Goal: Task Accomplishment & Management: Manage account settings

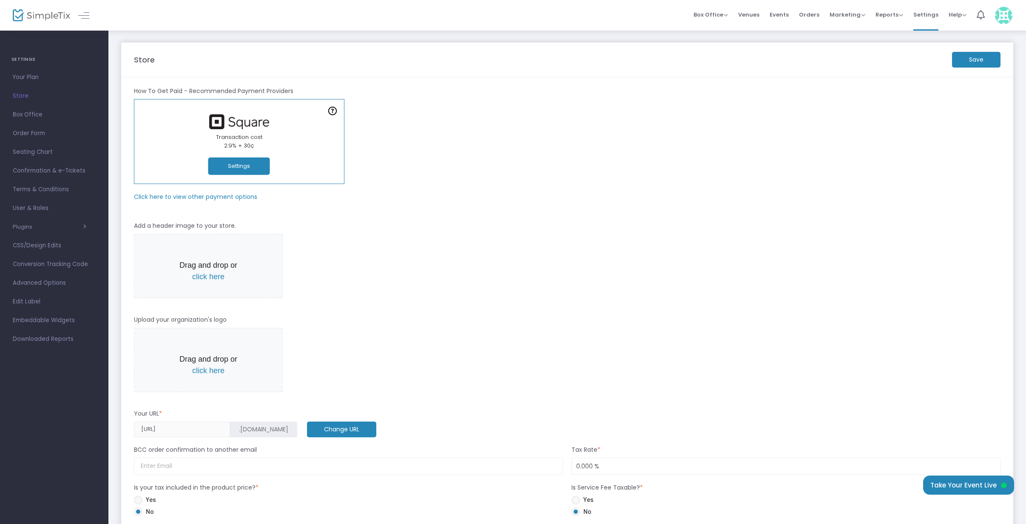
drag, startPoint x: 258, startPoint y: 163, endPoint x: 280, endPoint y: 166, distance: 21.9
click at [259, 163] on button "Settings" at bounding box center [239, 166] width 62 height 17
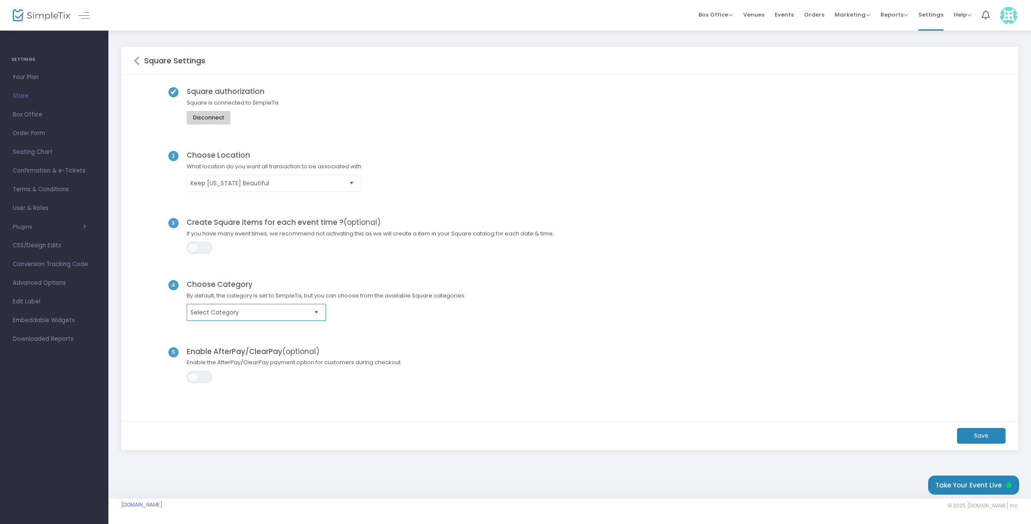
click at [267, 313] on span "Select Category" at bounding box center [251, 312] width 120 height 9
click at [276, 271] on div "3 Create Square items for each event time ? (optional) If you have many event t…" at bounding box center [570, 249] width 873 height 62
click at [240, 325] on div "4 Choose Category By default, the category is set to SimpleTix, but you can cho…" at bounding box center [570, 313] width 873 height 67
click at [245, 317] on kendo-dropdownlist "Select Category" at bounding box center [256, 312] width 139 height 17
click at [439, 304] on span "Select Category" at bounding box center [325, 312] width 287 height 17
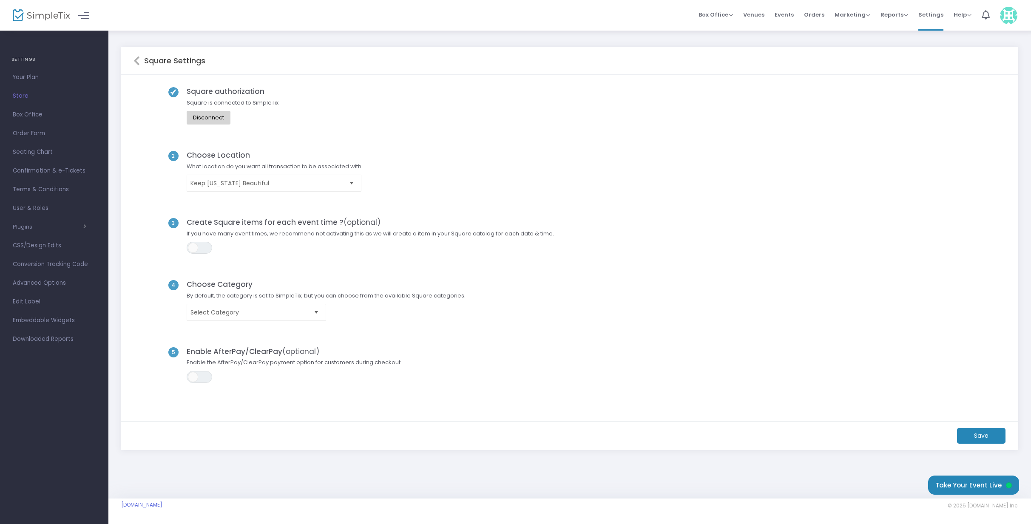
click at [131, 61] on div "Square Settings" at bounding box center [569, 61] width 897 height 28
click at [135, 61] on icon at bounding box center [137, 61] width 6 height 10
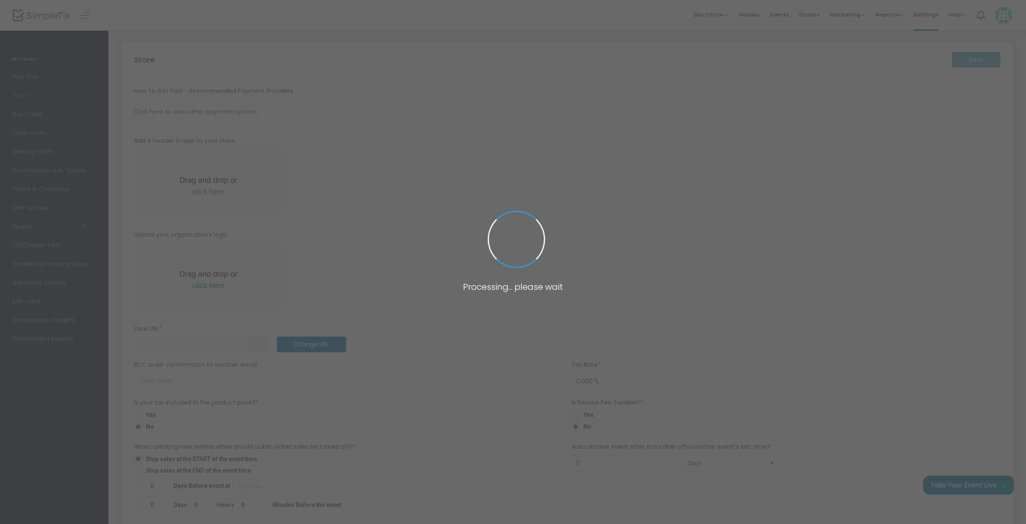
type input "https://KeepOK"
radio input "false"
radio input "true"
type input "Keep Oklahoma Beautiful"
type input "4052869141"
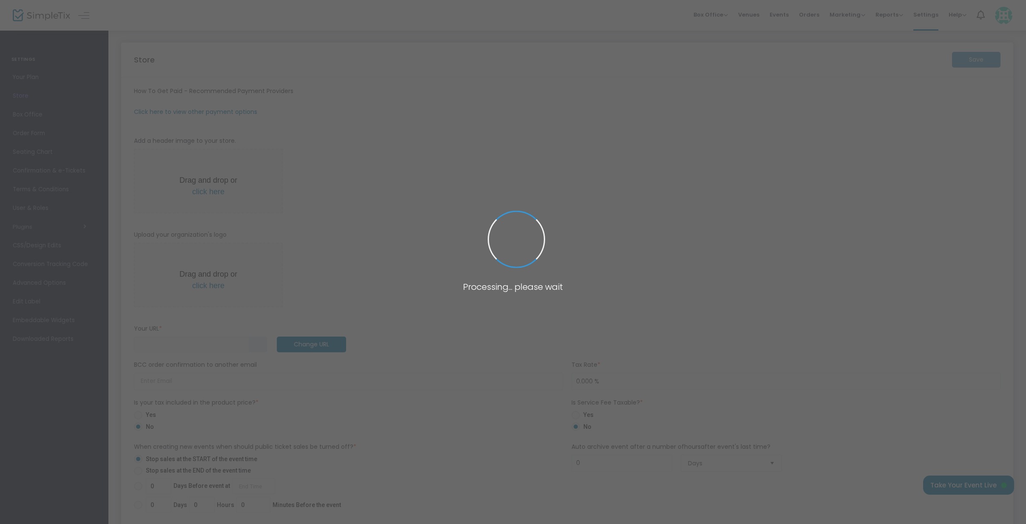
type input "facebook.com/KeepOklahomaBeautiful"
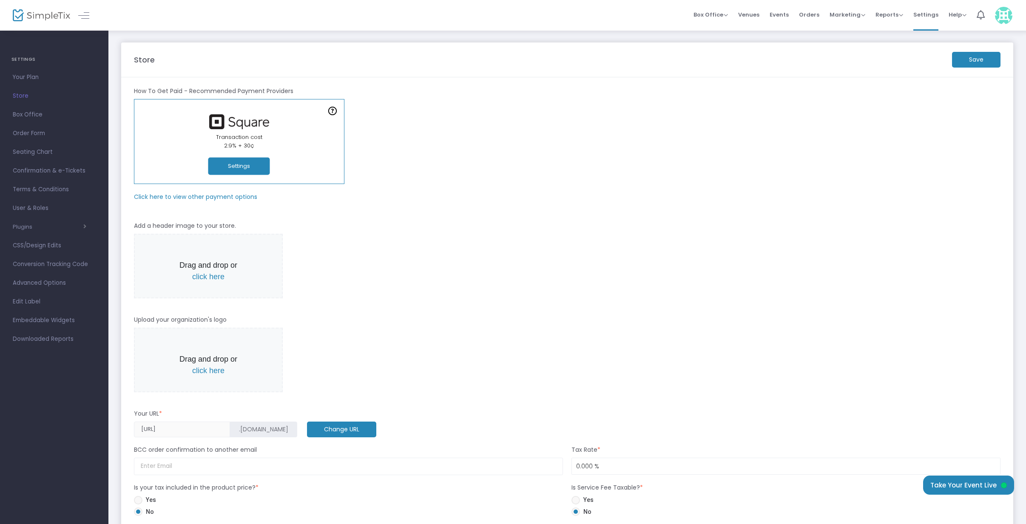
drag, startPoint x: 237, startPoint y: 166, endPoint x: 312, endPoint y: 201, distance: 82.6
click at [237, 166] on button "Settings" at bounding box center [239, 166] width 62 height 17
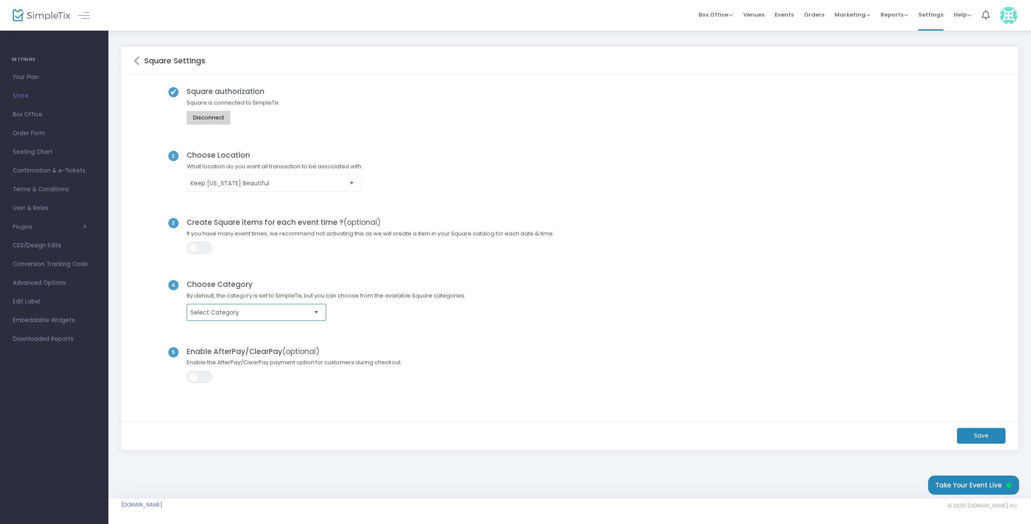
click at [276, 314] on span "Select Category" at bounding box center [251, 312] width 120 height 9
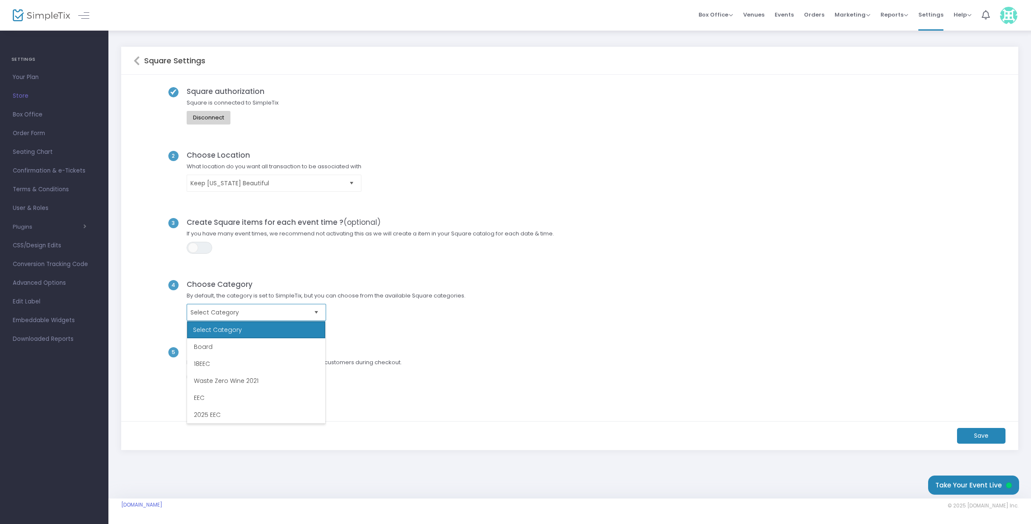
click at [247, 410] on li "2025 EEC" at bounding box center [256, 415] width 138 height 17
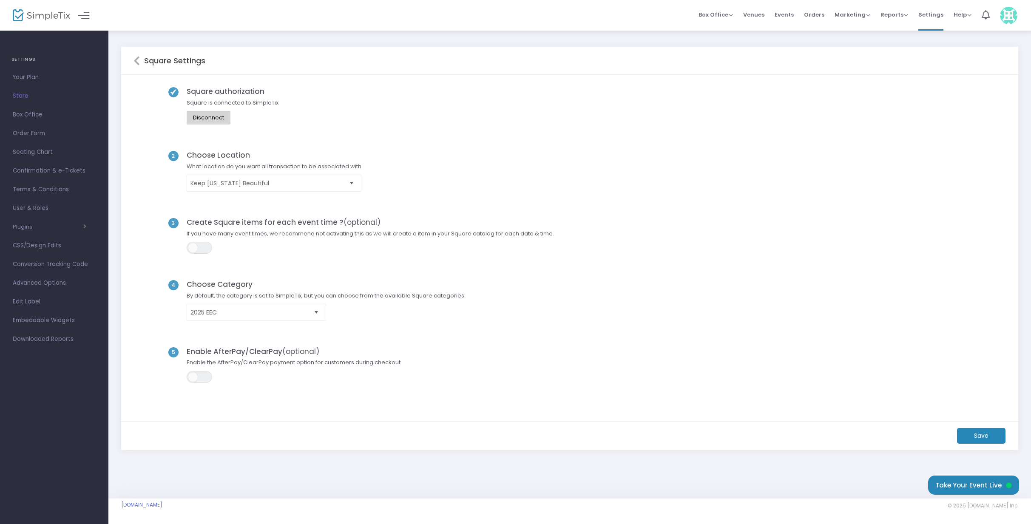
click at [981, 438] on m-button "Save" at bounding box center [981, 436] width 48 height 16
drag, startPoint x: 17, startPoint y: 97, endPoint x: 103, endPoint y: 106, distance: 85.9
click at [17, 97] on span "Store" at bounding box center [54, 96] width 83 height 11
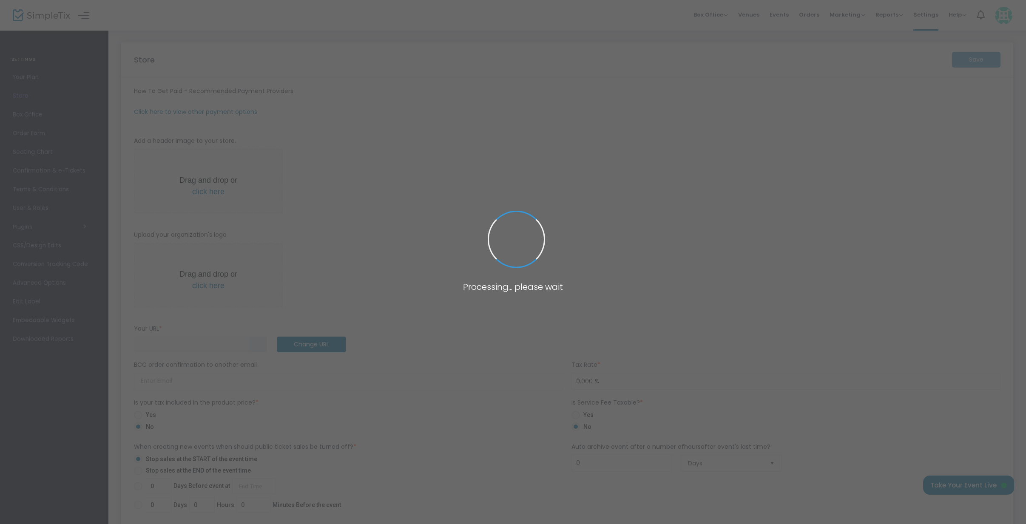
type input "https://KeepOK"
radio input "false"
radio input "true"
type input "Keep Oklahoma Beautiful"
type input "+1 405-286-9141"
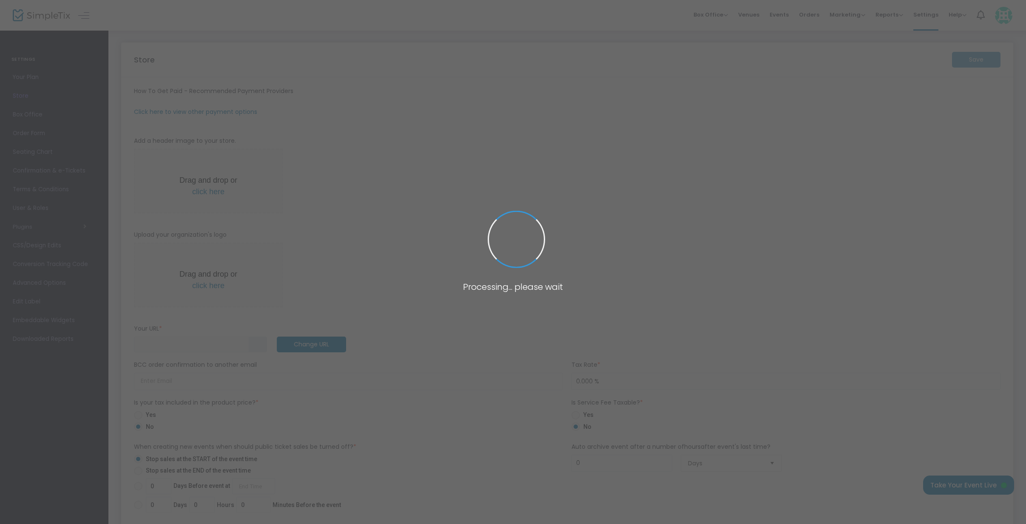
type input "facebook.com/KeepOklahomaBeautiful"
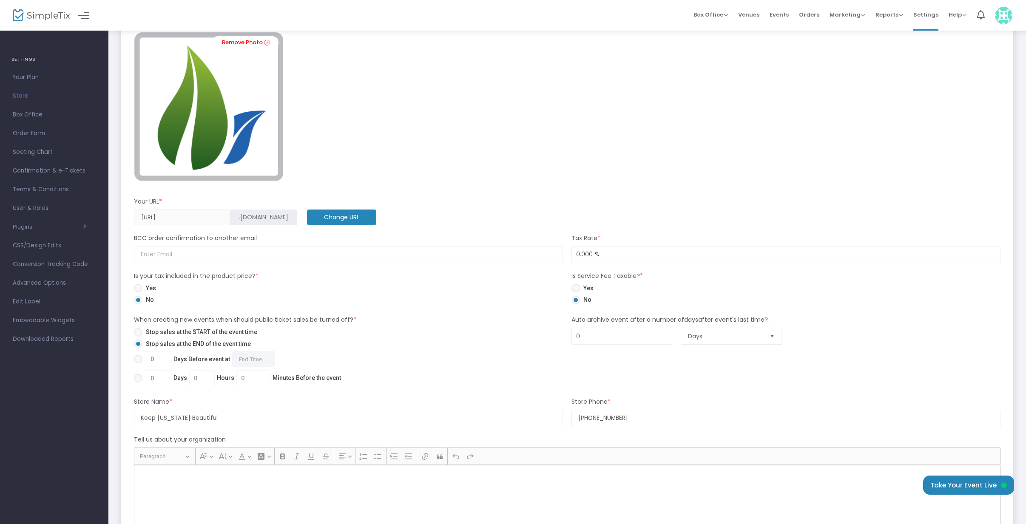
scroll to position [296, 0]
click at [195, 250] on input at bounding box center [348, 255] width 429 height 17
click at [455, 188] on div "Remove Photo" at bounding box center [567, 110] width 875 height 157
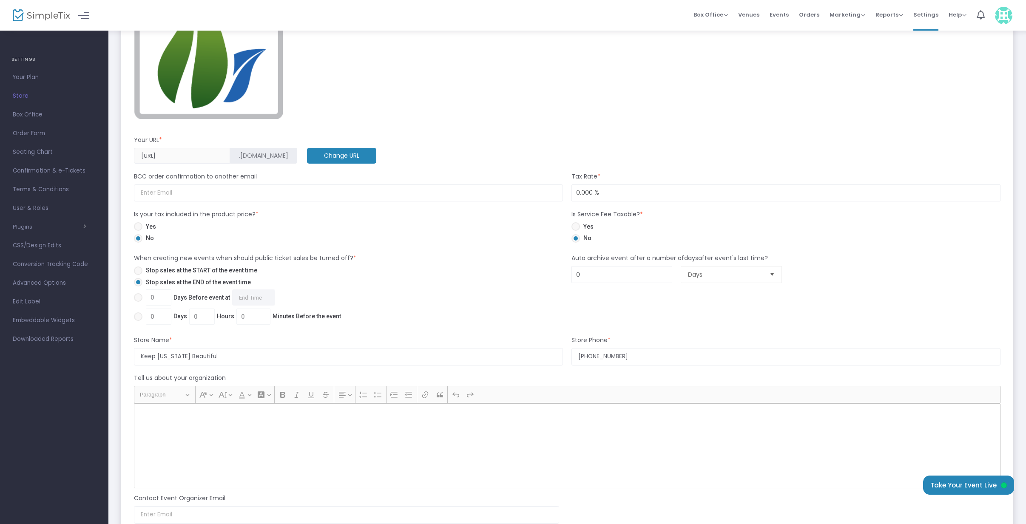
scroll to position [359, 0]
click at [191, 271] on span "Stop sales at the START of the event time" at bounding box center [199, 269] width 115 height 9
click at [138, 274] on input "Stop sales at the START of the event time" at bounding box center [138, 274] width 0 height 0
radio input "true"
drag, startPoint x: 189, startPoint y: 283, endPoint x: 196, endPoint y: 284, distance: 7.7
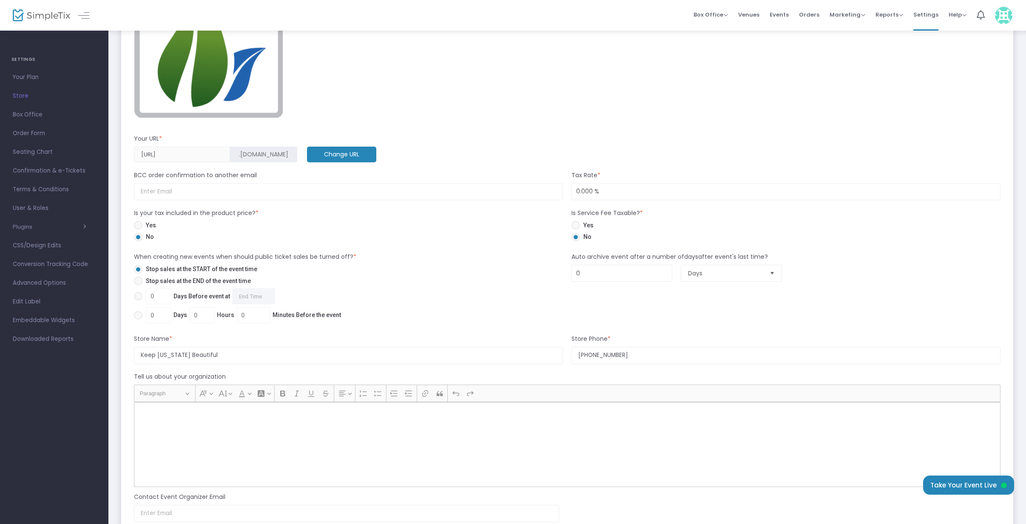
click at [189, 283] on span "Stop sales at the END of the event time" at bounding box center [196, 281] width 108 height 9
click at [138, 285] on input "Stop sales at the END of the event time" at bounding box center [138, 285] width 0 height 0
radio input "true"
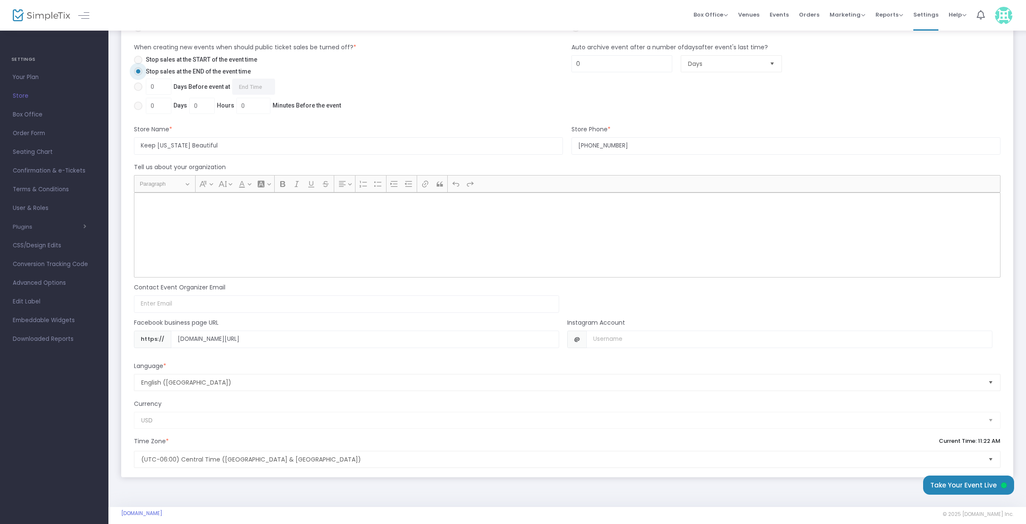
scroll to position [567, 0]
click at [216, 210] on div "Rich Text Editor, main" at bounding box center [567, 236] width 867 height 85
click at [264, 237] on div "Rich Text Editor, main" at bounding box center [567, 236] width 867 height 85
click at [372, 220] on div "Rich Text Editor, main" at bounding box center [567, 236] width 867 height 85
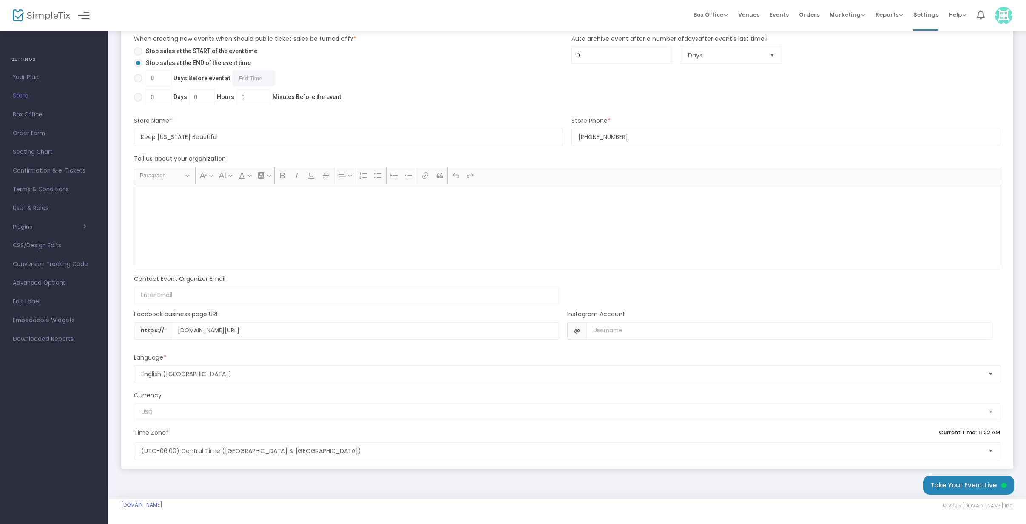
scroll to position [575, 0]
drag, startPoint x: 276, startPoint y: 230, endPoint x: 245, endPoint y: 228, distance: 30.3
click at [276, 230] on div "Rich Text Editor, main" at bounding box center [567, 228] width 867 height 85
click at [172, 230] on div "Rich Text Editor, main" at bounding box center [567, 228] width 867 height 85
click at [184, 297] on input at bounding box center [346, 297] width 425 height 17
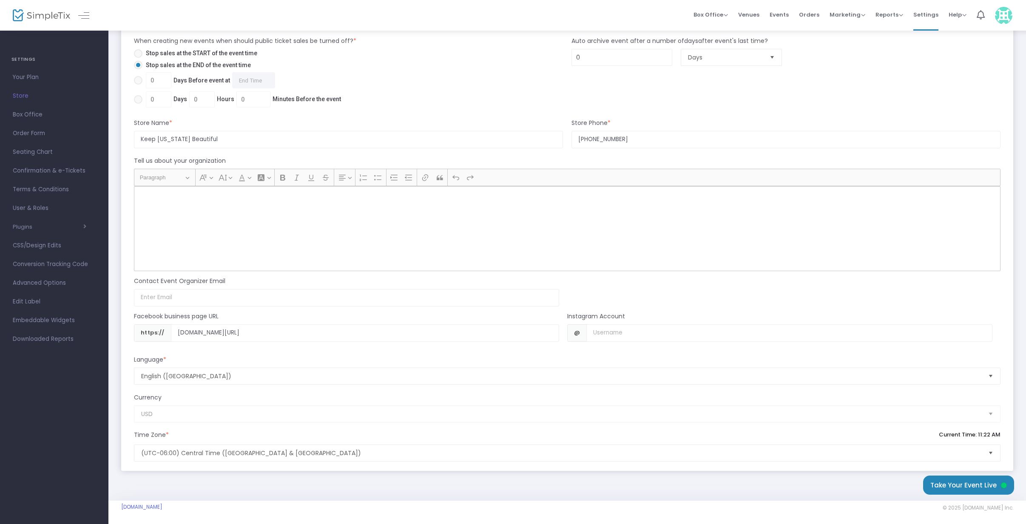
click at [481, 235] on div "Rich Text Editor, main" at bounding box center [567, 228] width 867 height 85
click at [172, 179] on span "Paragraph" at bounding box center [162, 178] width 44 height 10
click at [190, 179] on button "Heading Paragraph" at bounding box center [164, 177] width 57 height 13
click at [187, 178] on button "Heading Paragraph" at bounding box center [164, 177] width 57 height 13
click at [187, 227] on div "Rich Text Editor, main" at bounding box center [567, 228] width 867 height 85
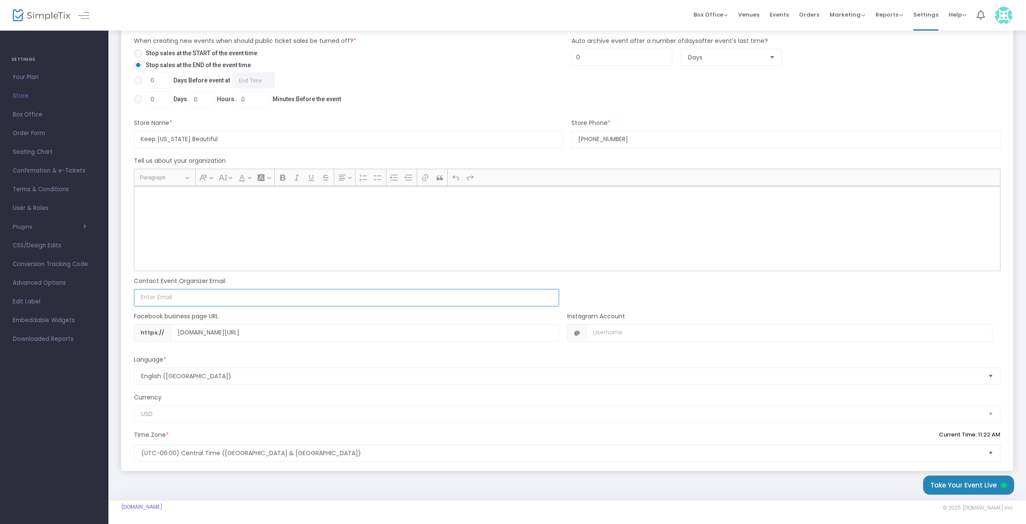
click at [282, 296] on input at bounding box center [346, 297] width 425 height 17
drag, startPoint x: 169, startPoint y: 298, endPoint x: 124, endPoint y: 295, distance: 45.6
type input "eec@keepok.org"
click at [598, 336] on input "Username" at bounding box center [789, 332] width 406 height 17
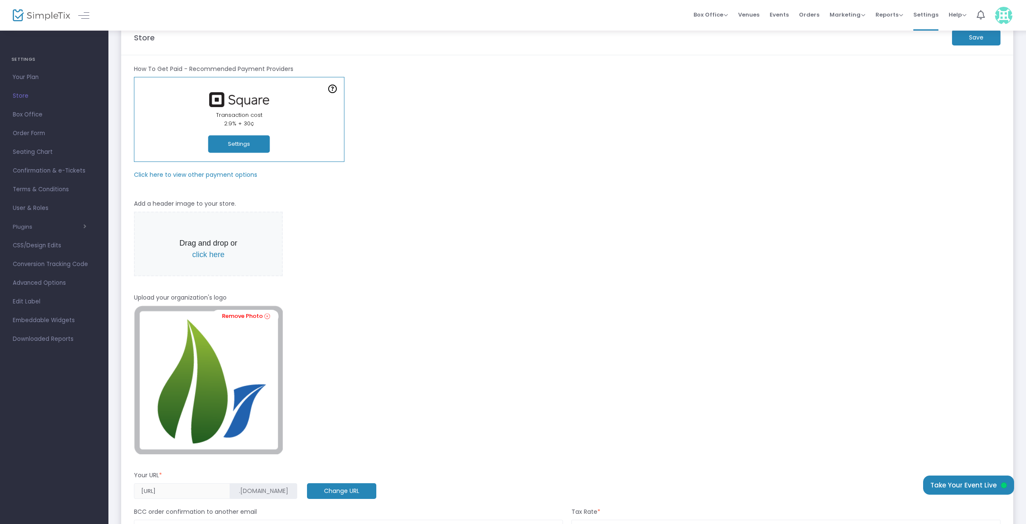
scroll to position [0, 0]
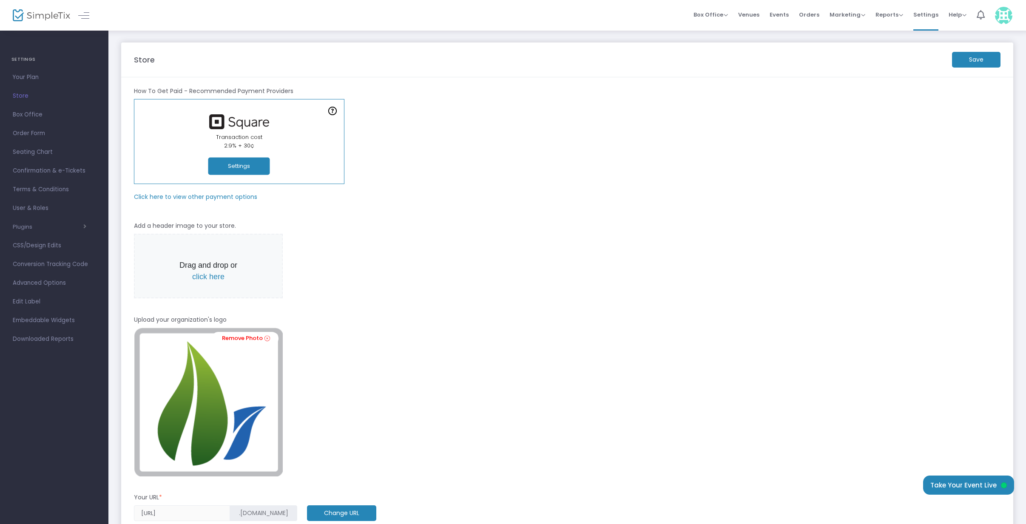
type input "keepokbeautiful"
click at [975, 54] on m-button "Save" at bounding box center [976, 60] width 48 height 16
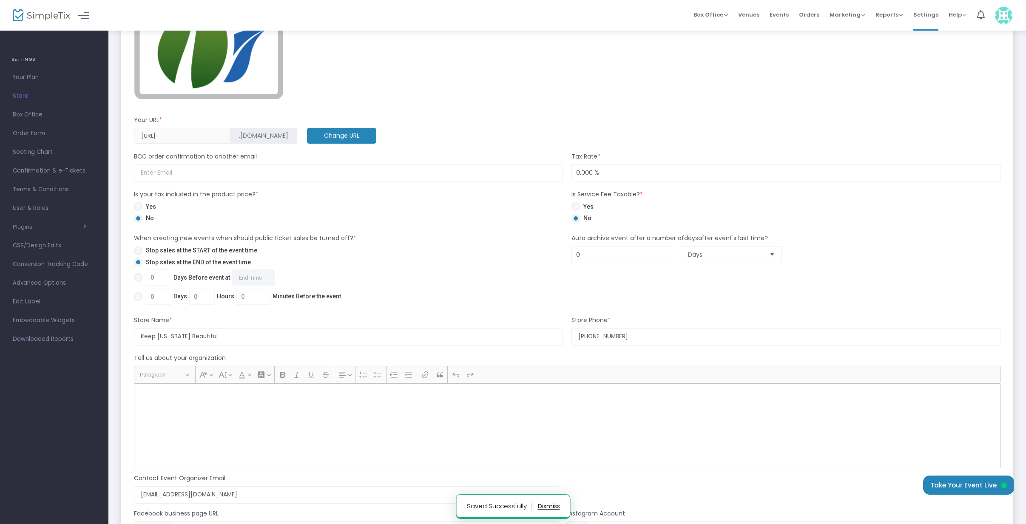
scroll to position [571, 0]
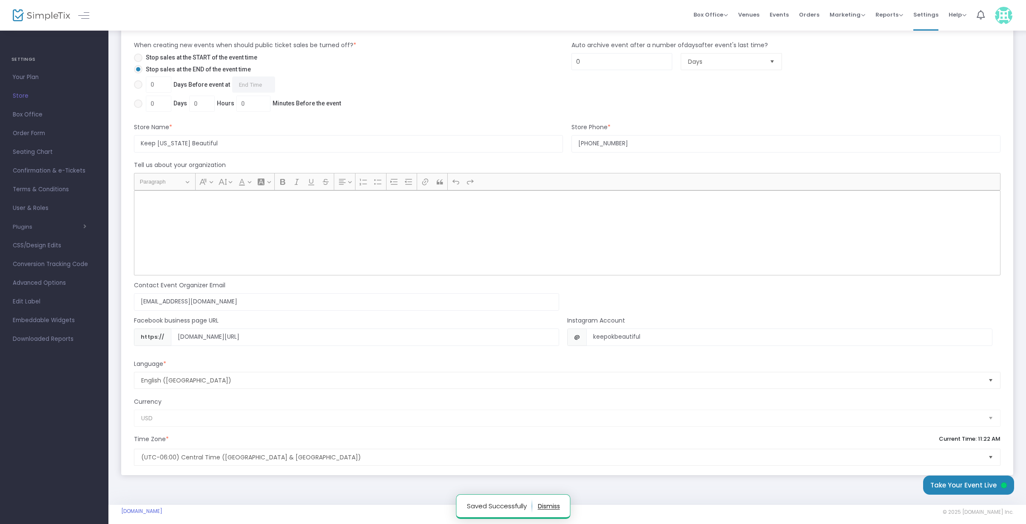
click at [501, 236] on div "Rich Text Editor, main" at bounding box center [567, 233] width 867 height 85
click at [172, 165] on m-panel-subtitle "Tell us about your organization" at bounding box center [180, 165] width 92 height 9
drag, startPoint x: 238, startPoint y: 162, endPoint x: 537, endPoint y: 215, distance: 303.6
click at [239, 162] on div "Tell us about your organization" at bounding box center [567, 167] width 875 height 12
drag, startPoint x: 935, startPoint y: 229, endPoint x: 918, endPoint y: 201, distance: 32.5
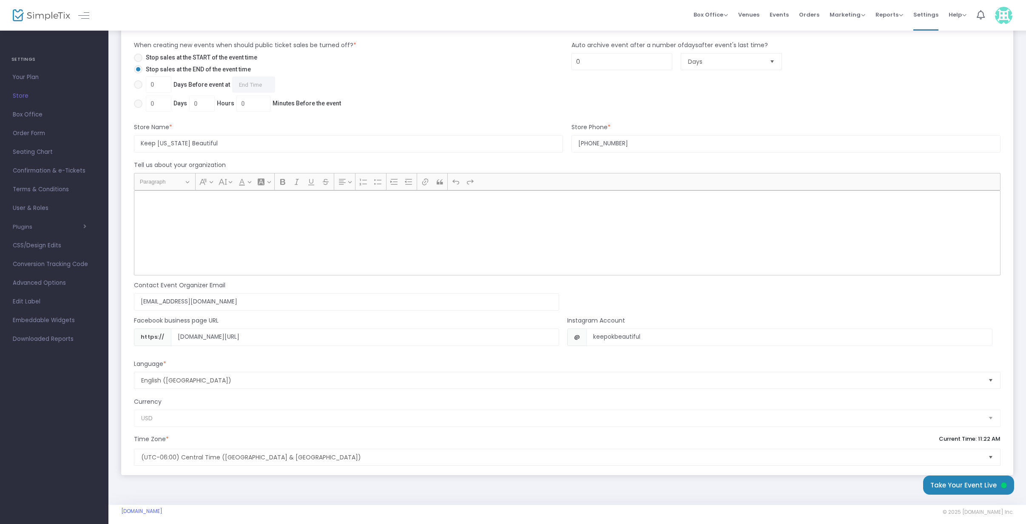
click at [935, 229] on div "Rich Text Editor, main" at bounding box center [567, 233] width 867 height 85
drag, startPoint x: 905, startPoint y: 188, endPoint x: 876, endPoint y: 196, distance: 31.1
click at [905, 188] on div "Heading Paragraph Paragraph Heading 1 Heading 2 Heading 3 Font Family Font Fami…" at bounding box center [566, 181] width 861 height 16
click at [287, 240] on div "Rich Text Editor, main" at bounding box center [567, 233] width 867 height 85
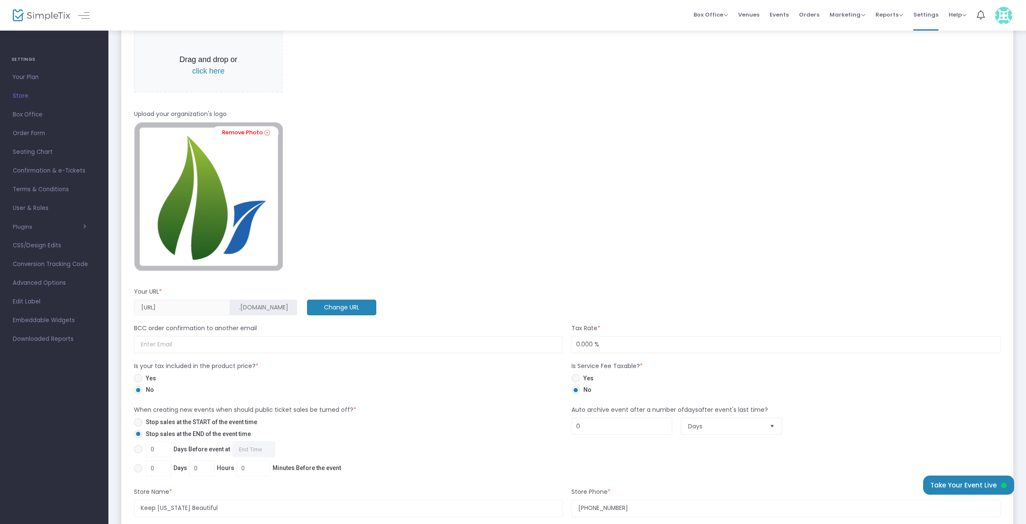
scroll to position [0, 0]
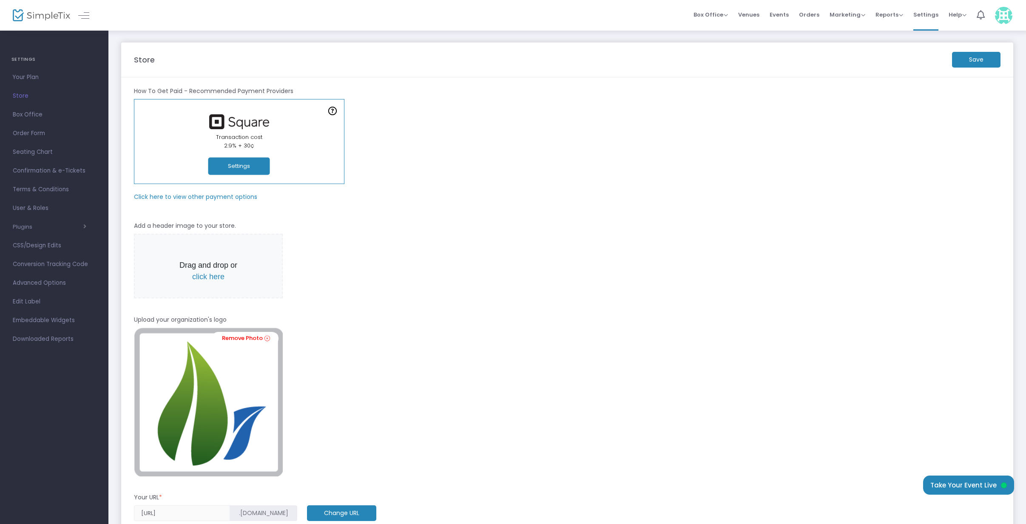
click at [31, 80] on span "Your Plan" at bounding box center [54, 77] width 83 height 11
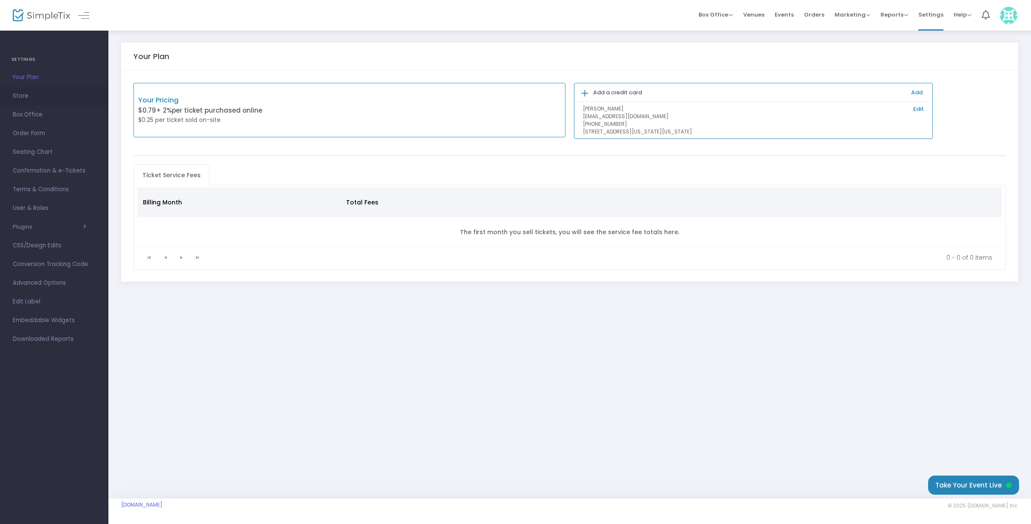
click at [24, 97] on span "Store" at bounding box center [54, 96] width 83 height 11
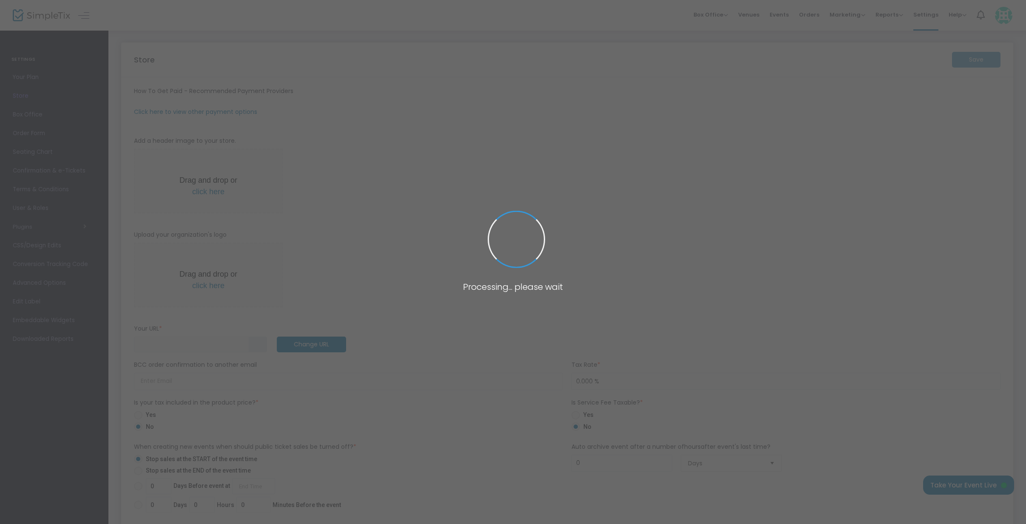
type input "https://KeepOK"
radio input "false"
radio input "true"
type input "Keep Oklahoma Beautiful"
type input "+1 405-286-9141"
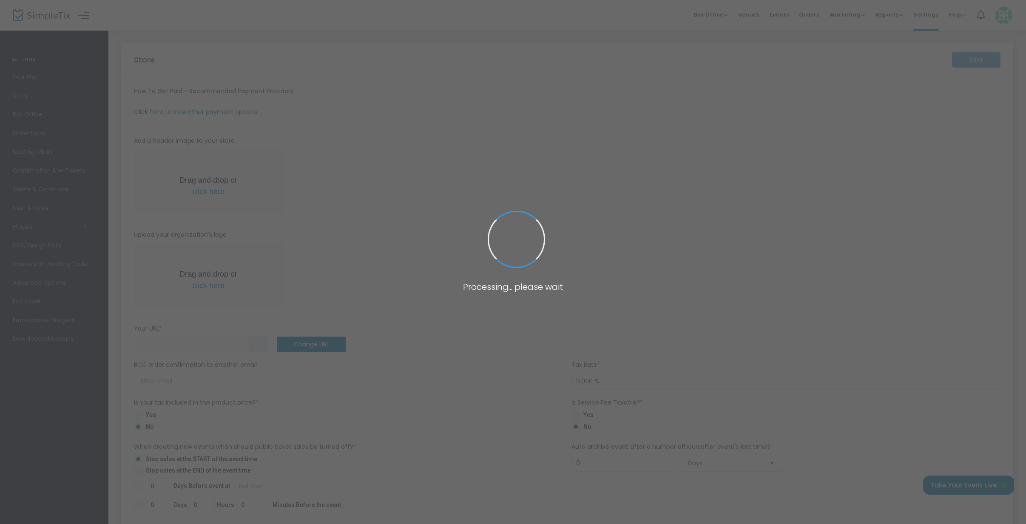
type input "eec@keepok.org"
type input "facebook.com/KeepOklahomaBeautiful"
type input "keepokbeautiful"
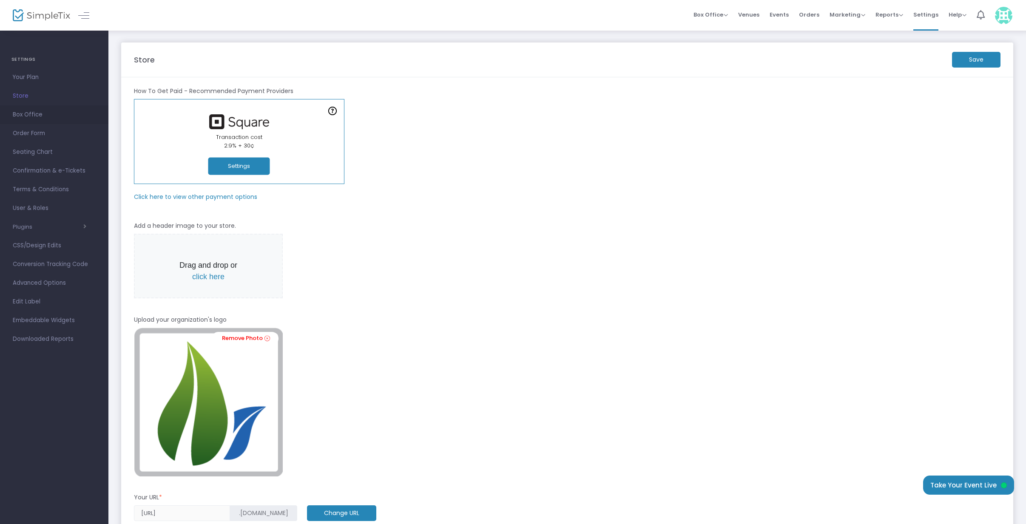
click at [26, 114] on span "Box Office" at bounding box center [54, 114] width 83 height 11
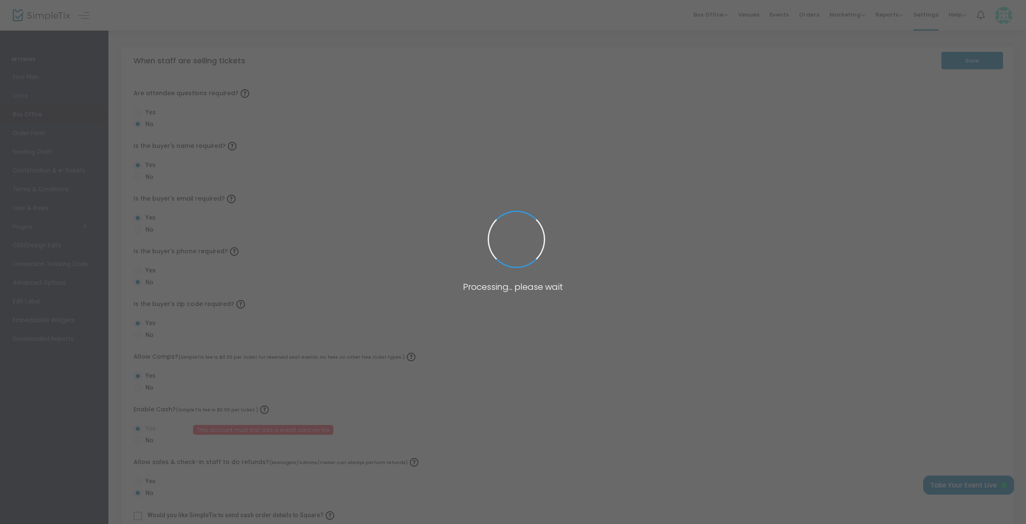
radio input "false"
radio input "true"
radio input "false"
radio input "true"
radio input "false"
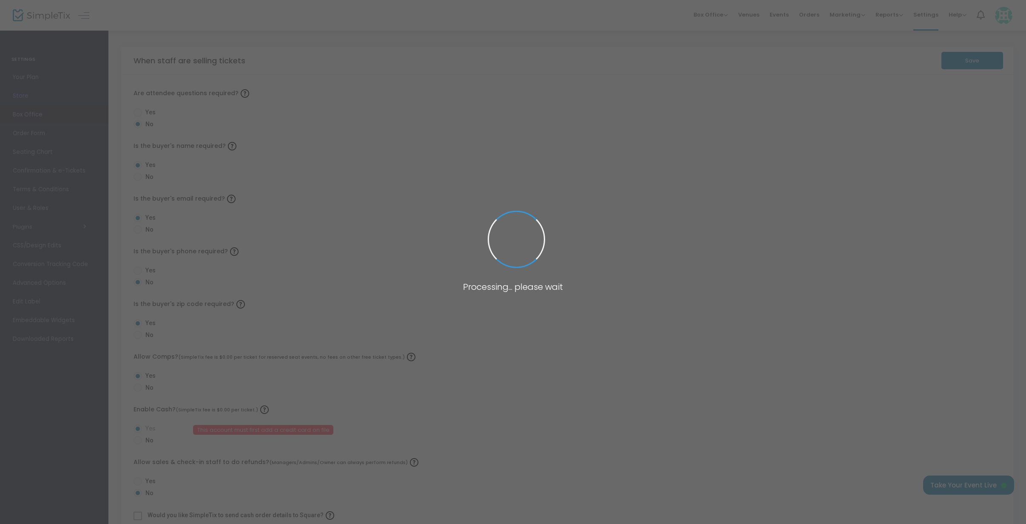
radio input "true"
radio input "false"
radio input "true"
radio input "false"
radio input "true"
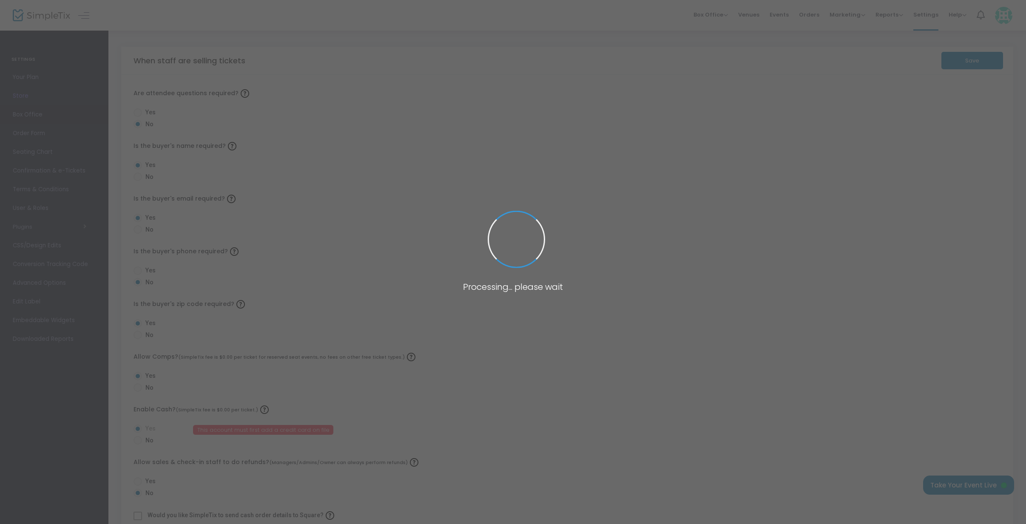
radio input "true"
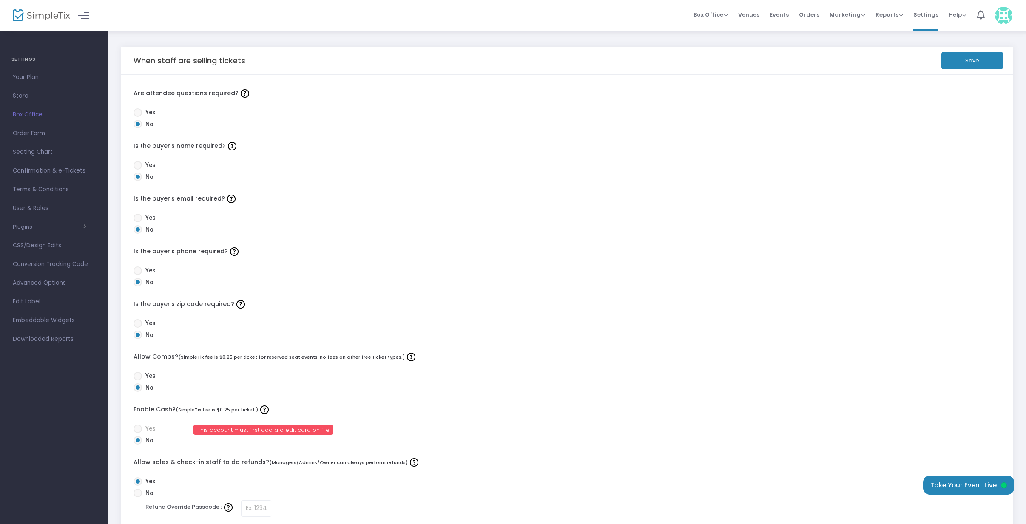
click at [137, 111] on span at bounding box center [138, 112] width 9 height 9
click at [137, 117] on input "Yes" at bounding box center [137, 117] width 0 height 0
radio input "true"
click at [138, 165] on span at bounding box center [138, 165] width 9 height 9
click at [138, 170] on input "Yes" at bounding box center [137, 170] width 0 height 0
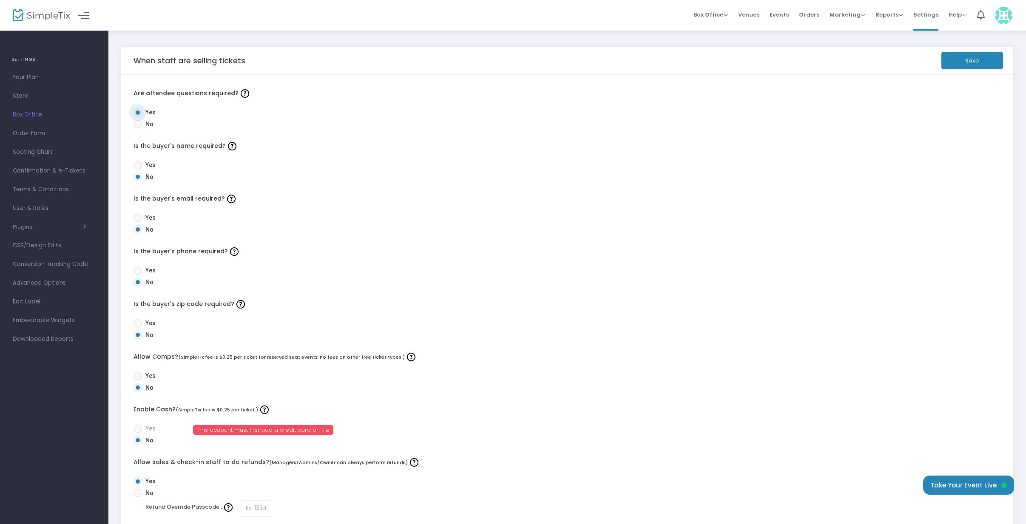
radio input "true"
click at [137, 219] on span at bounding box center [138, 218] width 9 height 9
click at [137, 222] on input "Yes" at bounding box center [137, 222] width 0 height 0
radio input "true"
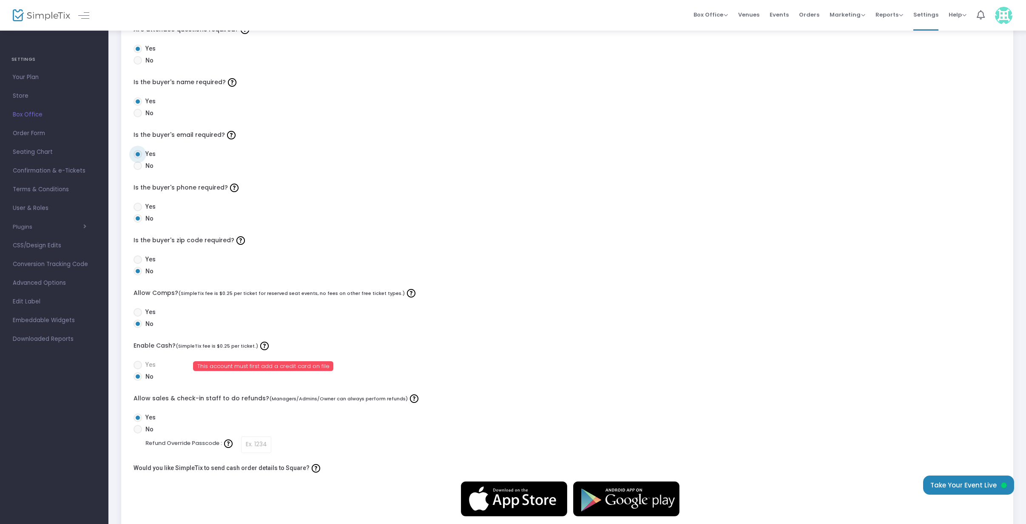
scroll to position [67, 0]
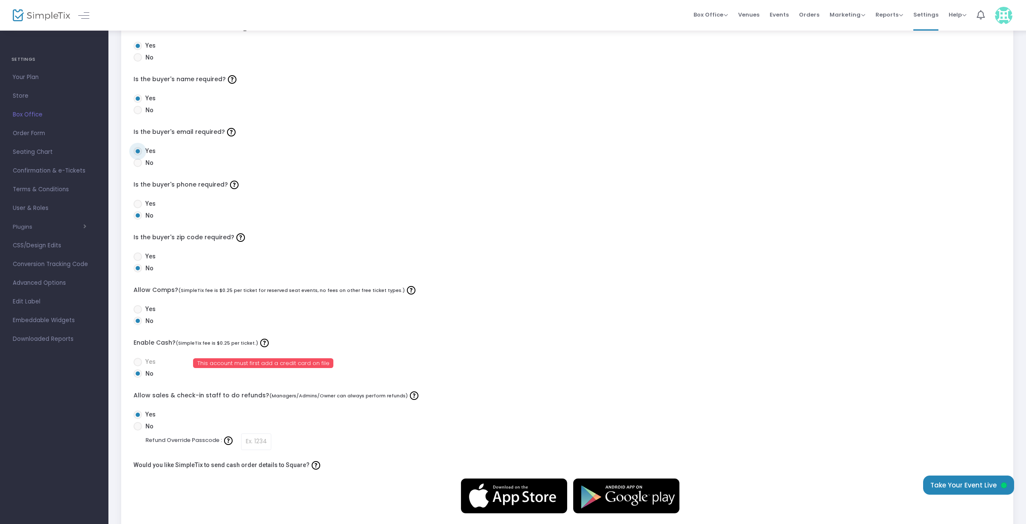
click at [143, 255] on span "Yes" at bounding box center [149, 256] width 14 height 9
click at [138, 261] on input "Yes" at bounding box center [137, 261] width 0 height 0
radio input "true"
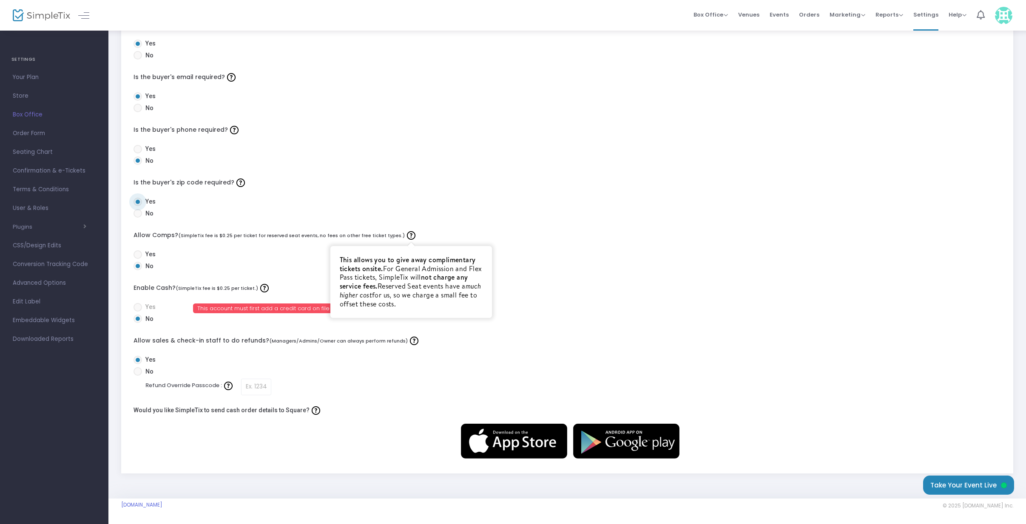
scroll to position [121, 0]
click at [138, 254] on span at bounding box center [138, 255] width 9 height 9
click at [138, 259] on input "Yes" at bounding box center [137, 259] width 0 height 0
radio input "true"
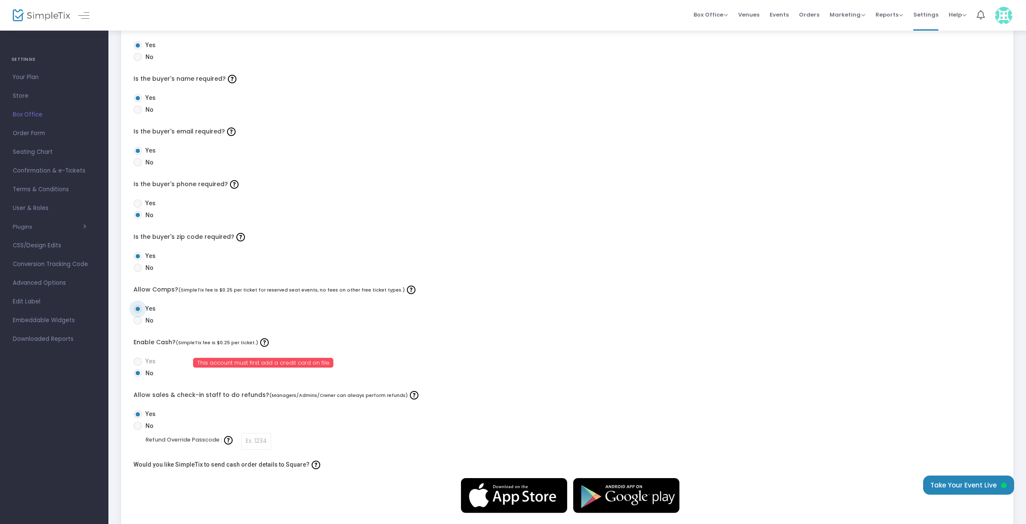
scroll to position [0, 0]
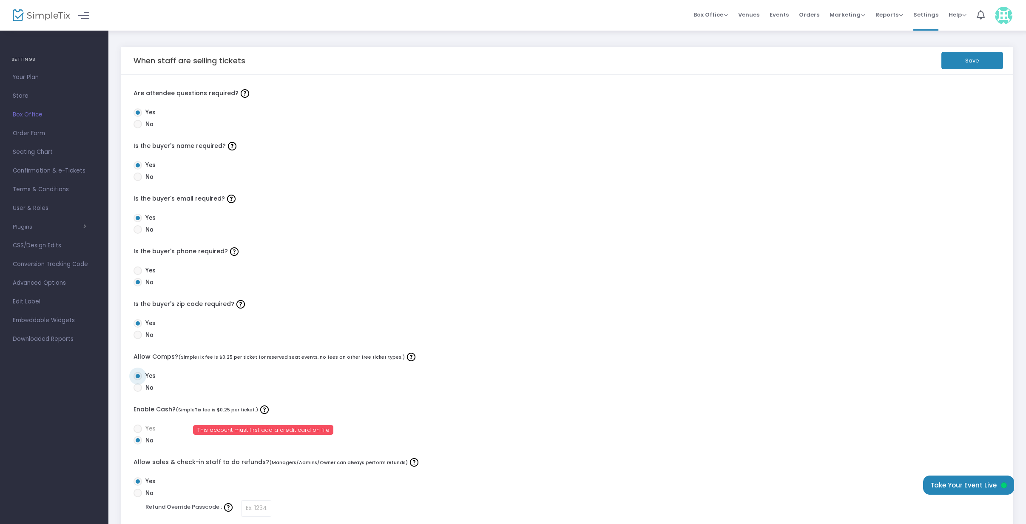
drag, startPoint x: 970, startPoint y: 59, endPoint x: 971, endPoint y: 67, distance: 7.8
click at [970, 59] on button "Save" at bounding box center [972, 60] width 62 height 17
click at [39, 136] on span "Order Form" at bounding box center [54, 133] width 83 height 11
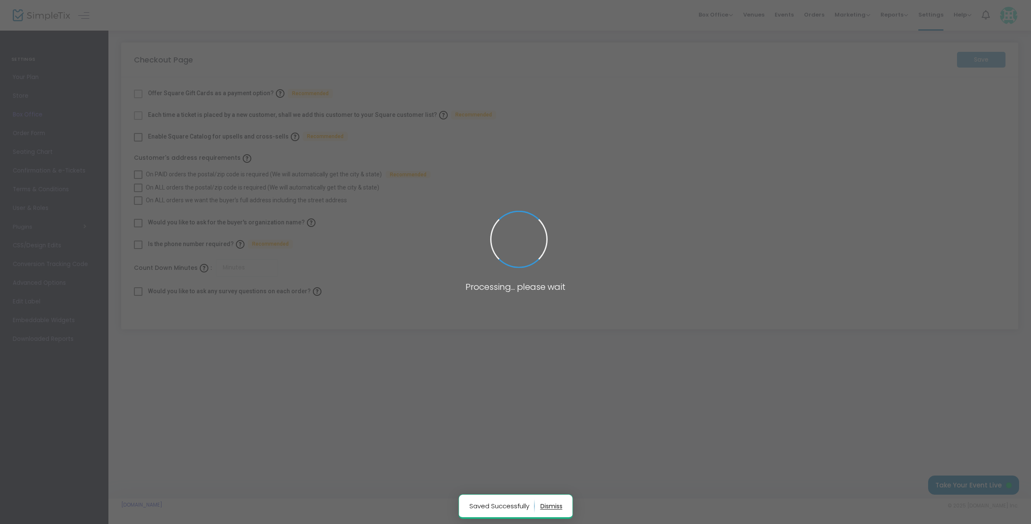
checkbox input "true"
type input "45"
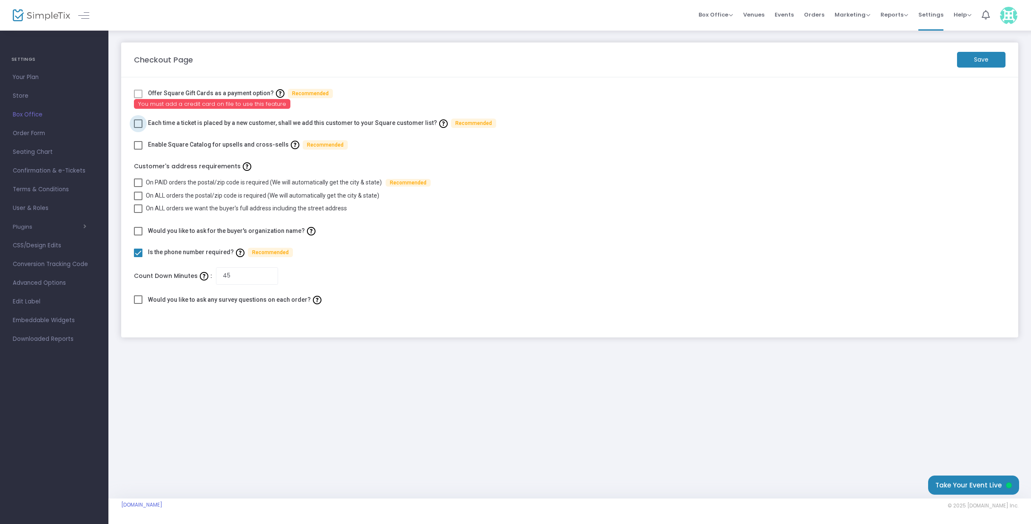
click at [137, 123] on span at bounding box center [138, 123] width 9 height 9
click at [138, 128] on input "checkbox" at bounding box center [138, 128] width 0 height 0
checkbox input "true"
click at [139, 209] on span at bounding box center [138, 209] width 9 height 9
click at [138, 213] on input "On ALL orders we want the buyer's full address including the street address" at bounding box center [138, 213] width 0 height 0
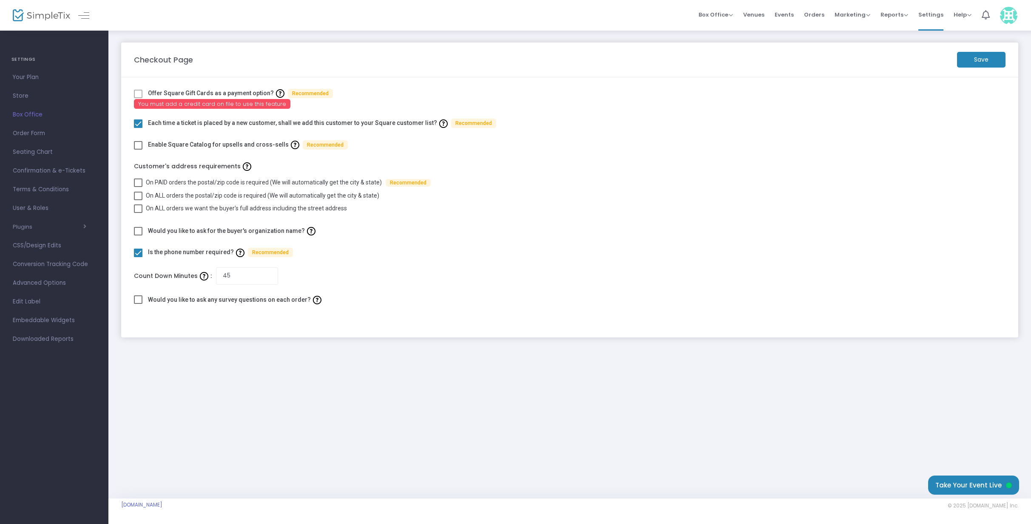
checkbox input "true"
click at [138, 230] on span at bounding box center [138, 231] width 9 height 9
click at [138, 236] on input "checkbox" at bounding box center [138, 236] width 0 height 0
checkbox input "true"
click at [138, 301] on span at bounding box center [138, 300] width 9 height 9
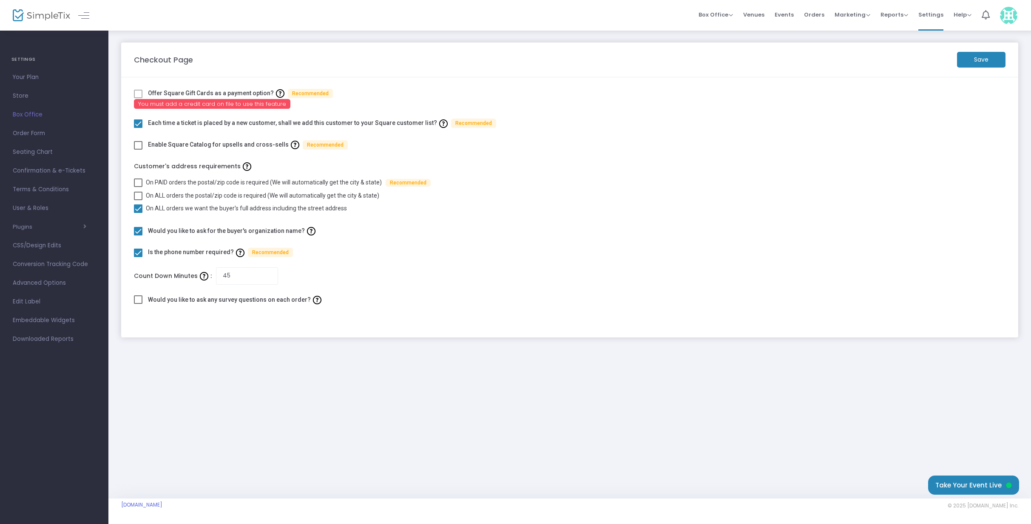
click at [138, 304] on input "checkbox" at bounding box center [138, 304] width 0 height 0
checkbox input "true"
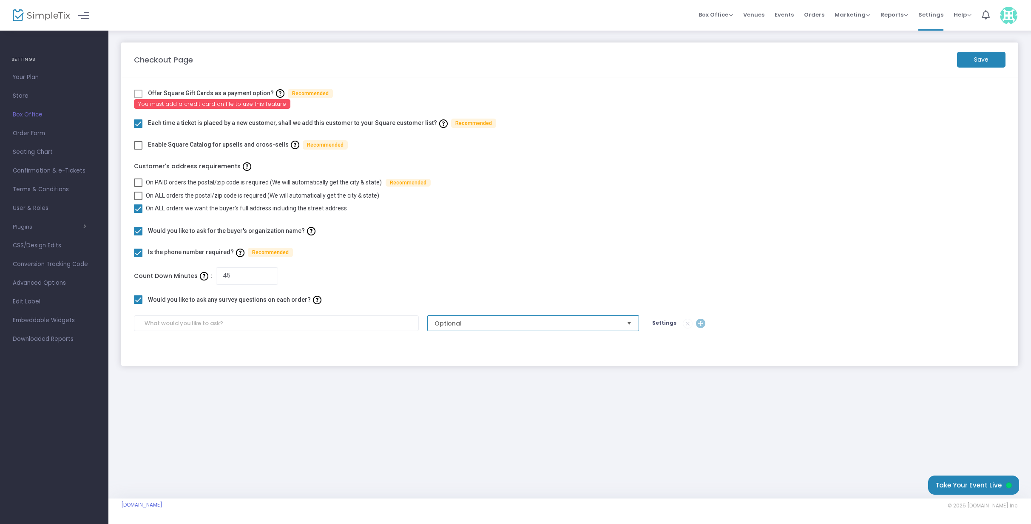
click at [547, 323] on span "Optional" at bounding box center [527, 323] width 185 height 9
click at [377, 317] on input at bounding box center [276, 324] width 285 height 16
click at [665, 324] on span "Settings" at bounding box center [664, 322] width 24 height 7
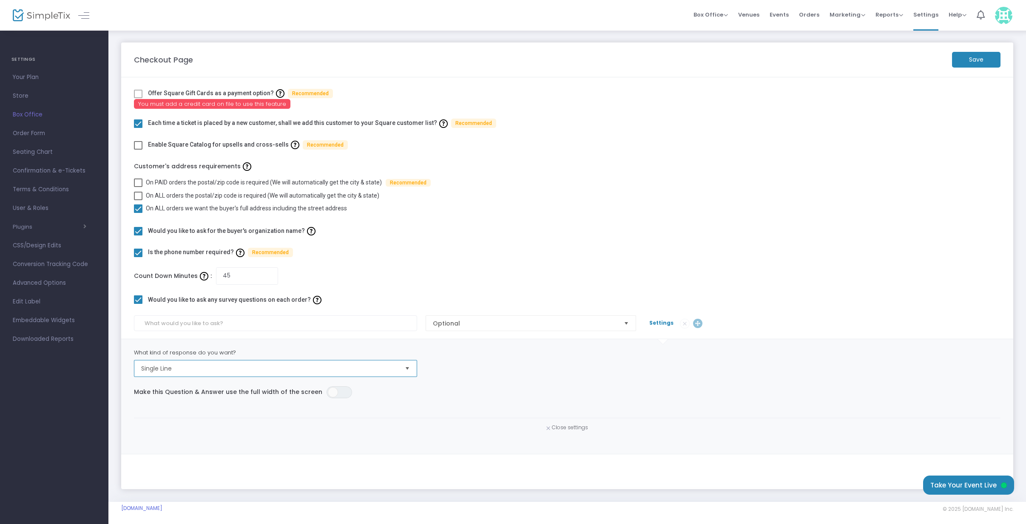
click at [392, 367] on span "Single Line" at bounding box center [269, 368] width 257 height 9
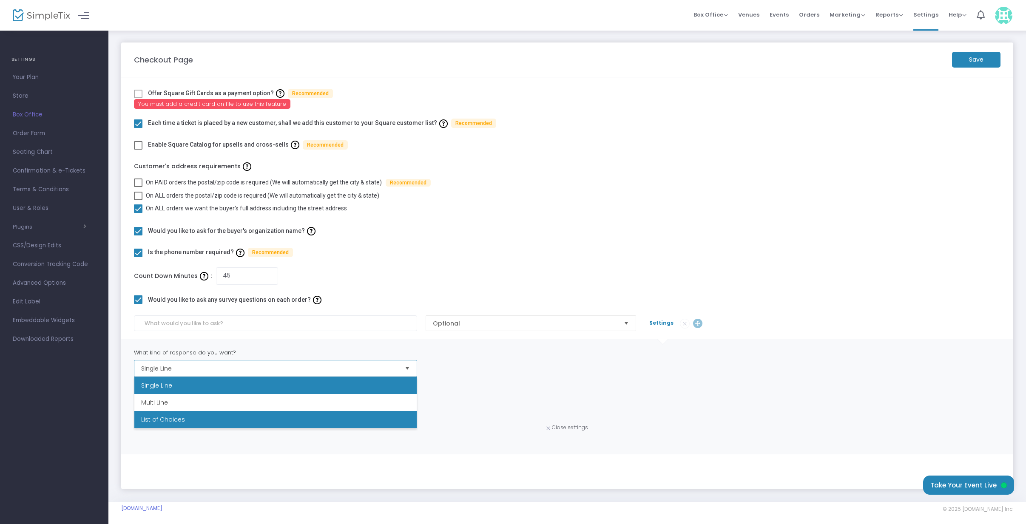
click at [194, 421] on li "List of Choices" at bounding box center [275, 419] width 282 height 17
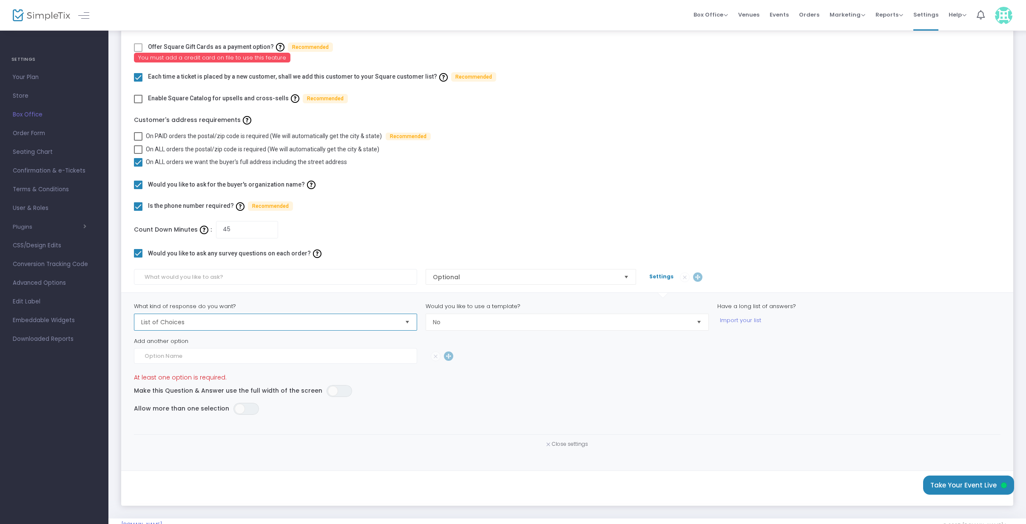
scroll to position [47, 0]
click at [179, 278] on input at bounding box center [275, 276] width 283 height 16
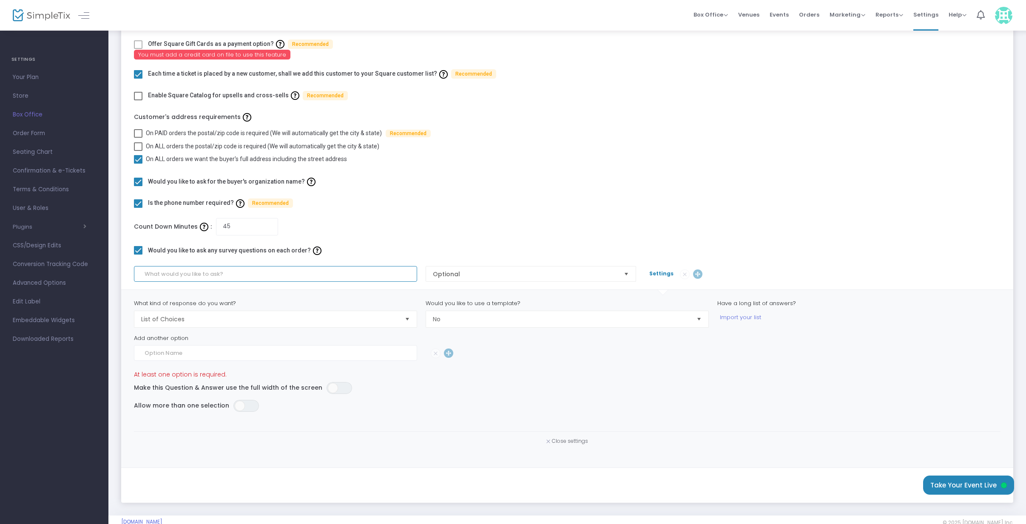
scroll to position [66, 0]
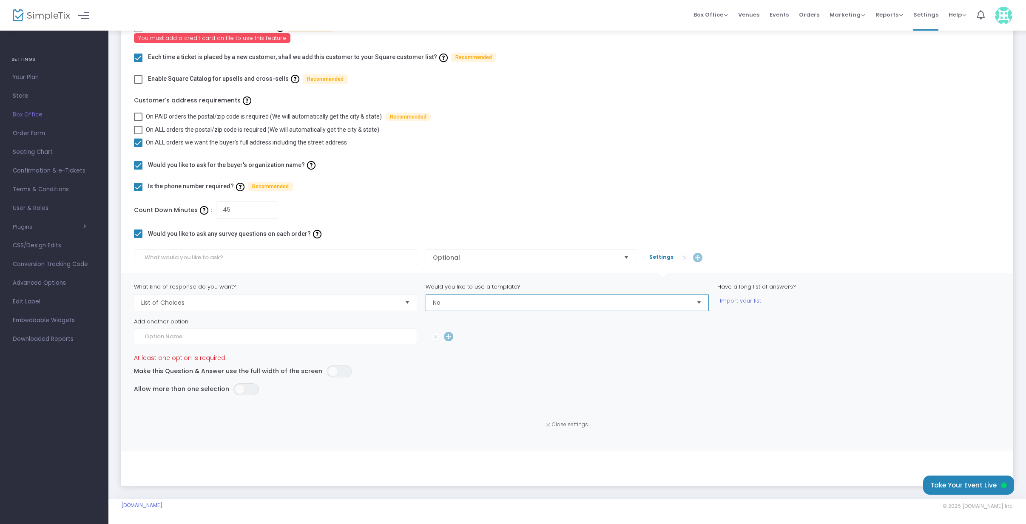
click at [479, 304] on span "No" at bounding box center [561, 303] width 257 height 9
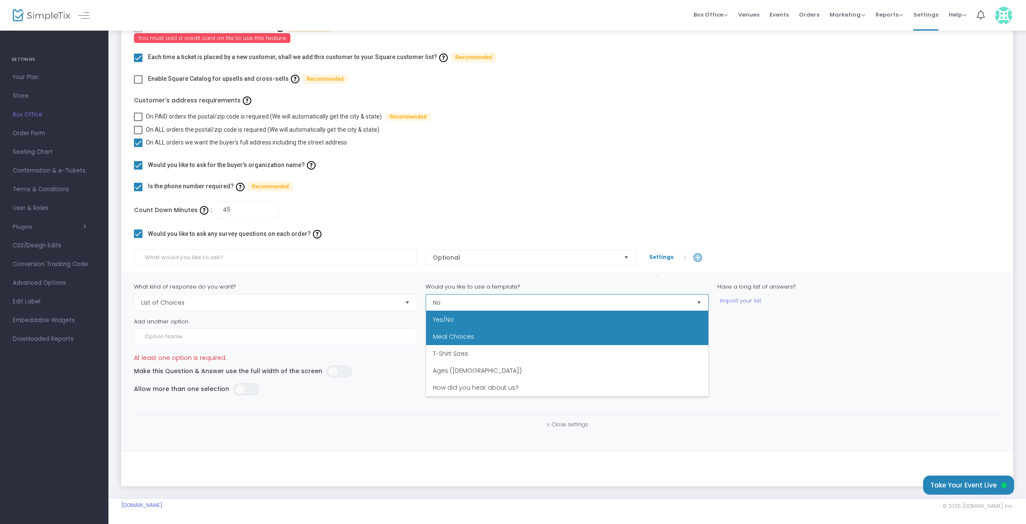
click at [484, 340] on li "Meal Choices" at bounding box center [567, 336] width 282 height 17
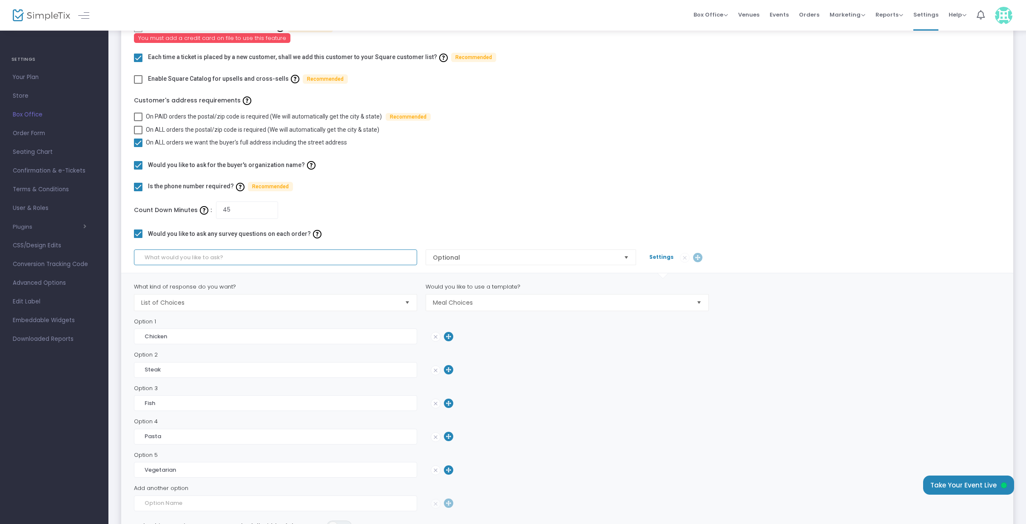
click at [247, 259] on input at bounding box center [275, 258] width 283 height 16
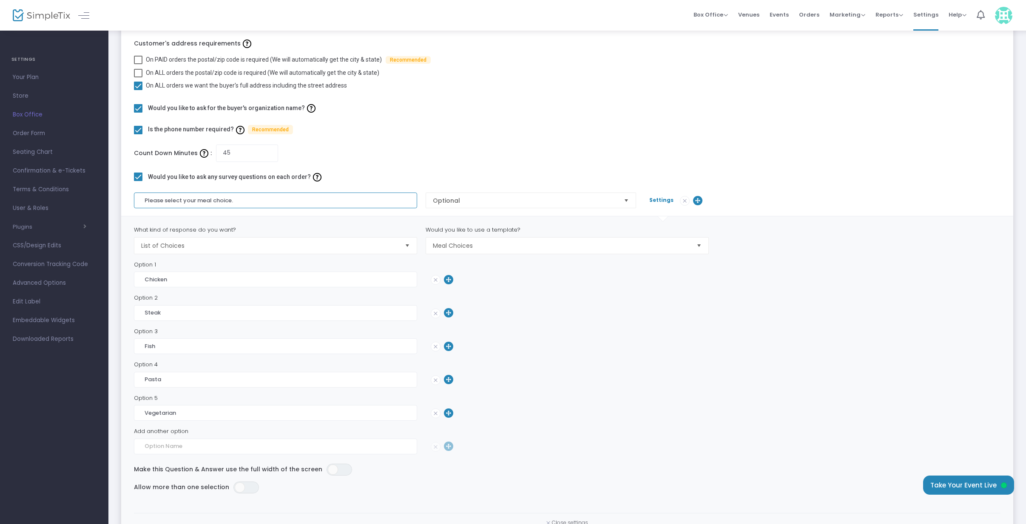
scroll to position [123, 0]
type input "Please select your meal choice."
drag, startPoint x: 435, startPoint y: 381, endPoint x: 435, endPoint y: 367, distance: 14.5
click at [435, 381] on img at bounding box center [435, 379] width 9 height 9
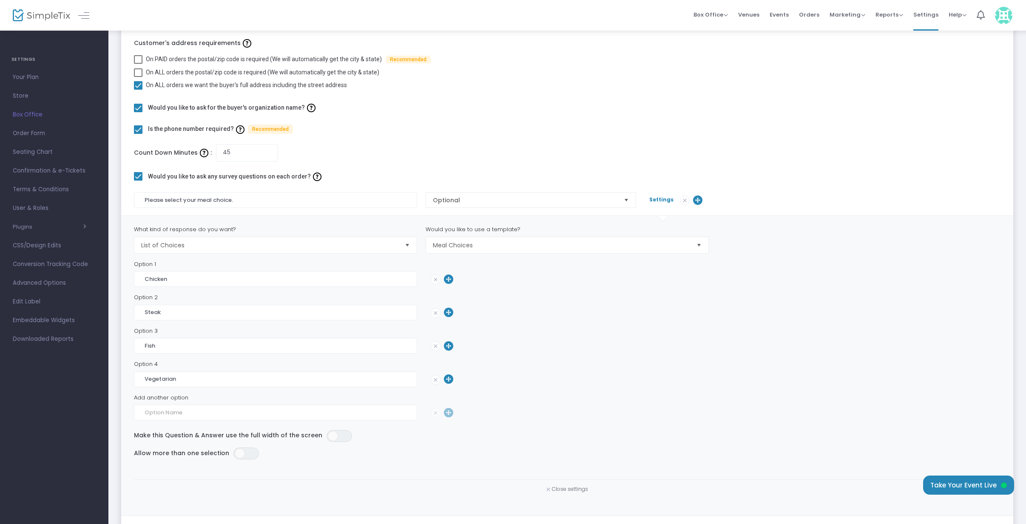
click at [435, 349] on img at bounding box center [435, 346] width 9 height 9
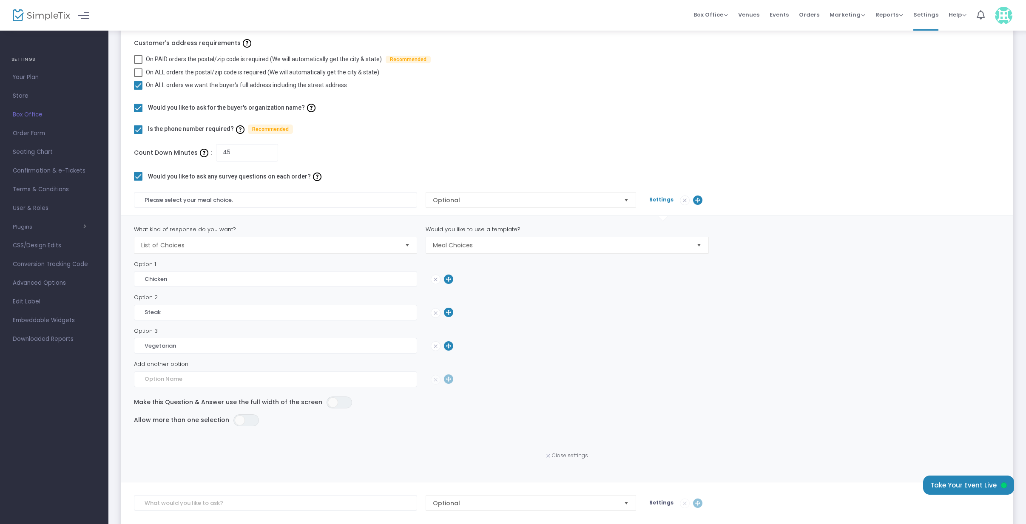
click at [438, 312] on img at bounding box center [435, 313] width 9 height 9
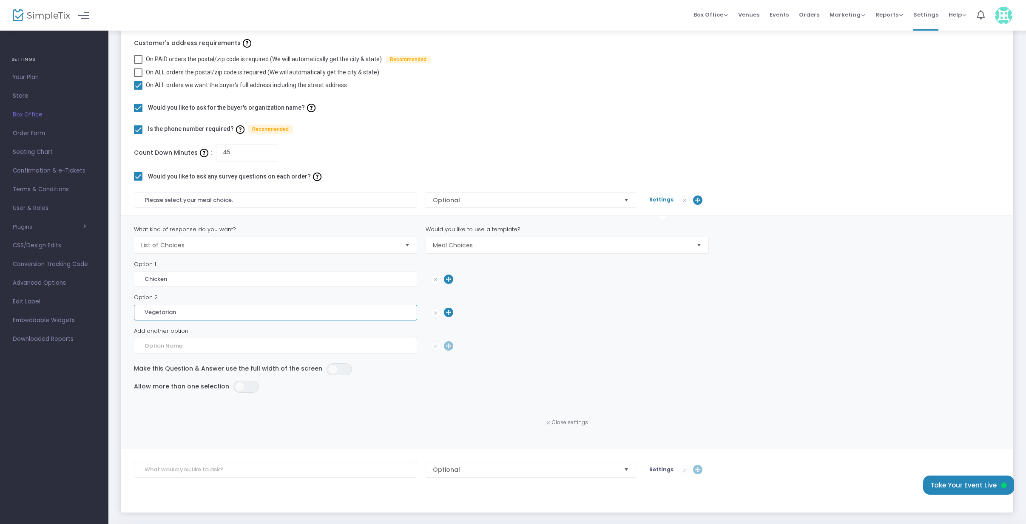
click at [181, 310] on input "Vegetarian" at bounding box center [275, 313] width 283 height 16
type input "Portobello"
click at [144, 278] on input "Chicken" at bounding box center [275, 279] width 283 height 16
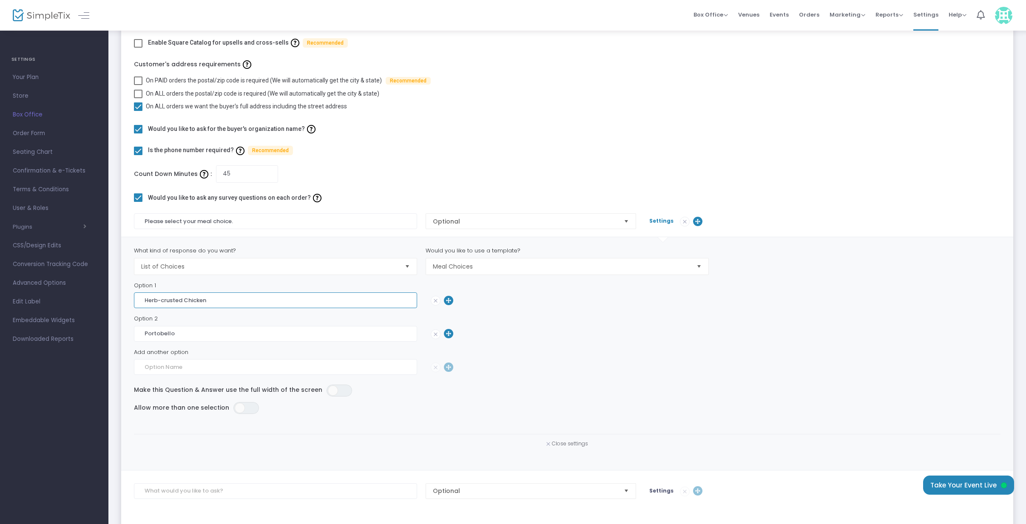
scroll to position [105, 0]
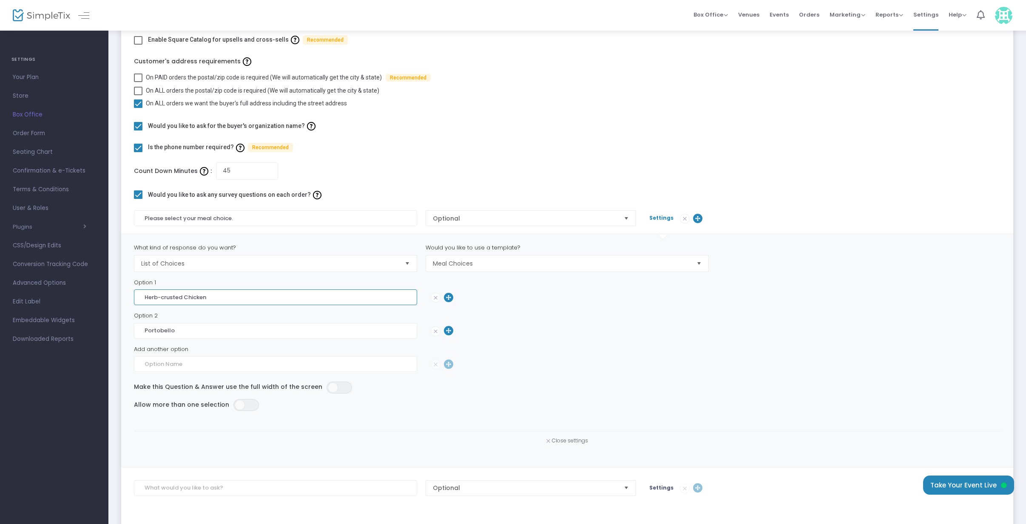
type input "Herb-crusted Chicken"
click at [145, 332] on input "Portobello" at bounding box center [275, 331] width 283 height 16
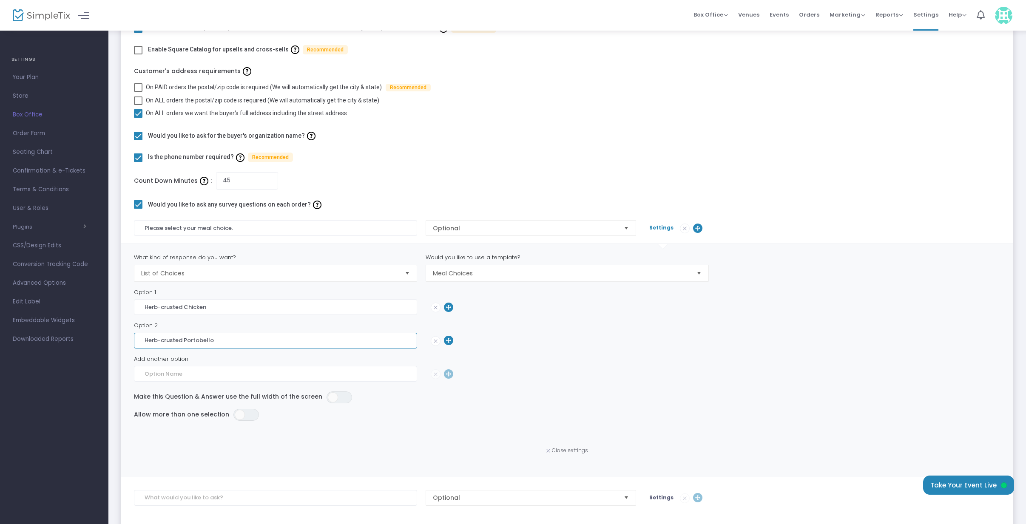
scroll to position [92, 0]
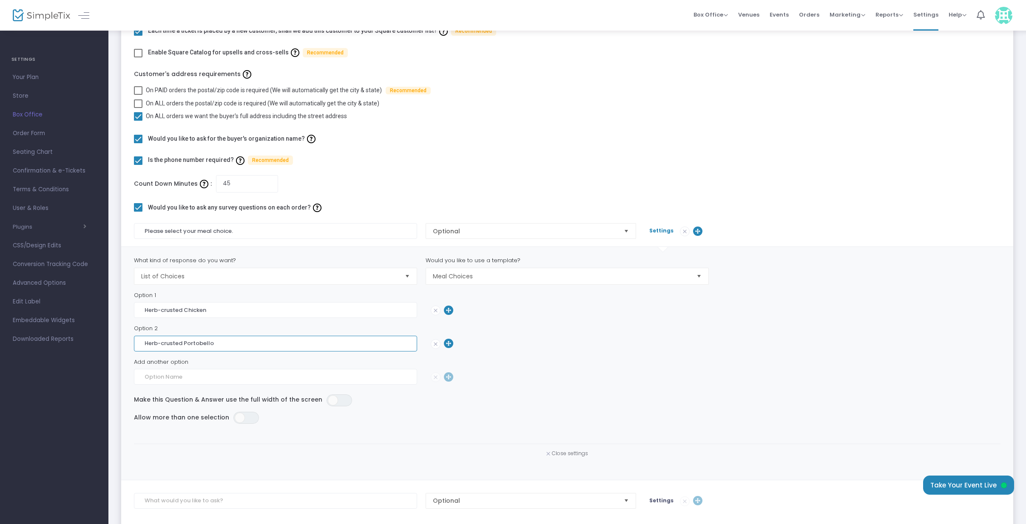
drag, startPoint x: 182, startPoint y: 338, endPoint x: 134, endPoint y: 338, distance: 48.1
click at [135, 339] on input "Herb-crusted Portobello" at bounding box center [275, 344] width 283 height 16
type input "Portobello"
drag, startPoint x: 184, startPoint y: 311, endPoint x: 129, endPoint y: 311, distance: 55.3
click at [128, 311] on m-custom-question-settings "What kind of response do you want? List of Choices Would you like to use a temp…" at bounding box center [567, 363] width 892 height 233
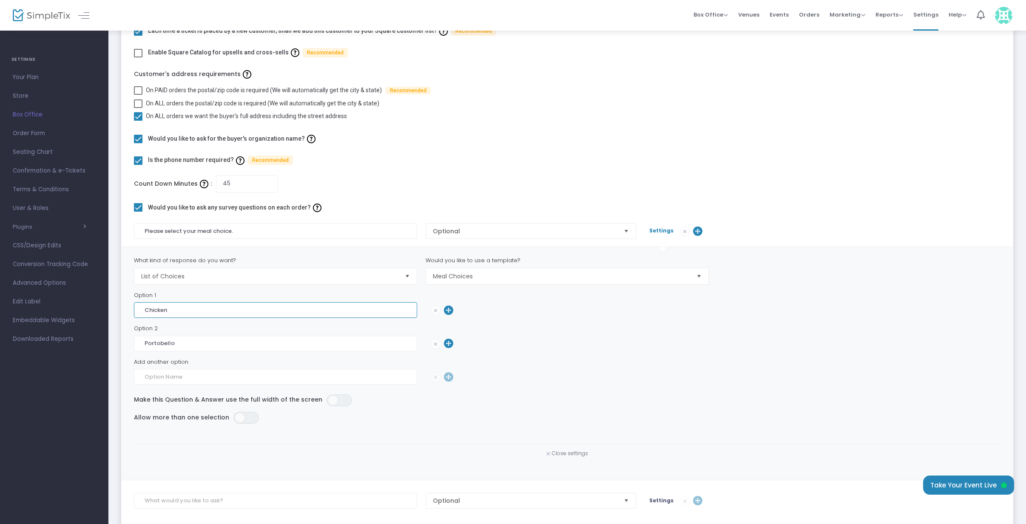
type input "Chicken"
drag, startPoint x: 182, startPoint y: 347, endPoint x: 134, endPoint y: 345, distance: 48.1
click at [134, 345] on input "Portobello" at bounding box center [275, 344] width 283 height 16
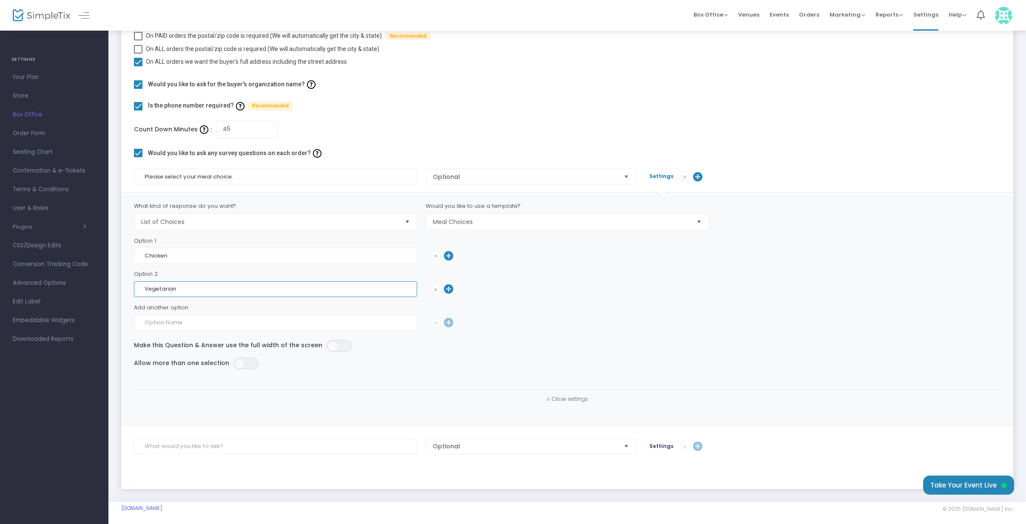
scroll to position [146, 0]
type input "Vegetarian"
click at [577, 399] on span "Close settings" at bounding box center [570, 399] width 36 height 7
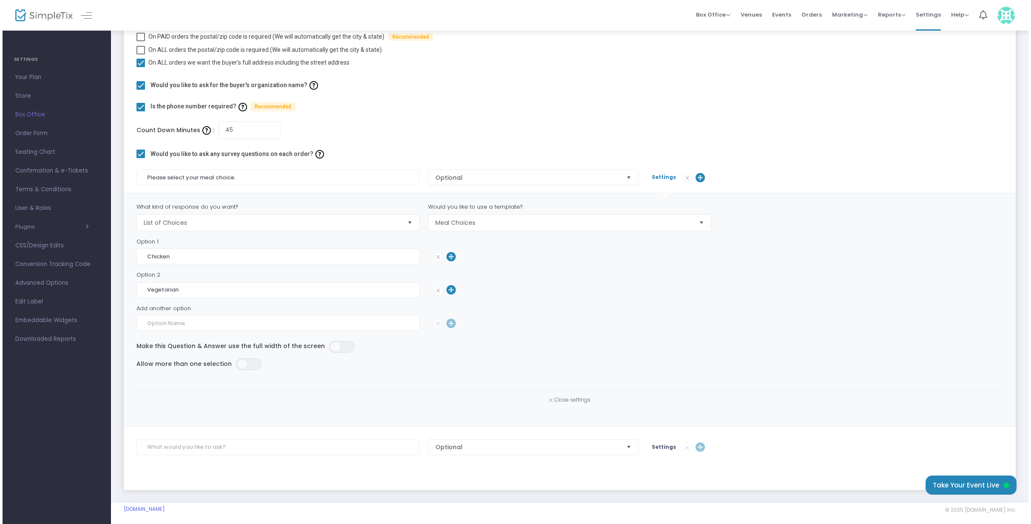
scroll to position [0, 0]
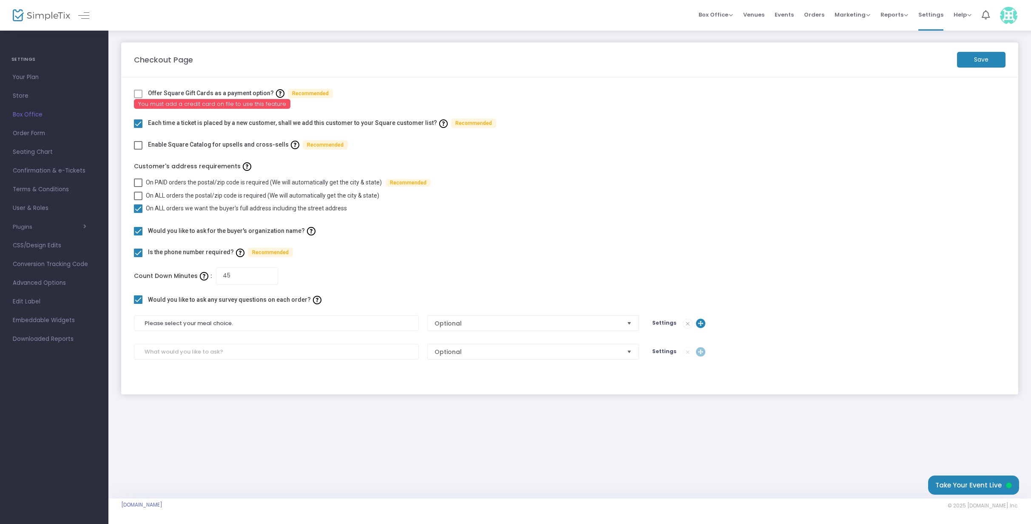
click at [684, 353] on div "Settings" at bounding box center [758, 352] width 220 height 10
click at [969, 63] on m-button "Save" at bounding box center [981, 60] width 48 height 16
click at [34, 136] on span "Order Form" at bounding box center [54, 133] width 83 height 11
click at [42, 151] on span "Seating Chart" at bounding box center [54, 152] width 83 height 11
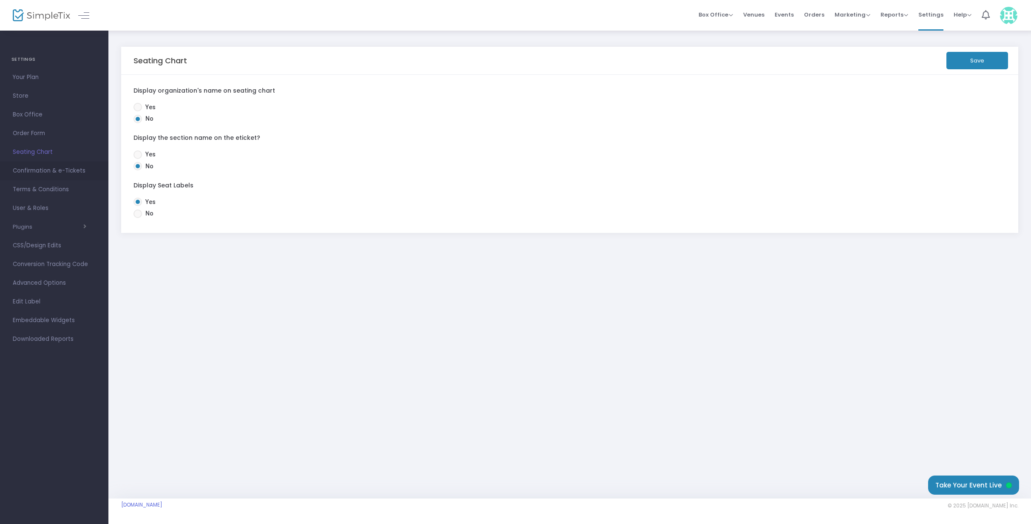
click at [40, 172] on span "Confirmation & e-Tickets" at bounding box center [54, 170] width 83 height 11
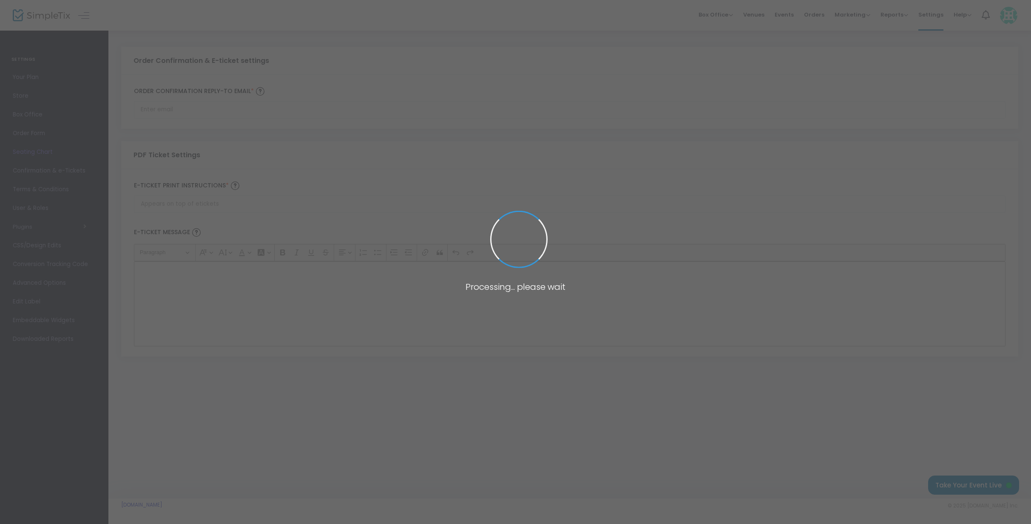
type input "programs@keepok.org"
type input "Print and bring this ticket with you"
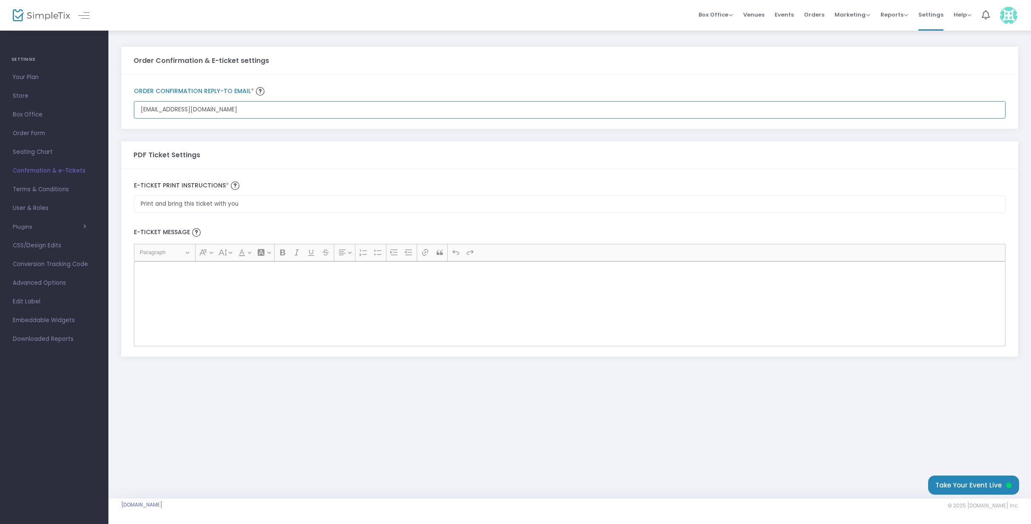
drag, startPoint x: 139, startPoint y: 110, endPoint x: 168, endPoint y: 111, distance: 28.9
click at [168, 111] on input "programs@keepok.org" at bounding box center [570, 109] width 872 height 17
type input "eec@keepok.org"
click at [264, 146] on div "PDF Ticket Settings" at bounding box center [570, 155] width 873 height 28
click at [59, 224] on span "button" at bounding box center [59, 227] width 54 height 8
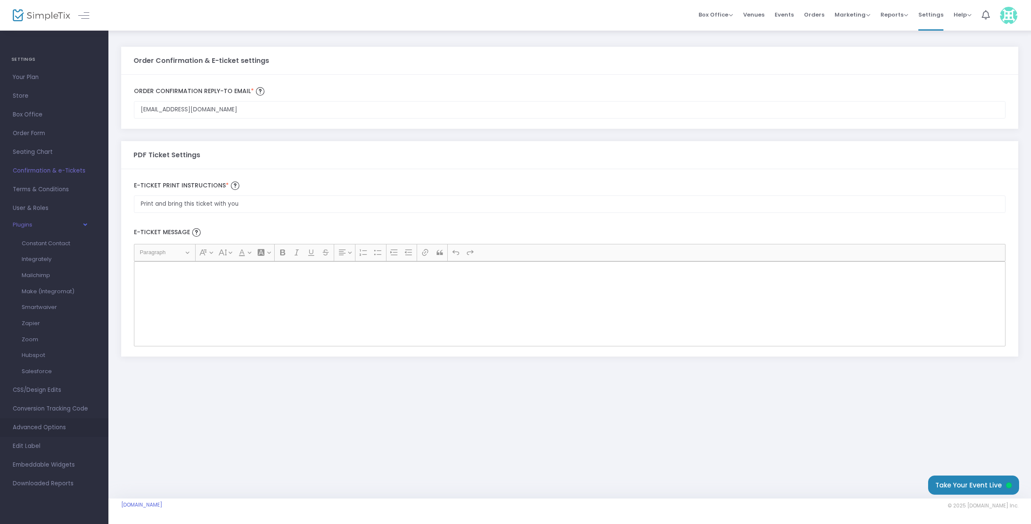
click at [62, 433] on span "Advanced Options" at bounding box center [54, 427] width 83 height 11
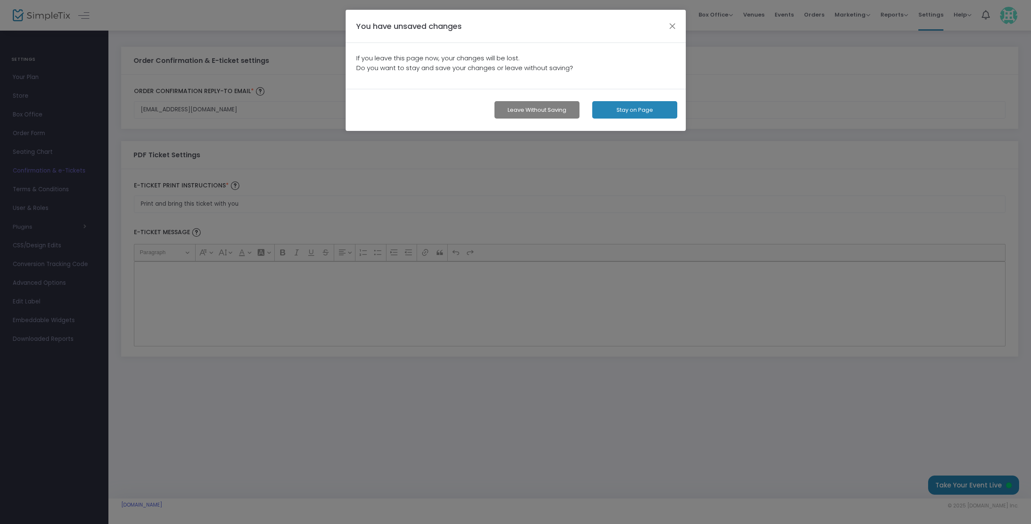
click at [608, 111] on button "Stay on Page" at bounding box center [634, 109] width 85 height 17
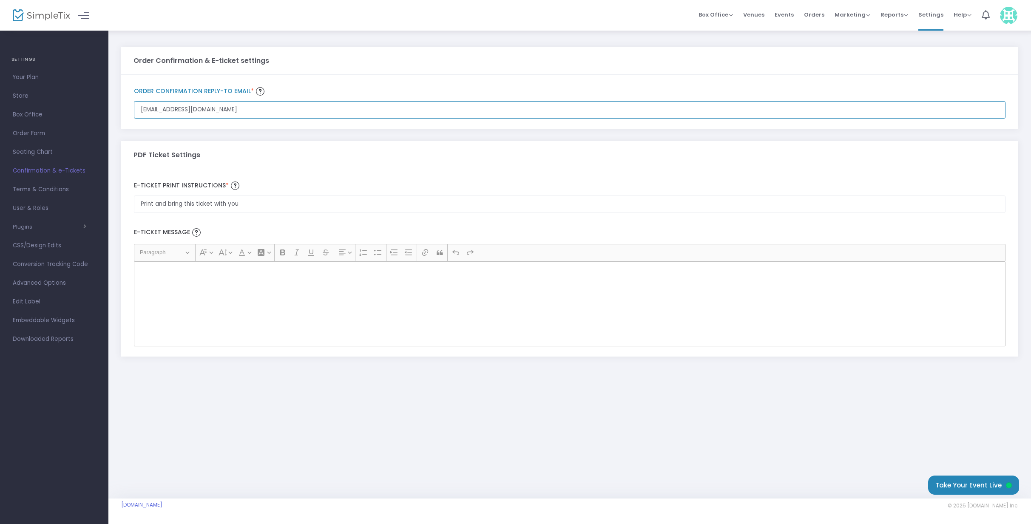
click at [358, 110] on input "eec@keepok.org" at bounding box center [570, 109] width 872 height 17
click at [361, 155] on div "PDF Ticket Settings" at bounding box center [570, 155] width 873 height 7
click at [93, 16] on span at bounding box center [87, 15] width 15 height 8
click at [786, 17] on span "Events" at bounding box center [784, 15] width 19 height 22
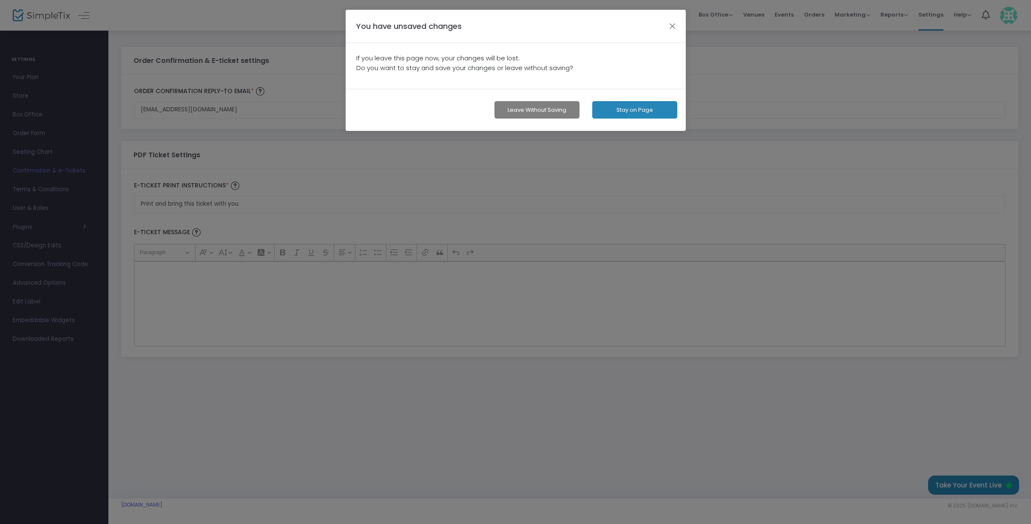
drag, startPoint x: 560, startPoint y: 111, endPoint x: 629, endPoint y: 118, distance: 69.3
click at [559, 111] on button "Leave without Saving" at bounding box center [537, 109] width 85 height 17
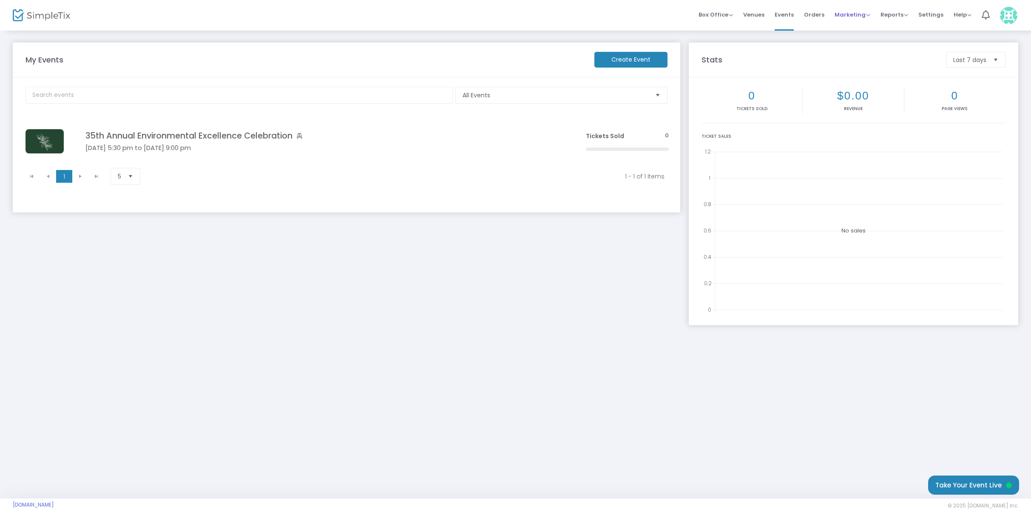
click at [864, 16] on span "Marketing" at bounding box center [853, 15] width 36 height 8
click at [882, 46] on li "Quantity Discounts" at bounding box center [869, 45] width 68 height 17
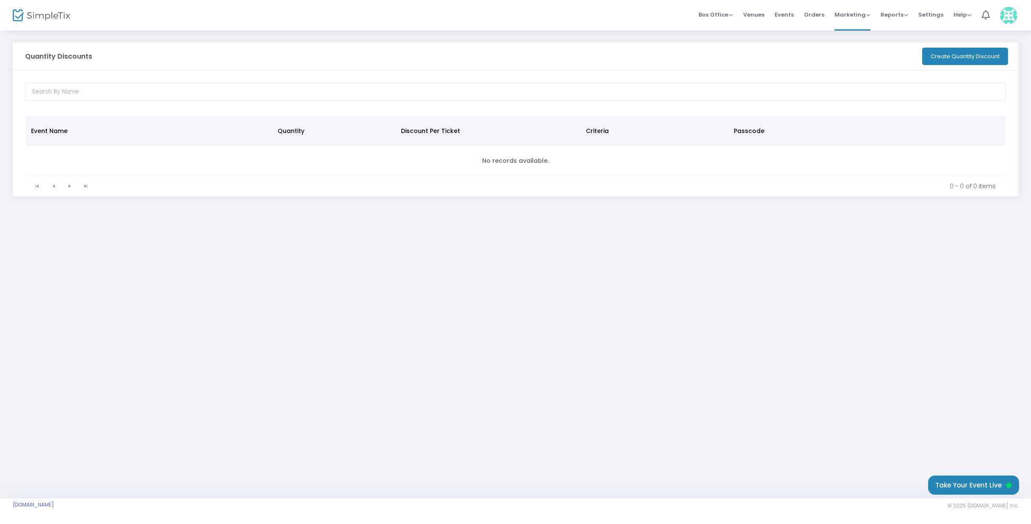
click at [793, 17] on span "Events" at bounding box center [784, 15] width 19 height 22
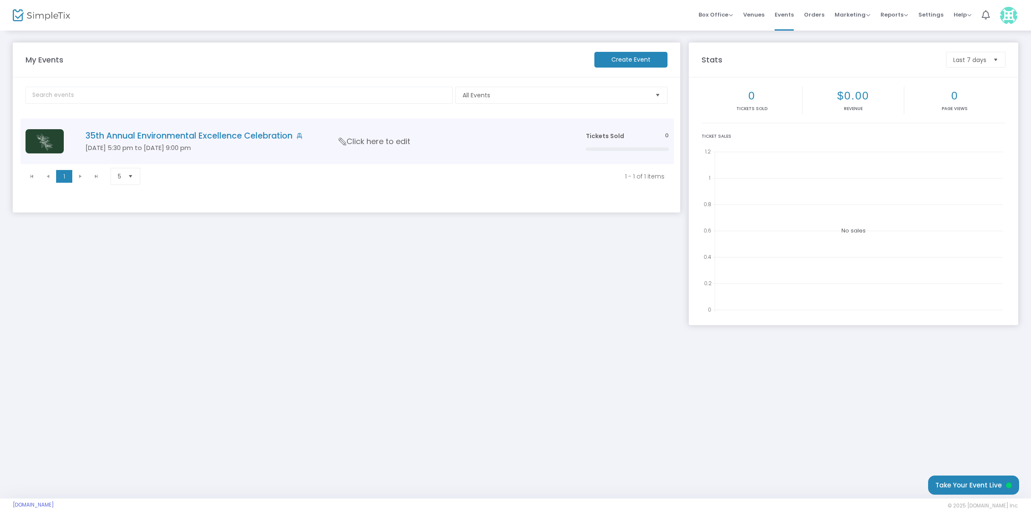
click at [189, 135] on h4 "35th Annual Environmental Excellence Celebration" at bounding box center [322, 136] width 475 height 10
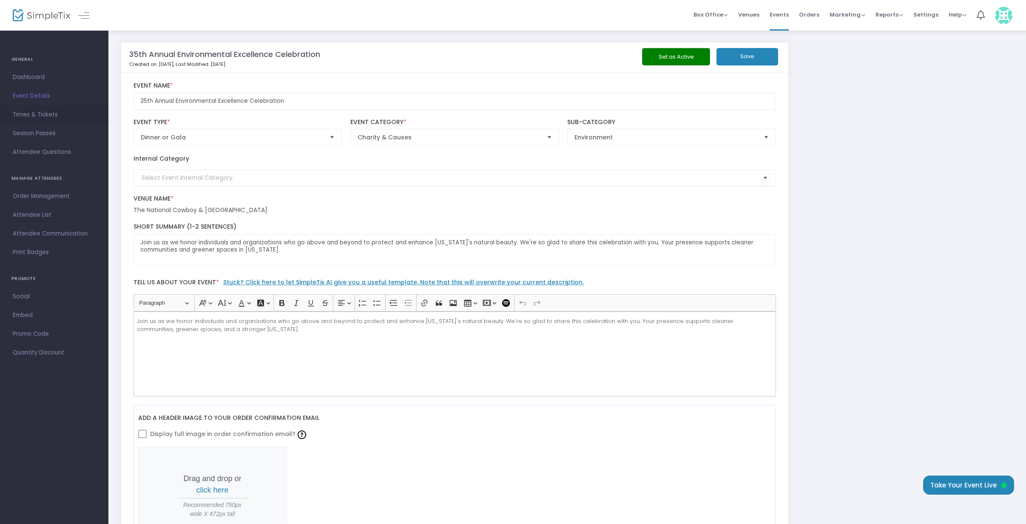
click at [43, 116] on span "Times & Tickets" at bounding box center [54, 114] width 83 height 11
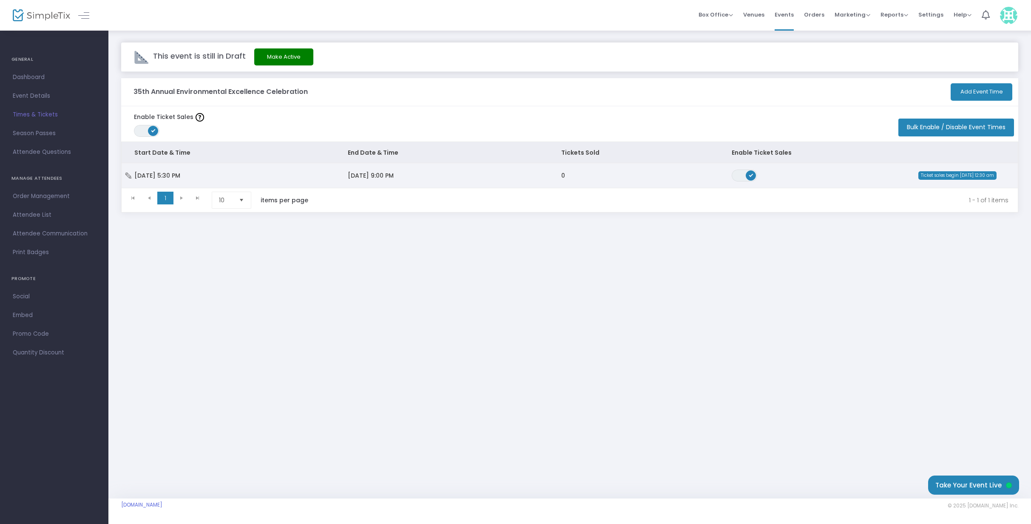
click at [131, 177] on icon "Data table" at bounding box center [128, 176] width 9 height 6
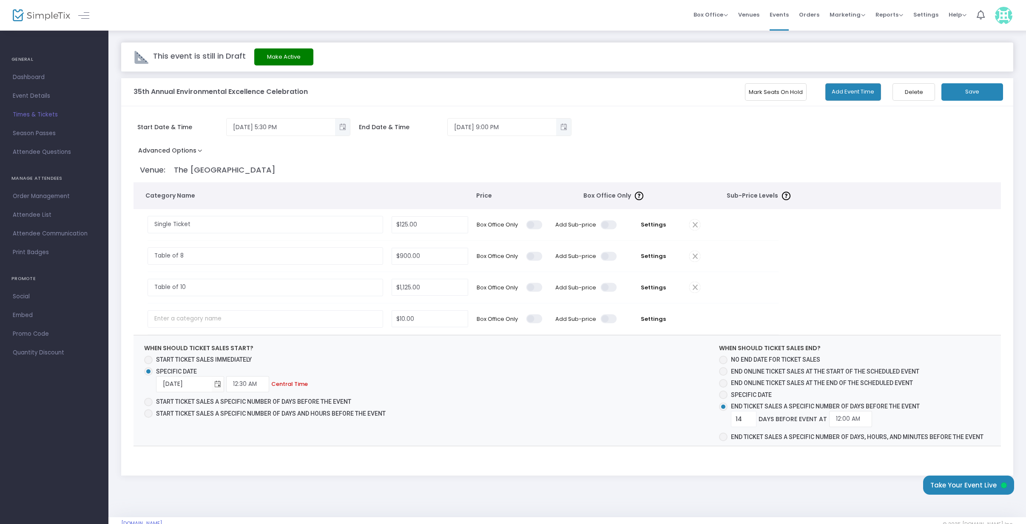
click at [696, 256] on span at bounding box center [694, 256] width 11 height 11
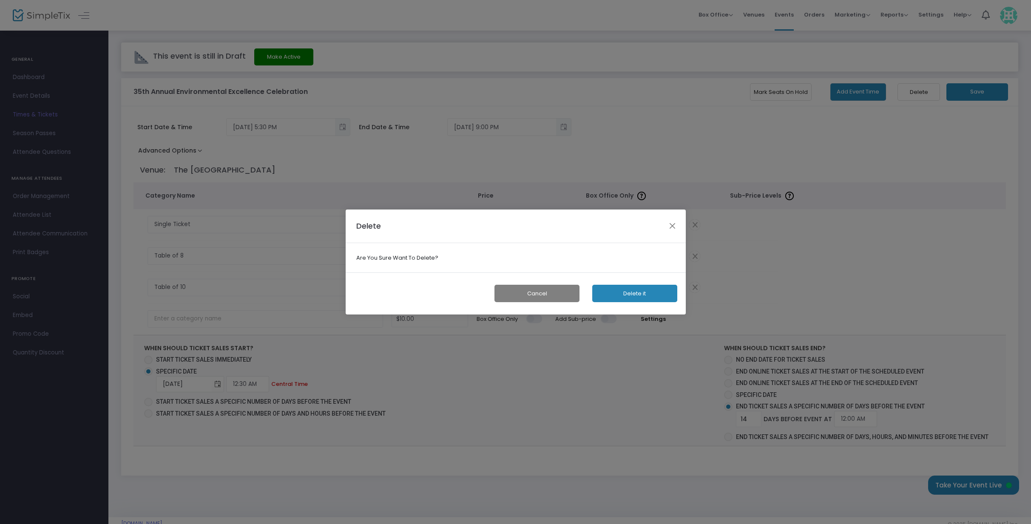
click at [632, 296] on button "Delete it" at bounding box center [634, 293] width 85 height 17
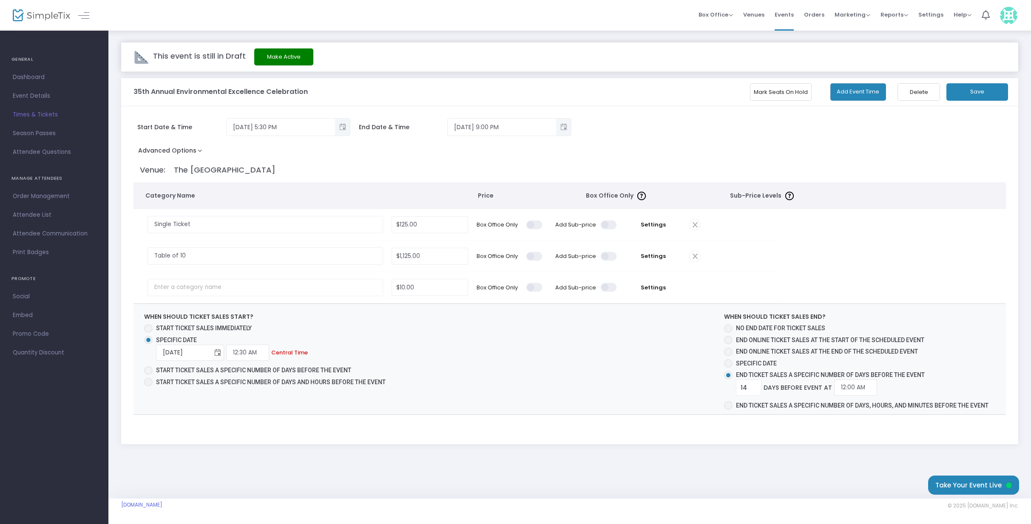
click at [694, 257] on span at bounding box center [694, 256] width 11 height 11
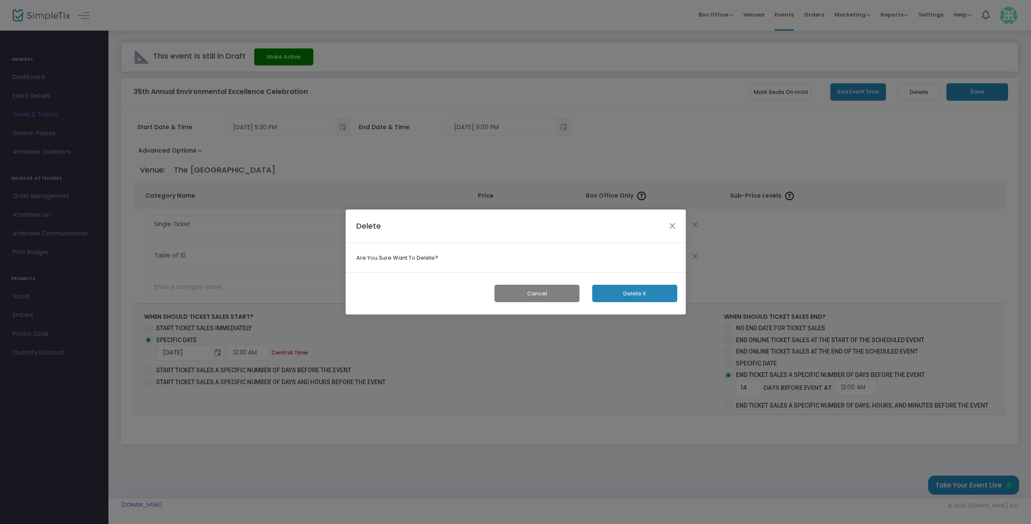
click at [626, 294] on button "Delete it" at bounding box center [634, 293] width 85 height 17
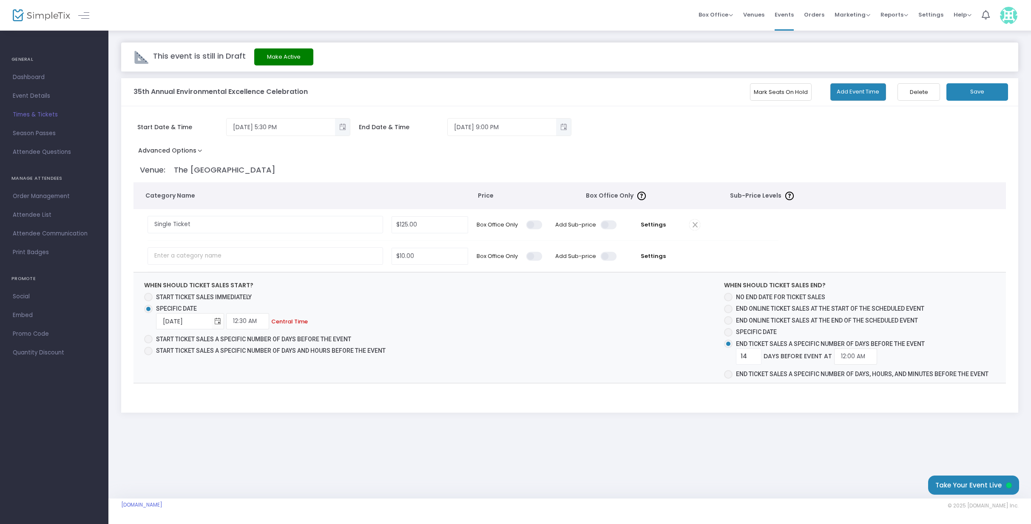
click at [973, 97] on button "Save" at bounding box center [978, 91] width 62 height 17
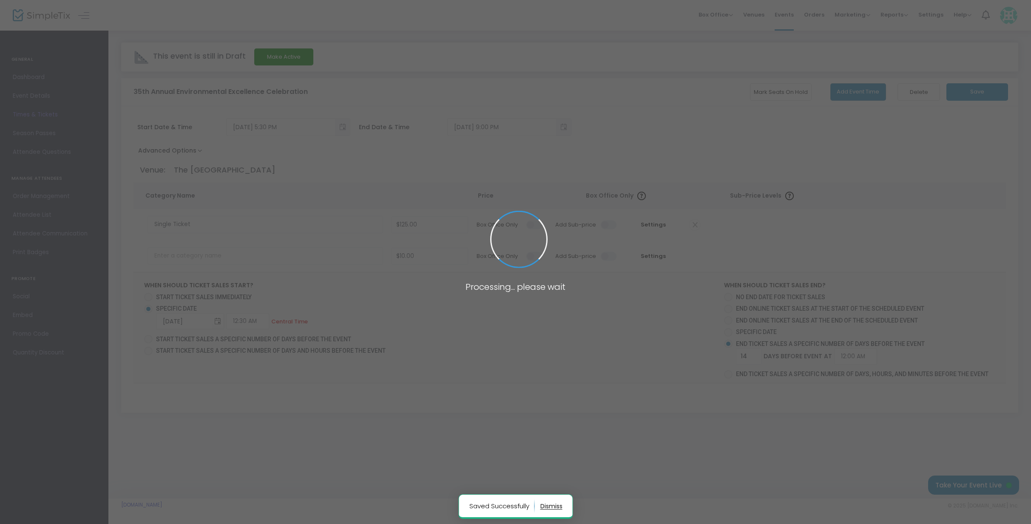
radio input "false"
radio input "true"
radio input "false"
radio input "true"
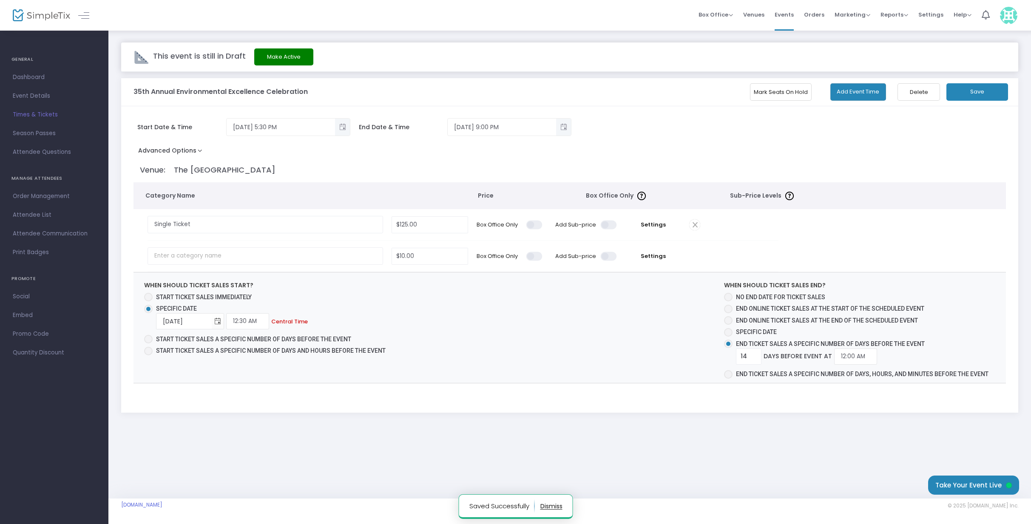
click at [39, 351] on span "Quantity Discount" at bounding box center [54, 352] width 83 height 11
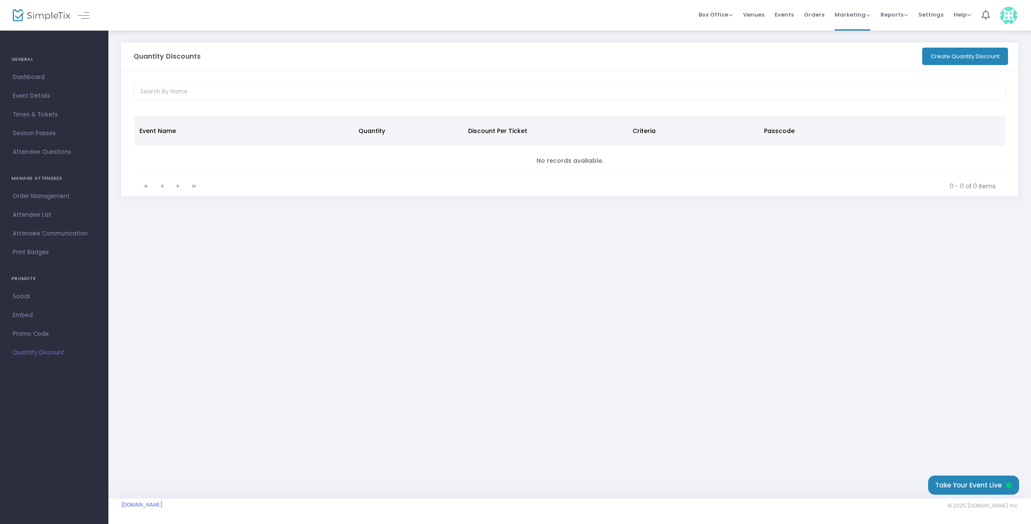
click at [946, 63] on button "Create Quantity Discount" at bounding box center [965, 56] width 86 height 17
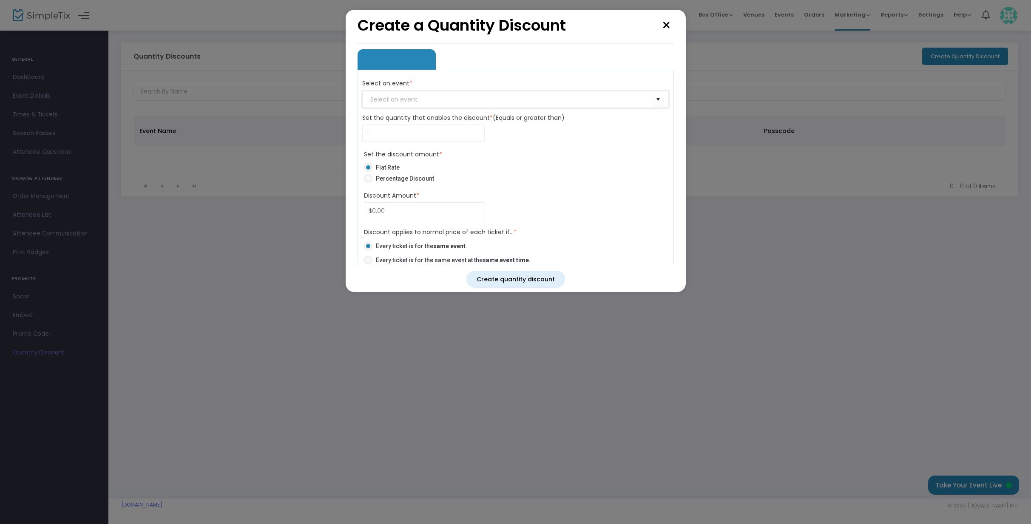
click at [398, 97] on input "NO DATA FOUND" at bounding box center [511, 99] width 282 height 9
click at [655, 100] on span "Select" at bounding box center [658, 99] width 14 height 14
click at [657, 101] on span "Select" at bounding box center [658, 99] width 14 height 14
click at [654, 97] on span "Select" at bounding box center [658, 99] width 14 height 14
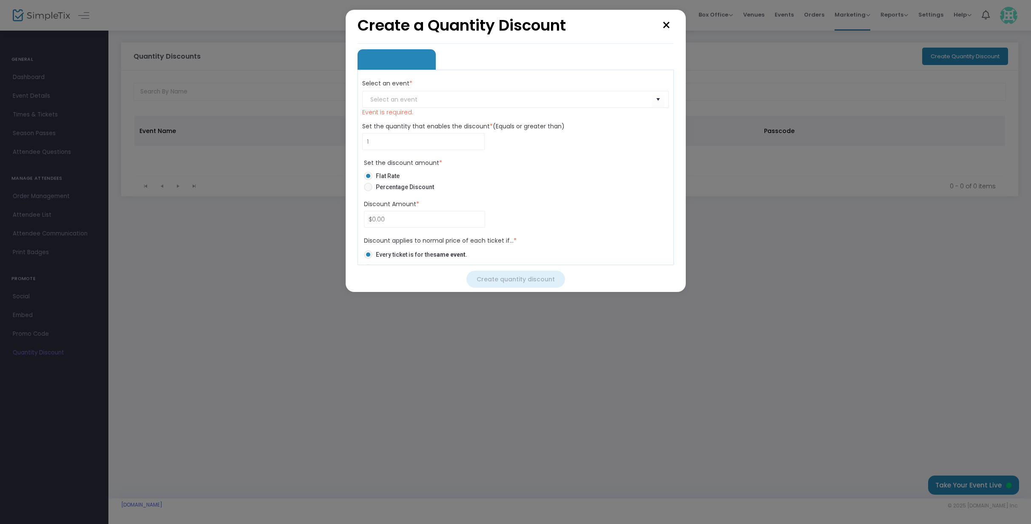
click at [388, 60] on span "Volume Based Pricing" at bounding box center [396, 76] width 67 height 43
click at [385, 100] on input "NO DATA FOUND" at bounding box center [511, 99] width 282 height 9
type input "E"
type input "35th"
click at [669, 27] on button "×" at bounding box center [666, 25] width 15 height 23
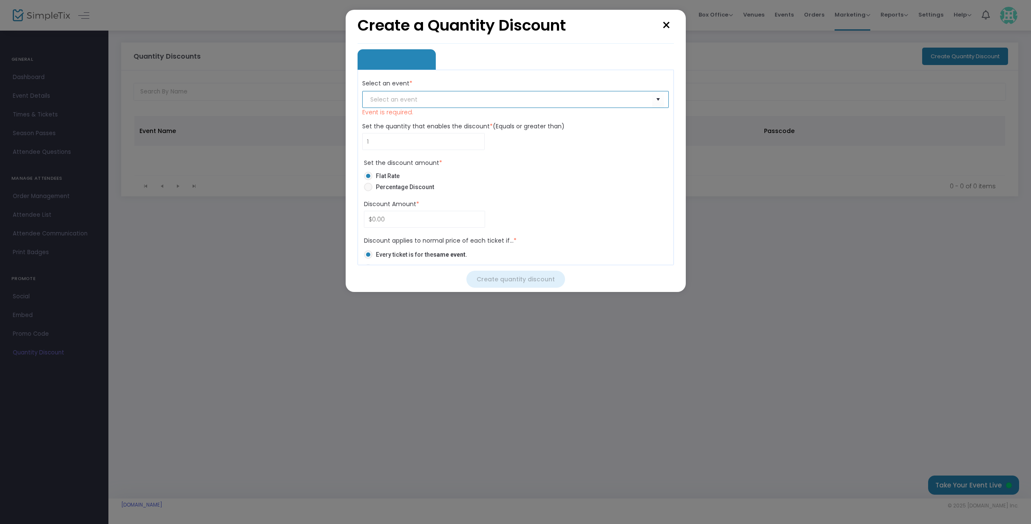
radio input "false"
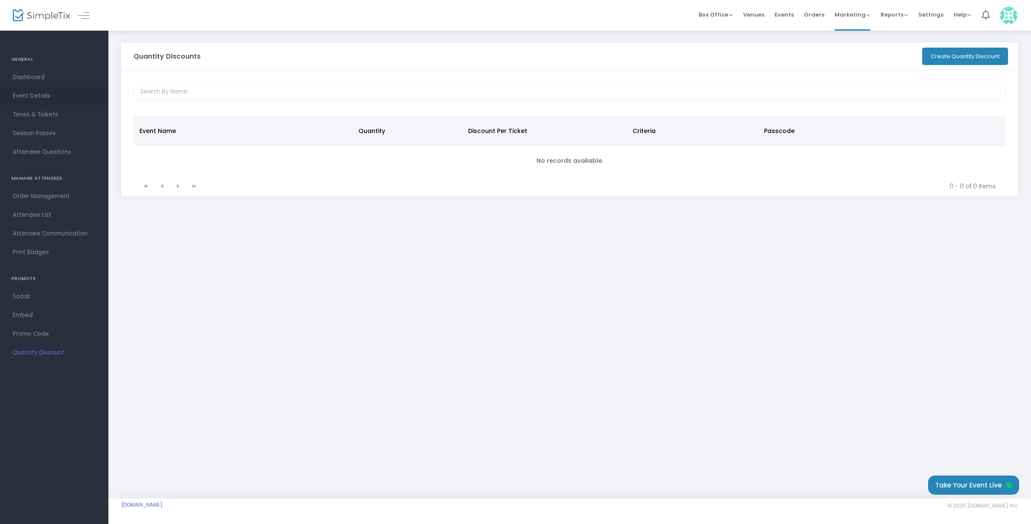
click at [48, 98] on span "Event Details" at bounding box center [54, 96] width 83 height 11
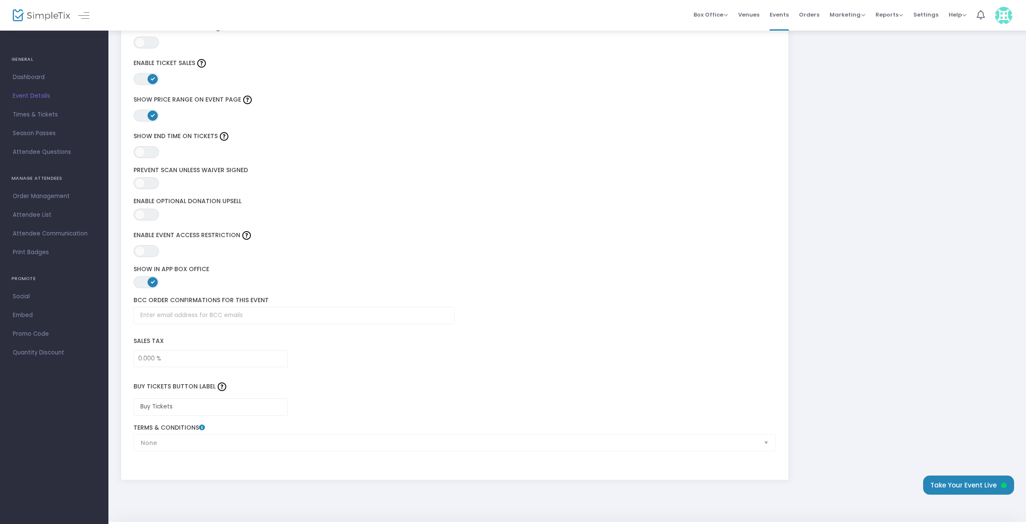
scroll to position [1042, 0]
click at [148, 213] on span "ON OFF" at bounding box center [147, 215] width 26 height 12
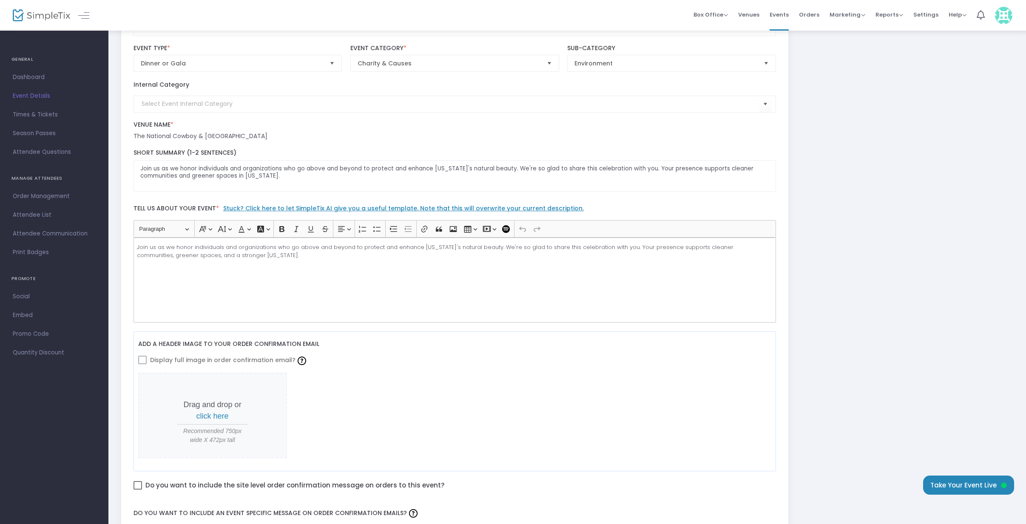
scroll to position [0, 0]
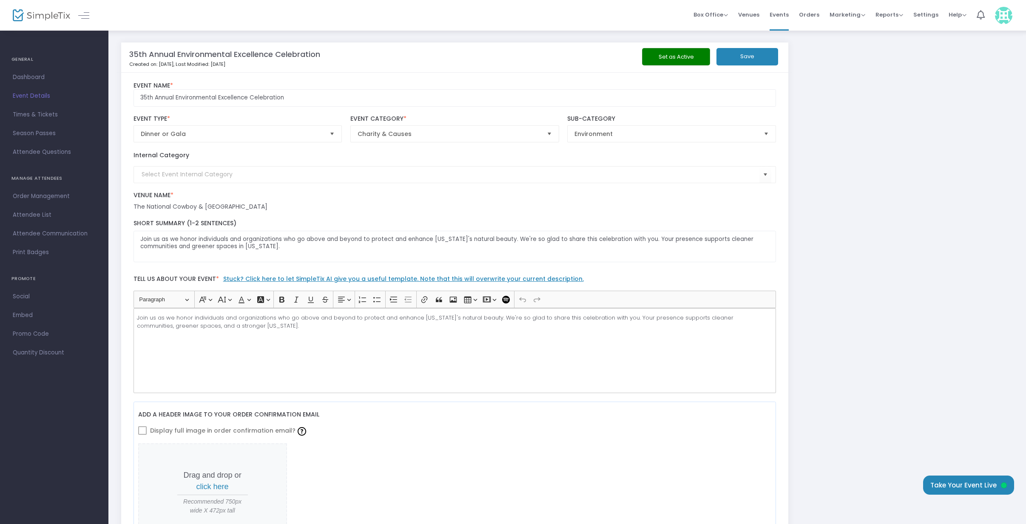
click at [751, 56] on button "Save" at bounding box center [748, 56] width 62 height 17
click at [608, 179] on input at bounding box center [451, 174] width 618 height 9
click at [763, 176] on span "Select" at bounding box center [766, 175] width 14 height 14
click at [210, 193] on b "Create Category" at bounding box center [188, 193] width 53 height 9
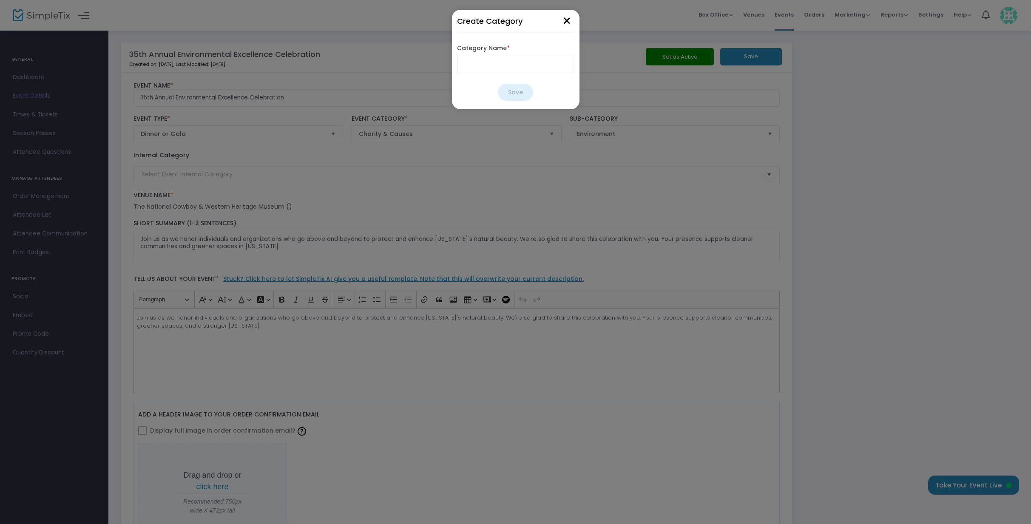
click at [492, 68] on input "Category Name *" at bounding box center [515, 64] width 117 height 17
type input "EEC"
click at [508, 89] on button "Save" at bounding box center [515, 92] width 35 height 17
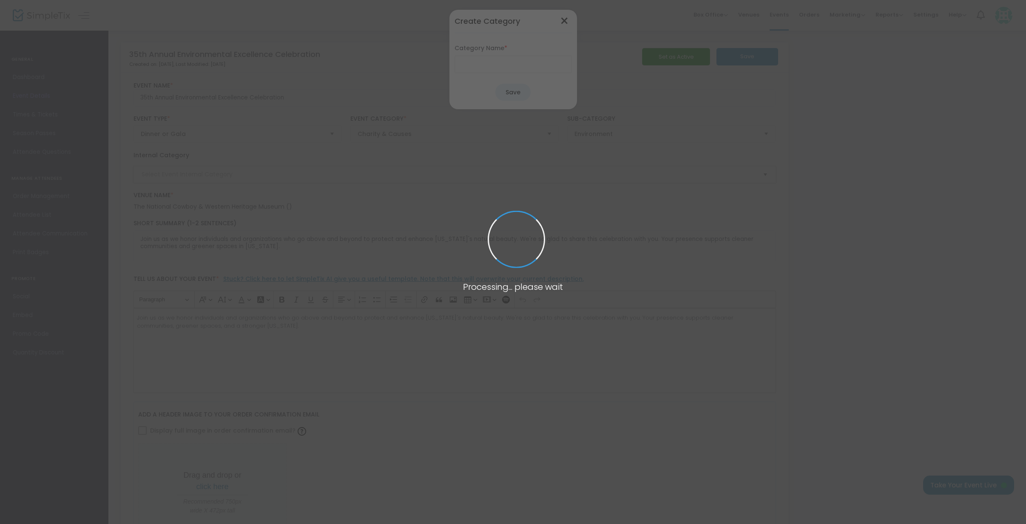
type input "EEC"
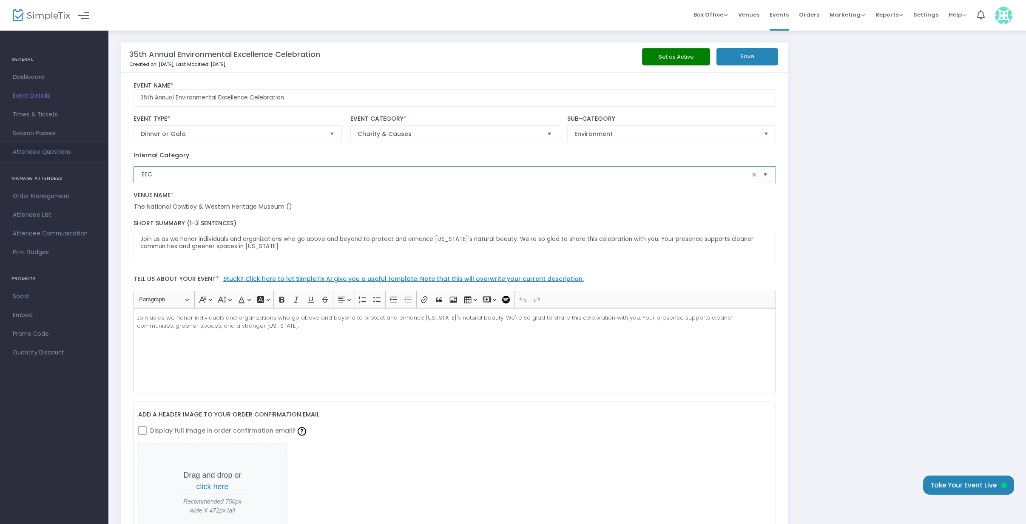
click at [33, 154] on span "Attendee Questions" at bounding box center [54, 152] width 83 height 11
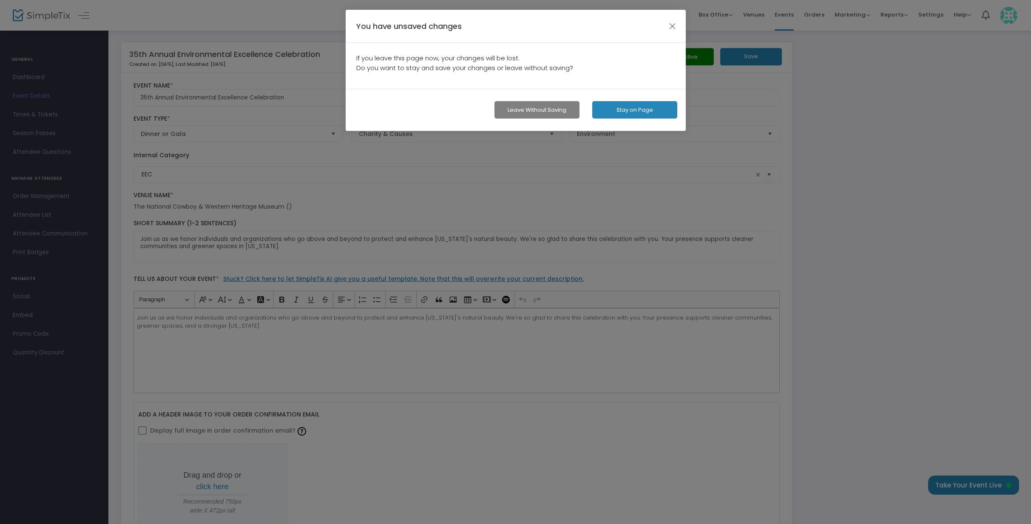
click at [626, 109] on button "Stay on Page" at bounding box center [634, 109] width 85 height 17
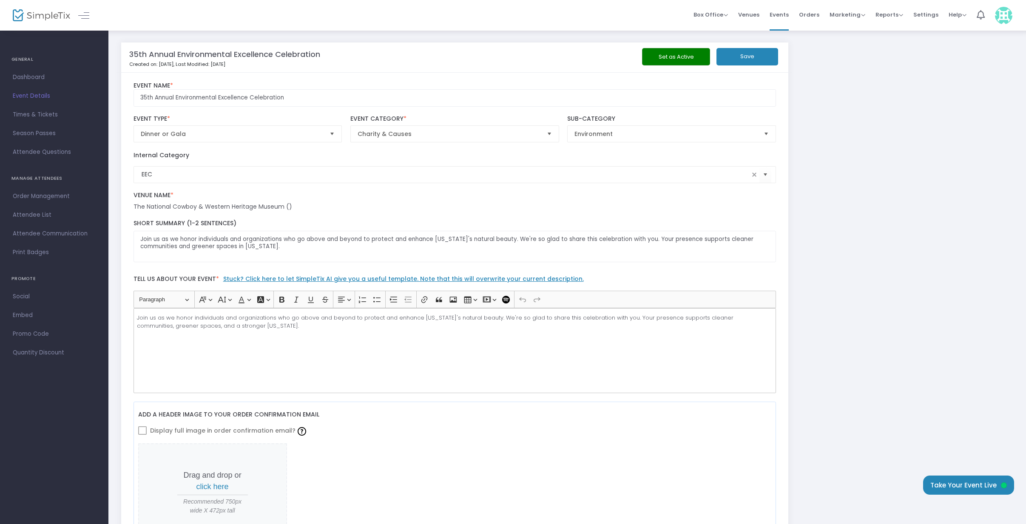
click at [748, 54] on button "Save" at bounding box center [748, 56] width 62 height 17
click at [38, 152] on span "Attendee Questions" at bounding box center [54, 152] width 83 height 11
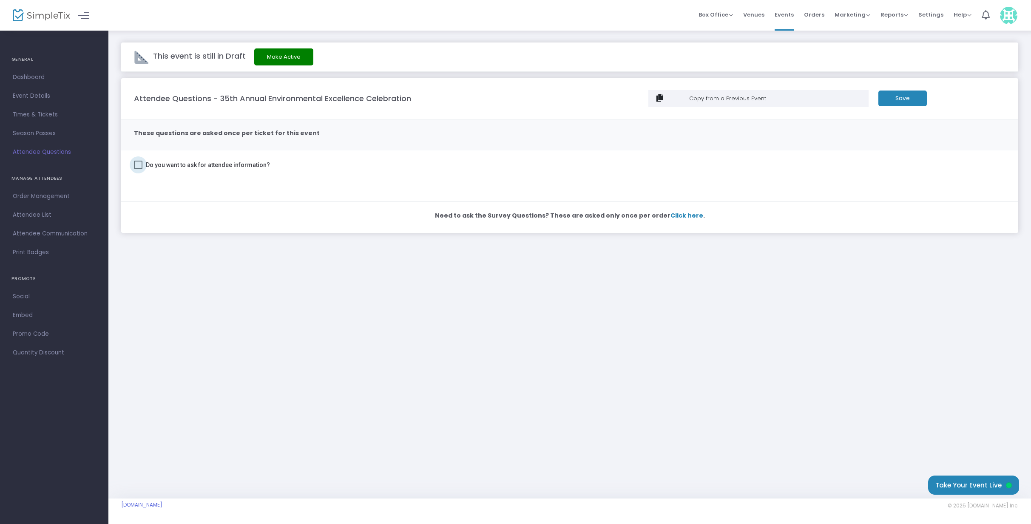
click at [184, 166] on span "Do you want to ask for attendee information?" at bounding box center [208, 165] width 124 height 10
click at [138, 169] on input "Do you want to ask for attendee information?" at bounding box center [138, 169] width 0 height 0
checkbox input "true"
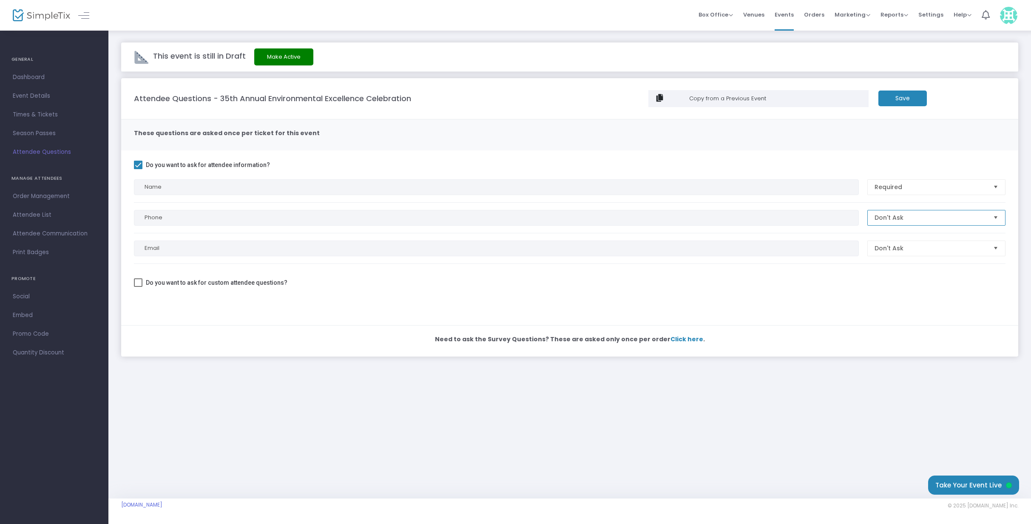
click at [938, 218] on span "Don't Ask" at bounding box center [931, 217] width 112 height 9
click at [906, 235] on li "Required" at bounding box center [936, 234] width 137 height 17
click at [913, 246] on span "Don't Ask" at bounding box center [931, 248] width 112 height 9
drag, startPoint x: 909, startPoint y: 266, endPoint x: 873, endPoint y: 251, distance: 38.7
click at [909, 266] on li "Required" at bounding box center [936, 264] width 137 height 17
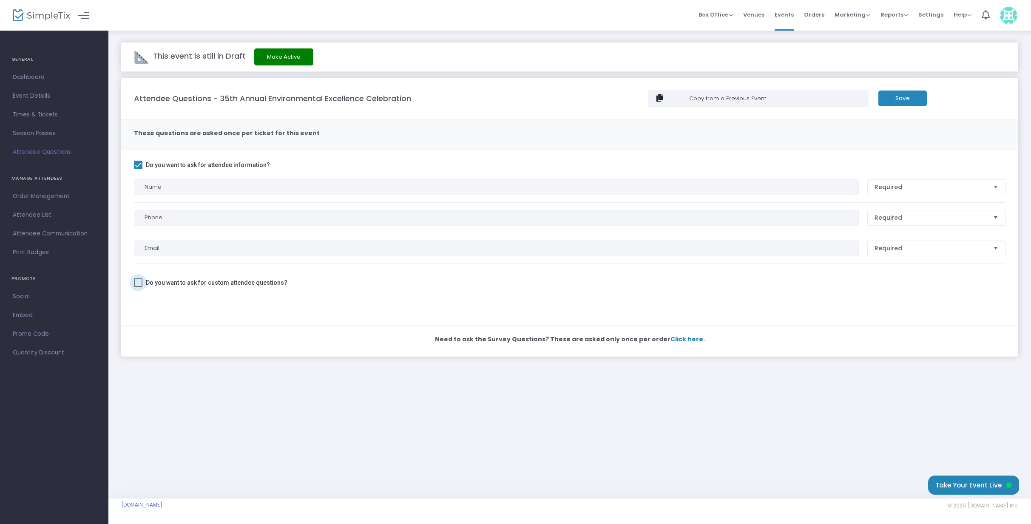
click at [261, 283] on span "Do you want to ask for custom attendee questions?" at bounding box center [217, 283] width 142 height 10
click at [138, 287] on input "Do you want to ask for custom attendee questions?" at bounding box center [138, 287] width 0 height 0
checkbox input "true"
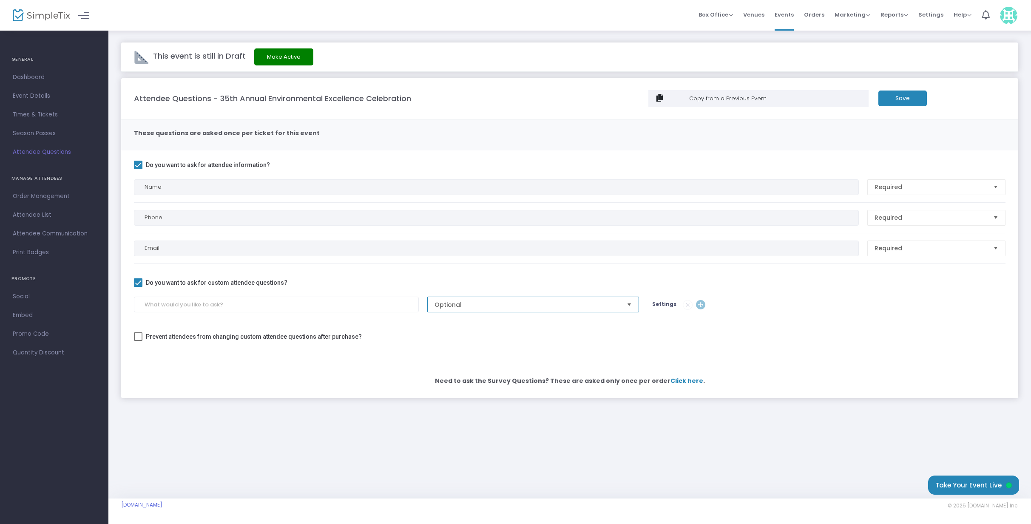
click at [479, 307] on span "Optional" at bounding box center [527, 305] width 185 height 9
drag, startPoint x: 471, startPoint y: 320, endPoint x: 591, endPoint y: 321, distance: 120.3
click at [472, 320] on li "Required" at bounding box center [533, 321] width 211 height 17
click at [350, 302] on input at bounding box center [276, 305] width 285 height 16
drag, startPoint x: 662, startPoint y: 303, endPoint x: 651, endPoint y: 303, distance: 10.6
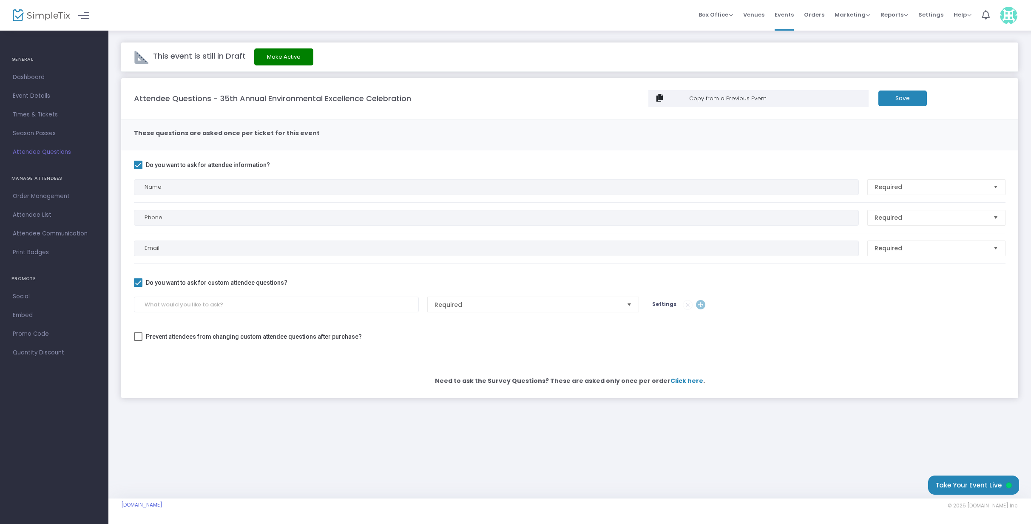
click at [661, 304] on span "Settings" at bounding box center [664, 304] width 24 height 7
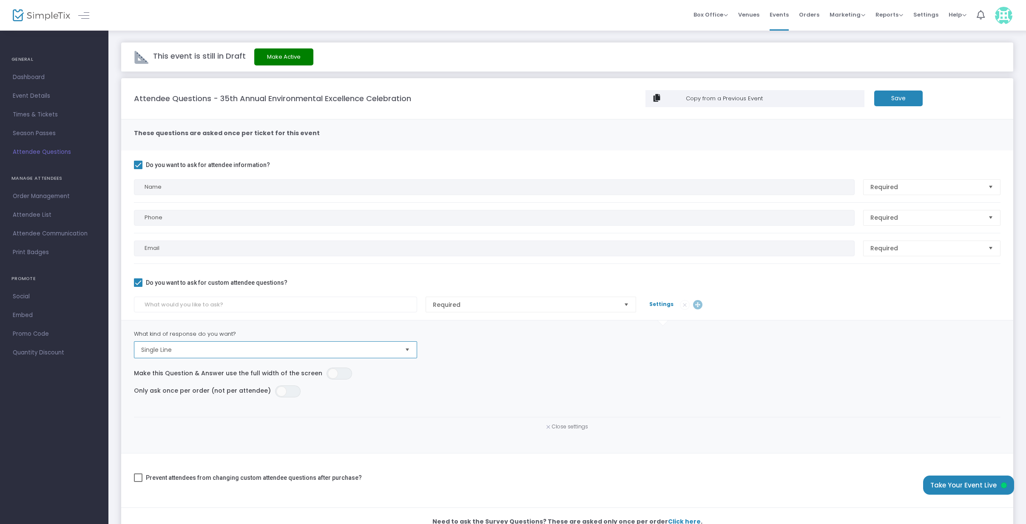
click at [284, 348] on span "Single Line" at bounding box center [269, 350] width 257 height 9
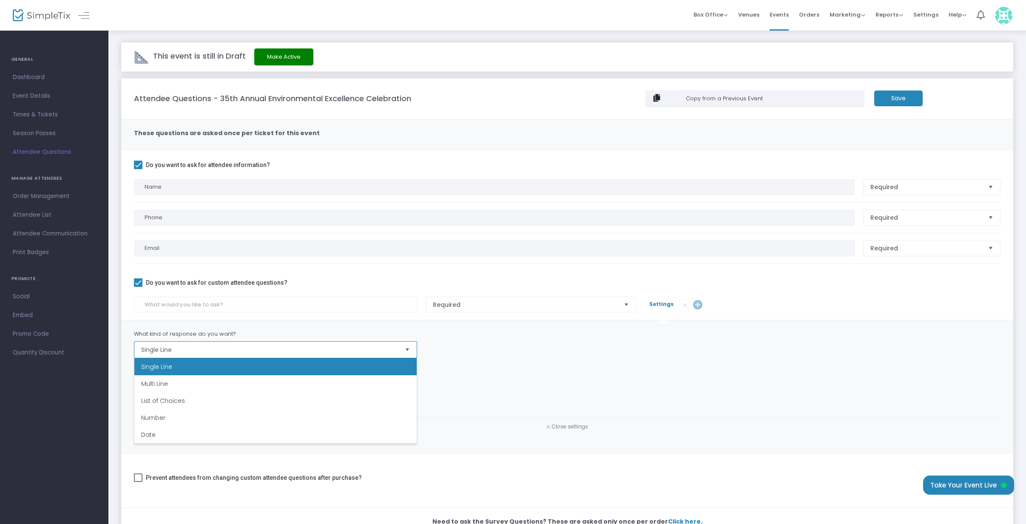
click at [185, 400] on li "List of Choices" at bounding box center [275, 400] width 282 height 17
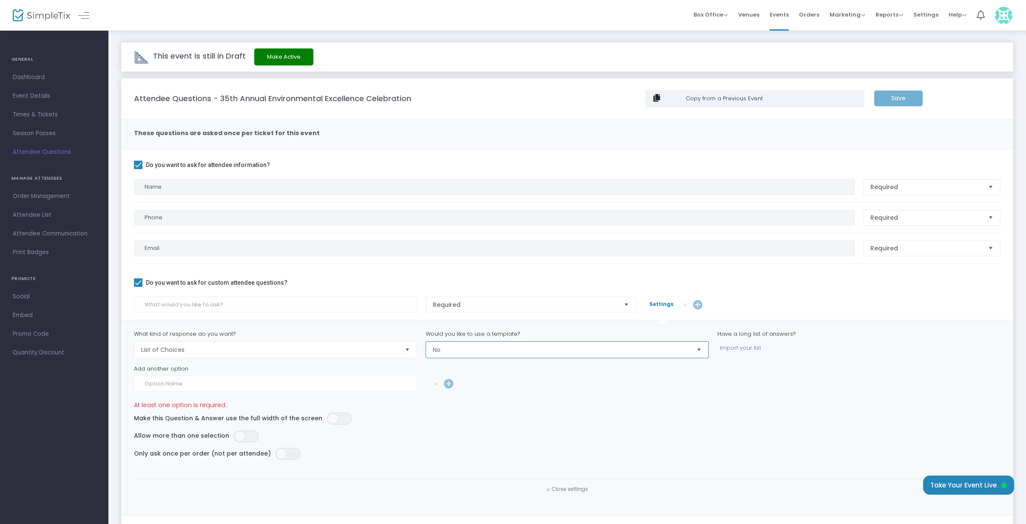
click at [456, 349] on span "No" at bounding box center [561, 350] width 257 height 9
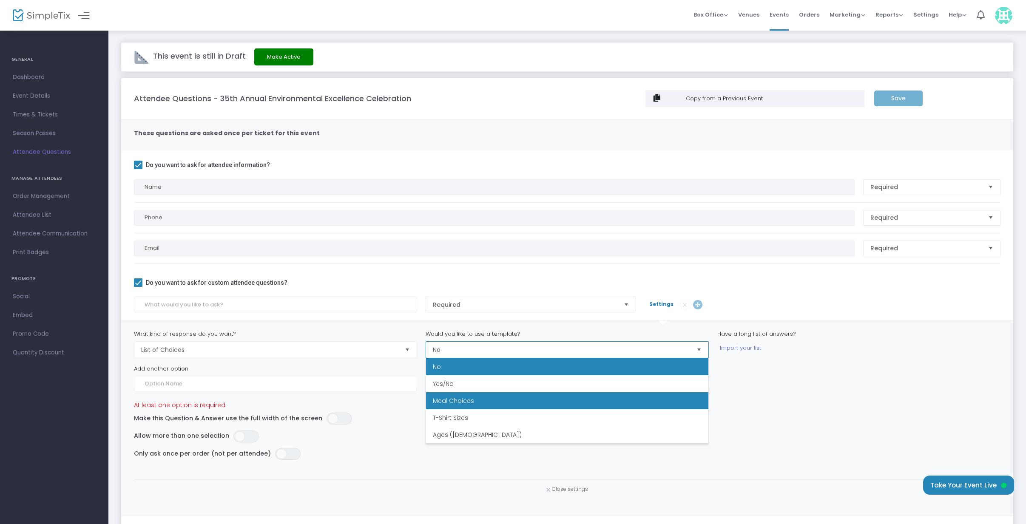
click at [456, 398] on span "Meal Choices" at bounding box center [453, 401] width 41 height 9
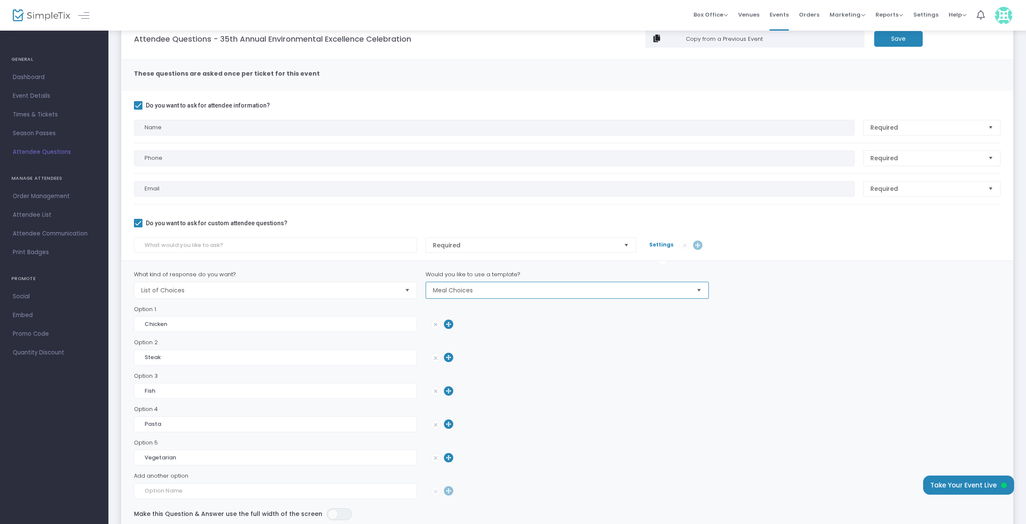
scroll to position [59, 0]
click at [435, 361] on img at bounding box center [435, 359] width 9 height 9
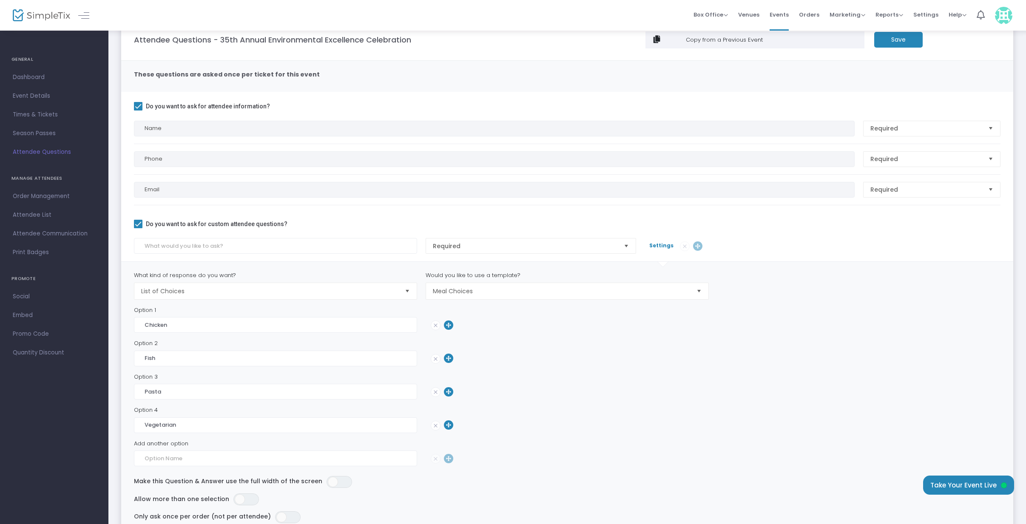
click at [435, 360] on img at bounding box center [435, 359] width 9 height 9
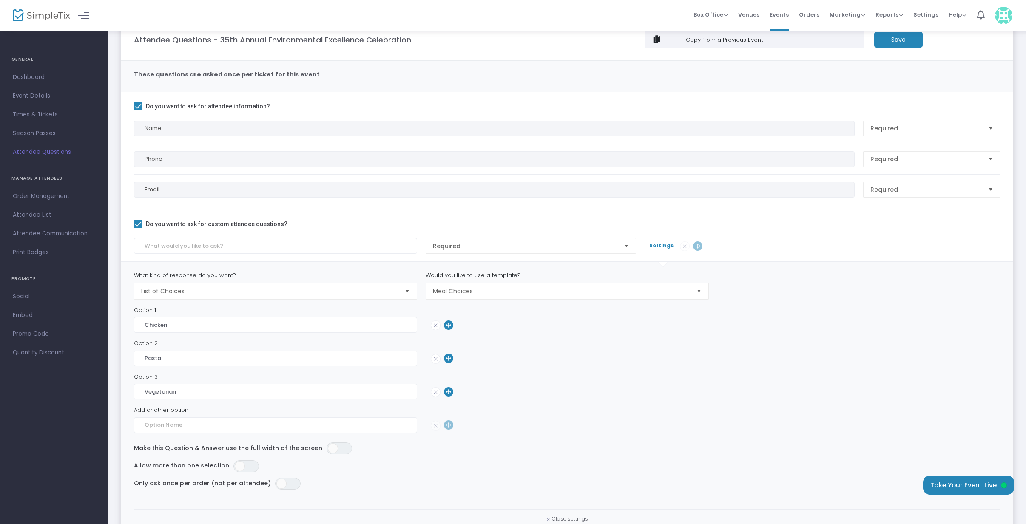
click at [435, 360] on img at bounding box center [435, 359] width 9 height 9
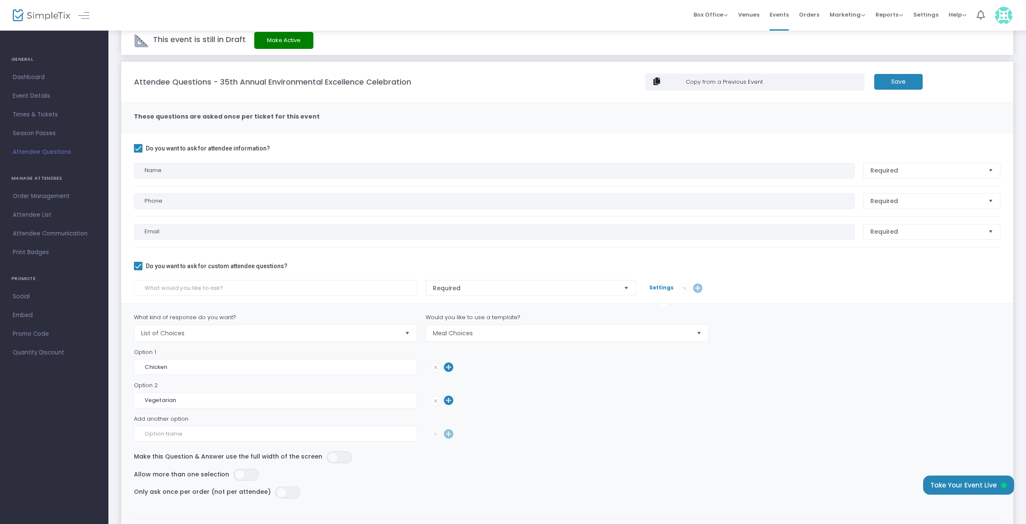
scroll to position [14, 0]
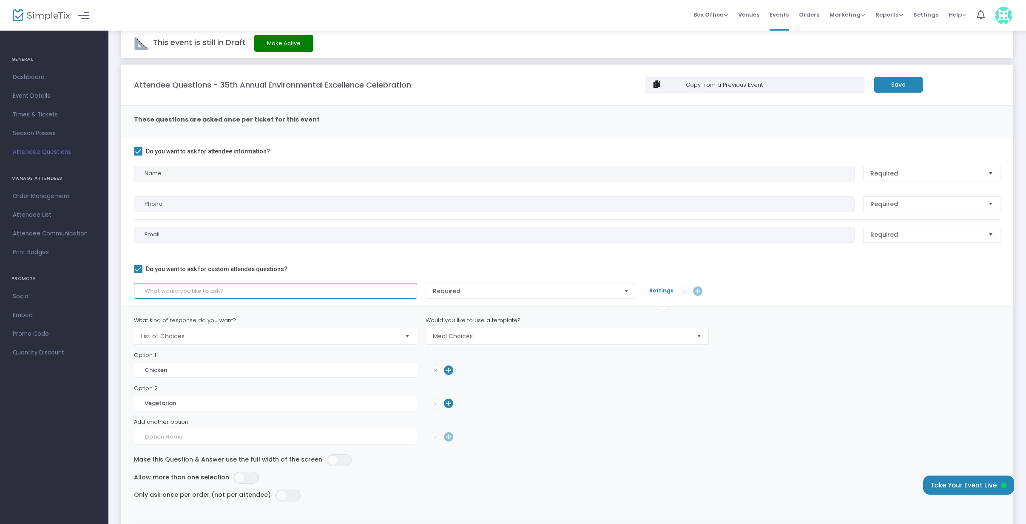
click at [248, 293] on input at bounding box center [275, 291] width 283 height 16
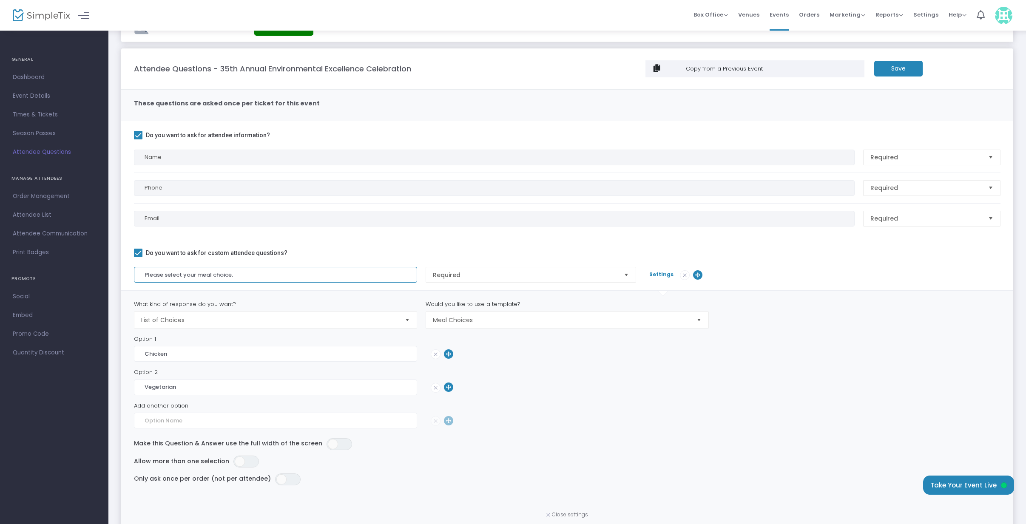
scroll to position [0, 0]
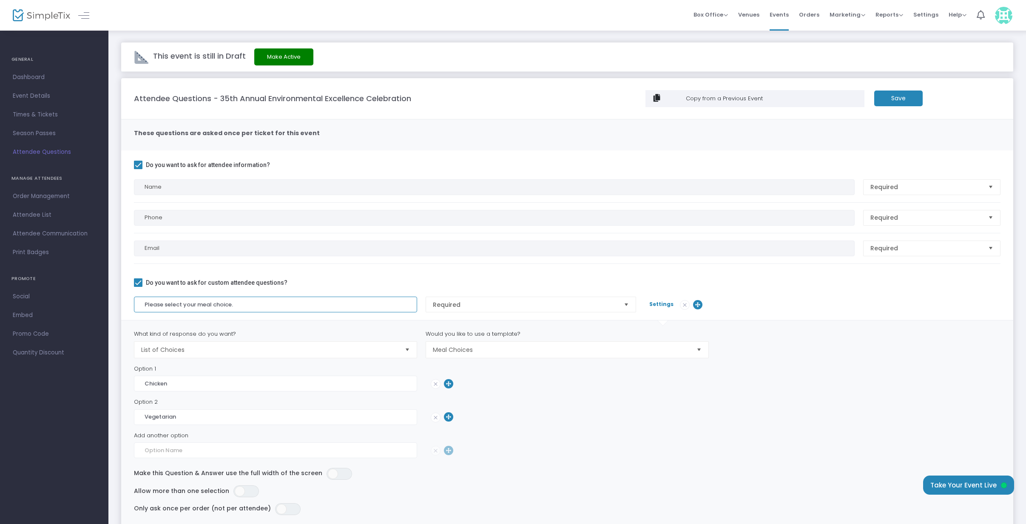
type input "Please select your meal choice."
click at [923, 222] on span "Required" at bounding box center [926, 217] width 118 height 15
click at [920, 217] on span "Required" at bounding box center [925, 217] width 111 height 9
click at [891, 109] on div "Attendee Questions - 35th Annual Environmental Excellence Celebration Copy from…" at bounding box center [567, 99] width 875 height 23
click at [896, 96] on m-button "Save" at bounding box center [898, 99] width 48 height 16
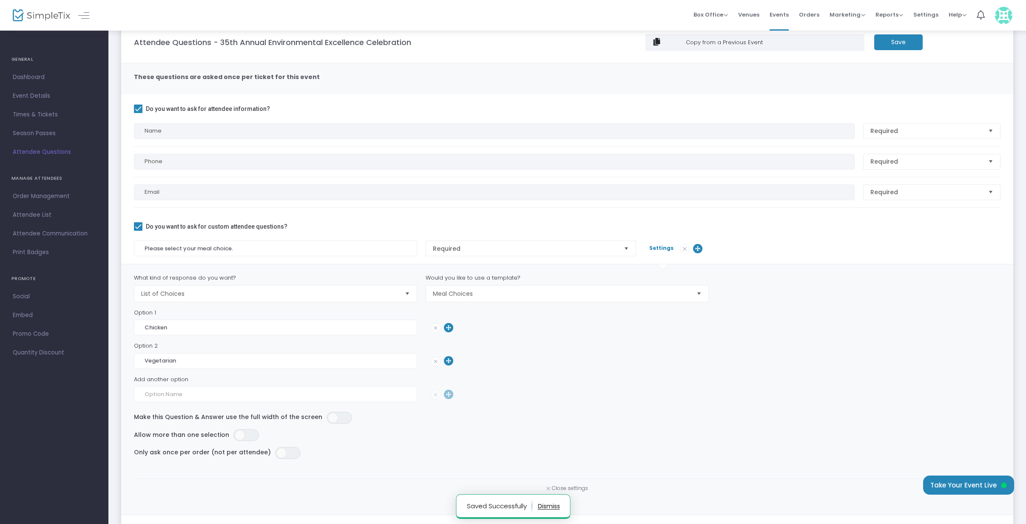
scroll to position [57, 0]
click at [39, 118] on span "Times & Tickets" at bounding box center [54, 114] width 83 height 11
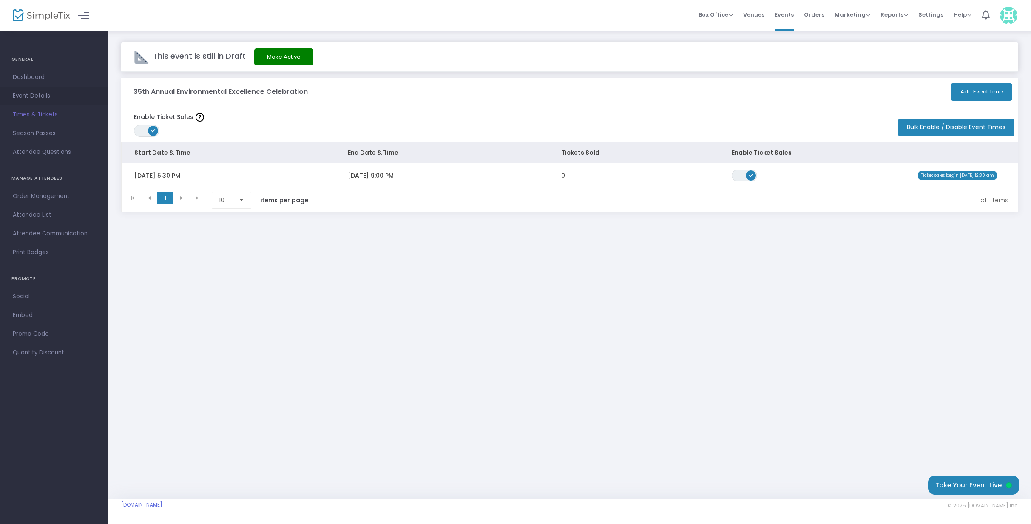
click at [26, 94] on span "Event Details" at bounding box center [54, 96] width 83 height 11
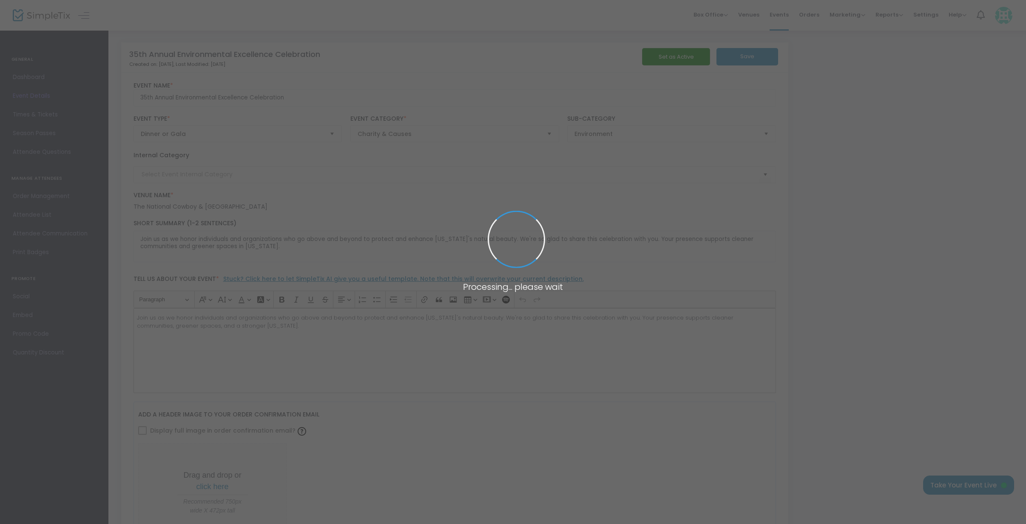
type input "EEC"
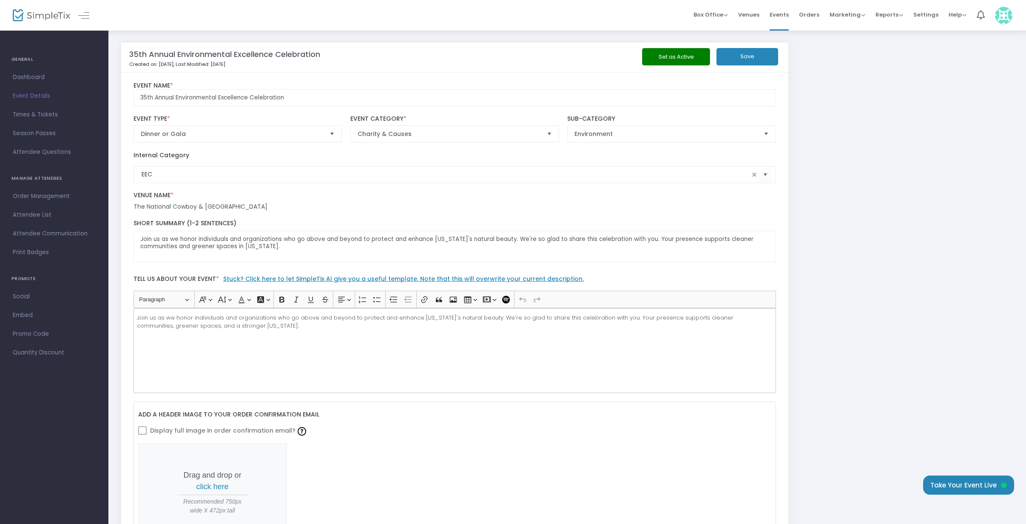
click at [36, 110] on span "Times & Tickets" at bounding box center [54, 114] width 83 height 11
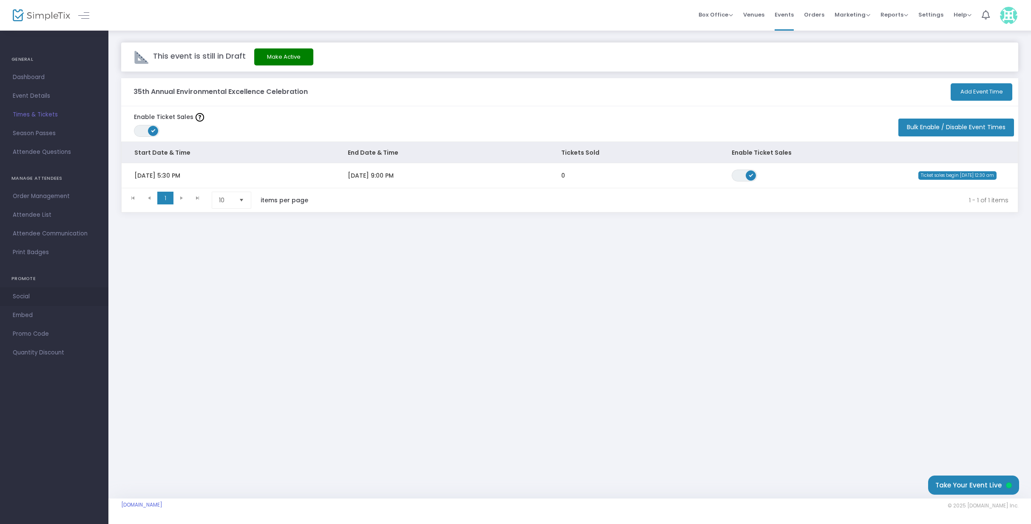
click at [27, 298] on span "Social" at bounding box center [54, 296] width 83 height 11
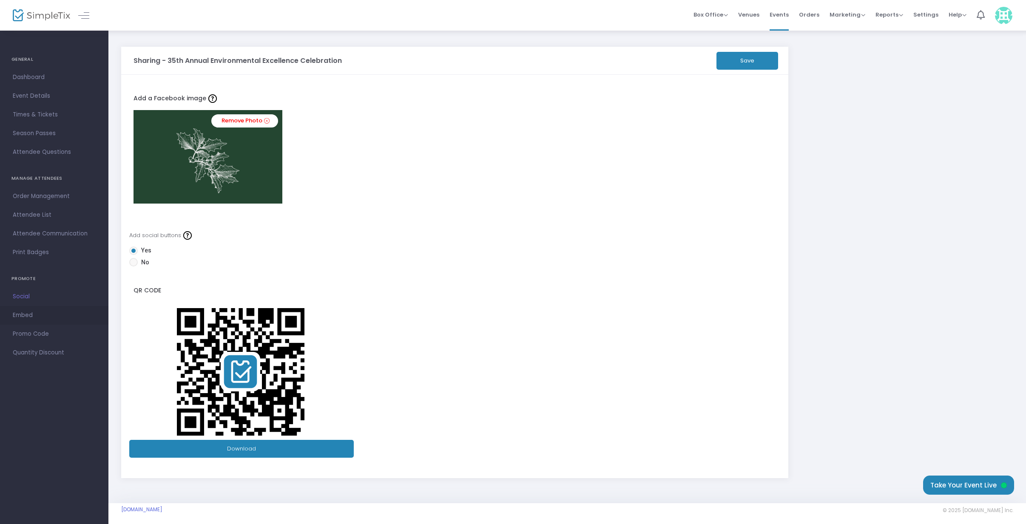
click at [24, 316] on span "Embed" at bounding box center [54, 315] width 83 height 11
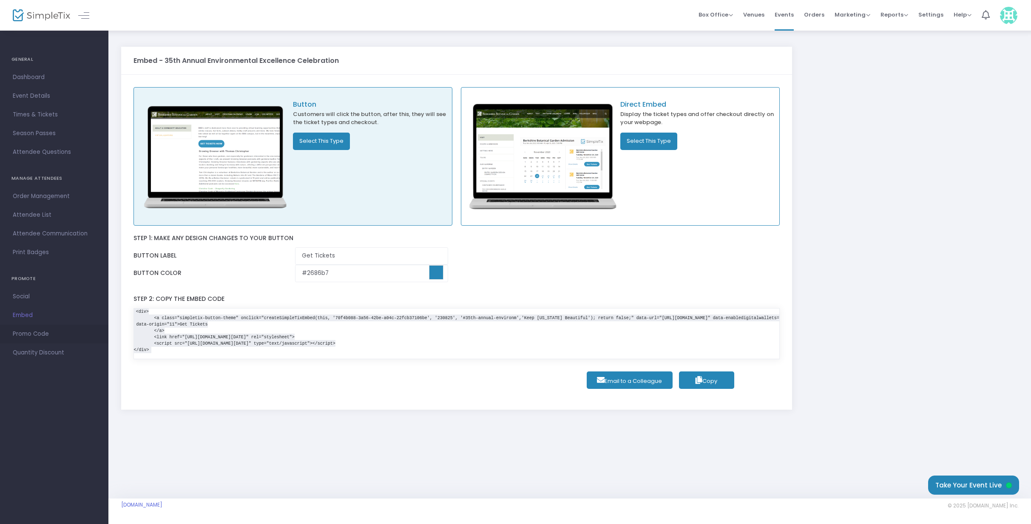
click at [40, 337] on span "Promo Code" at bounding box center [54, 334] width 83 height 11
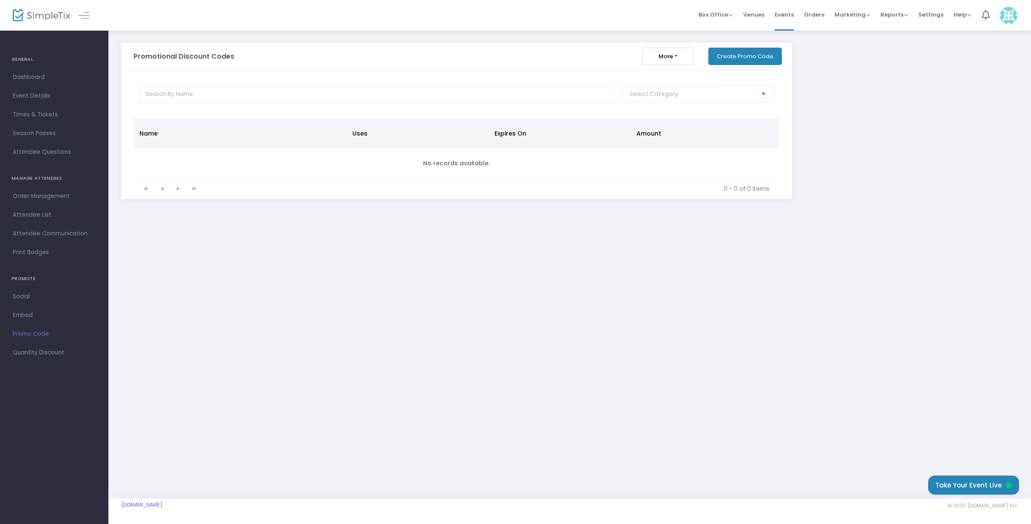
click at [39, 355] on span "Quantity Discount" at bounding box center [54, 352] width 83 height 11
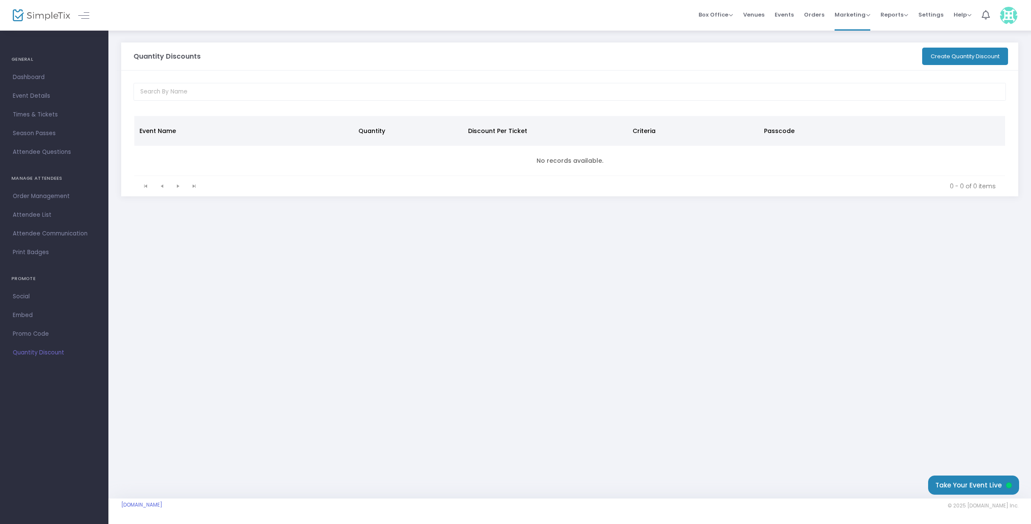
drag, startPoint x: 947, startPoint y: 54, endPoint x: 938, endPoint y: 62, distance: 12.2
click at [947, 54] on button "Create Quantity Discount" at bounding box center [965, 56] width 86 height 17
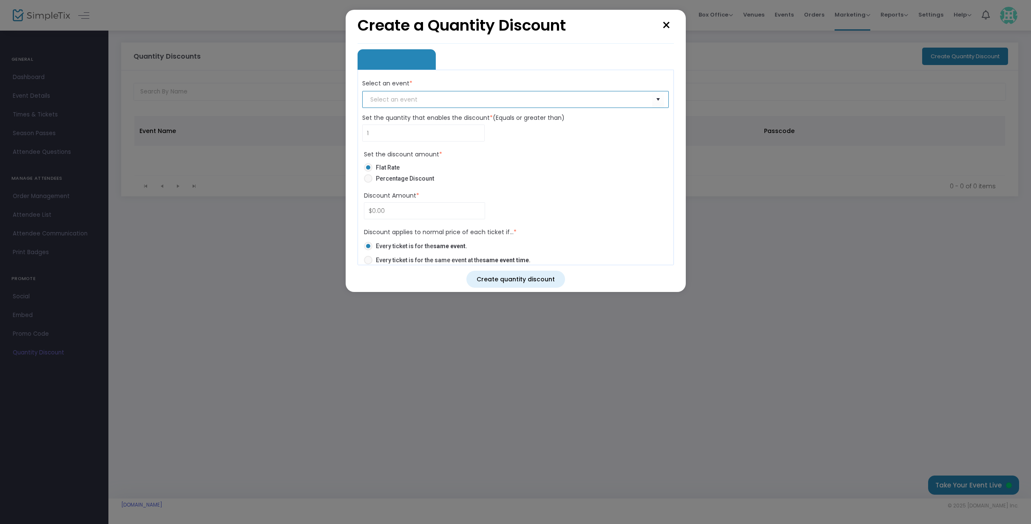
click at [424, 101] on input "NO DATA FOUND" at bounding box center [511, 99] width 282 height 9
click at [659, 98] on span "Select" at bounding box center [658, 99] width 14 height 14
click at [674, 23] on div "Create a Quantity Discount × Volume Based Pricing Buy One Get One Select an eve…" at bounding box center [516, 151] width 340 height 283
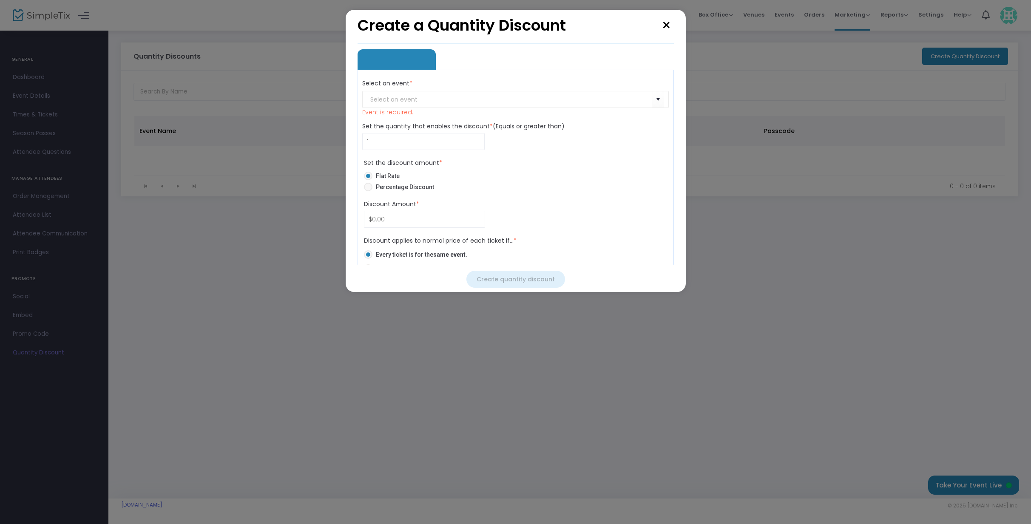
click at [668, 25] on button "×" at bounding box center [666, 25] width 15 height 23
radio input "false"
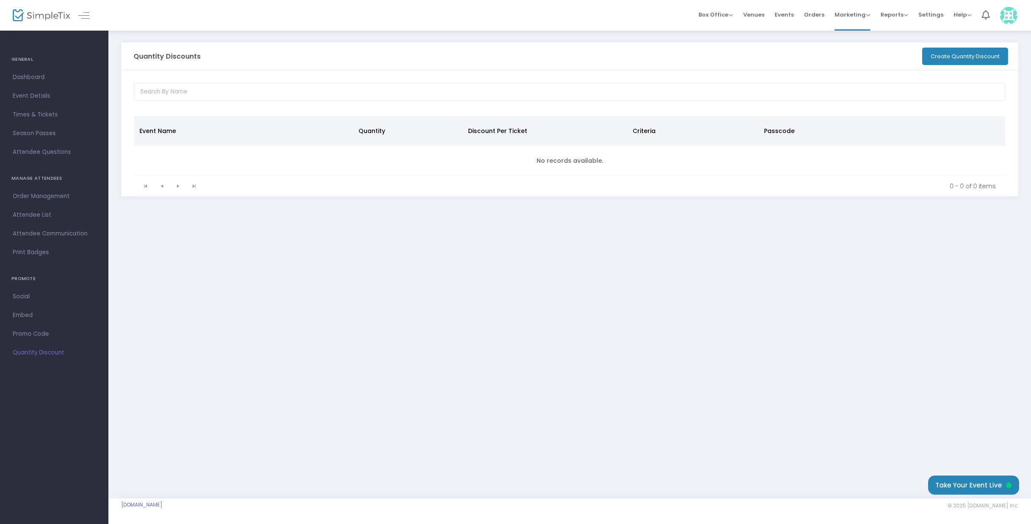
drag, startPoint x: 26, startPoint y: 95, endPoint x: 138, endPoint y: 151, distance: 125.5
click at [26, 95] on span "Event Details" at bounding box center [54, 96] width 83 height 11
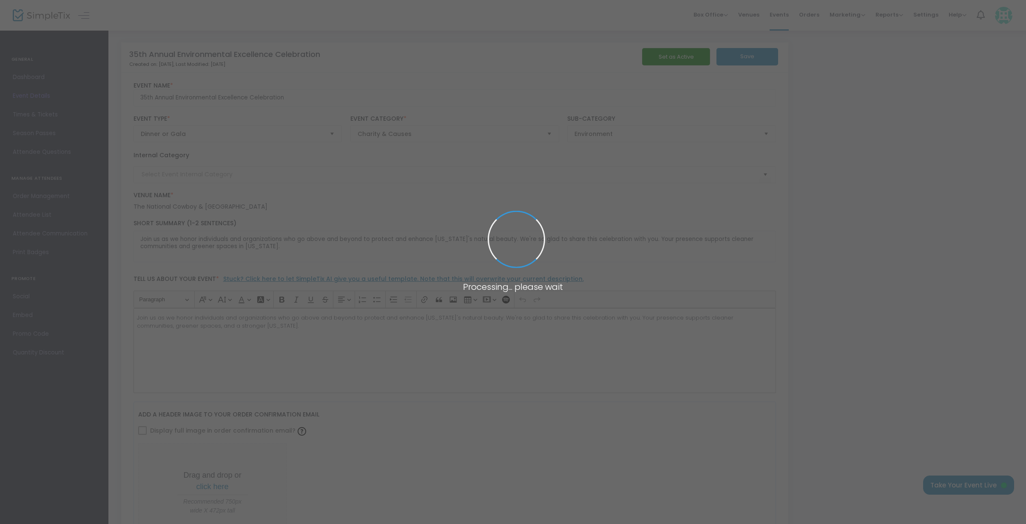
type input "EEC"
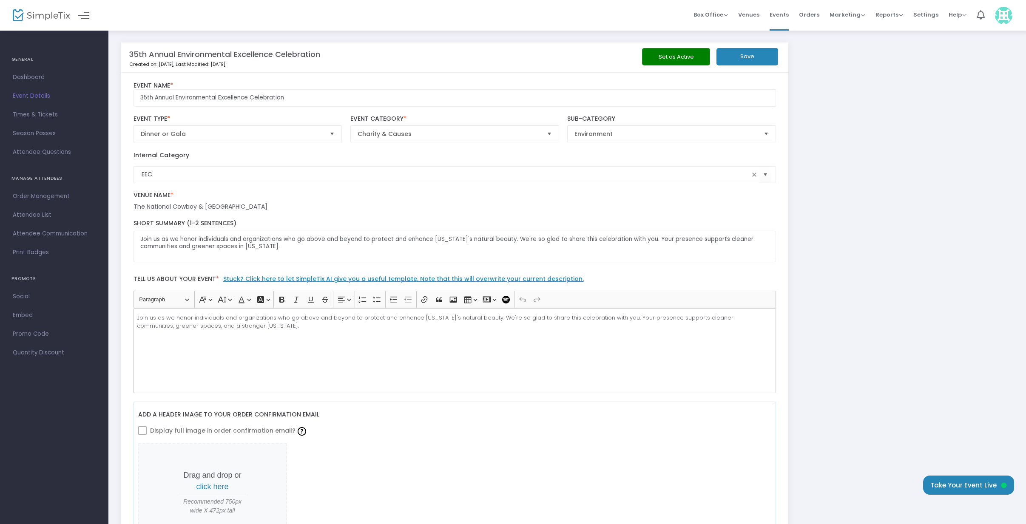
click at [38, 69] on link "Dashboard" at bounding box center [54, 77] width 108 height 19
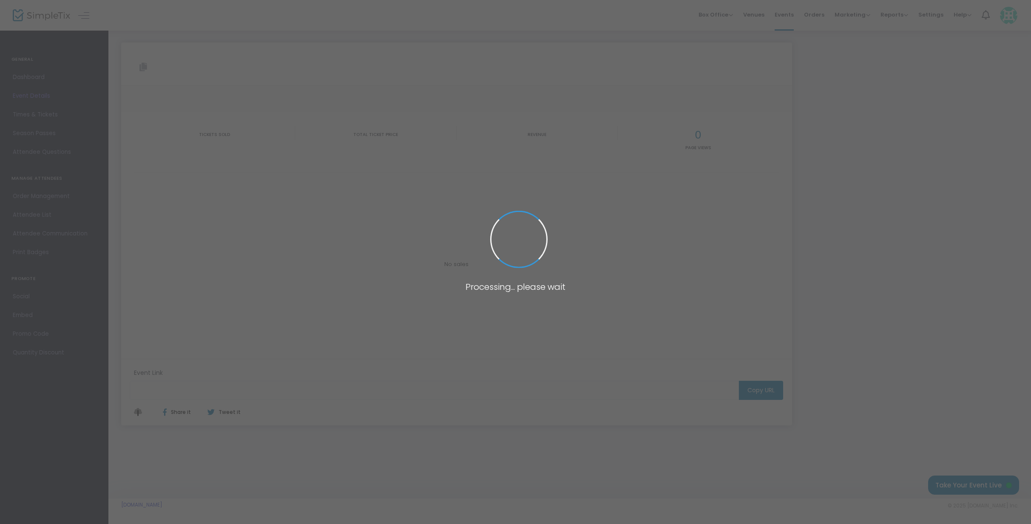
type input "https://www.simpletix.com/e/35th-annual-environmental-excellence-celeb-tickets-…"
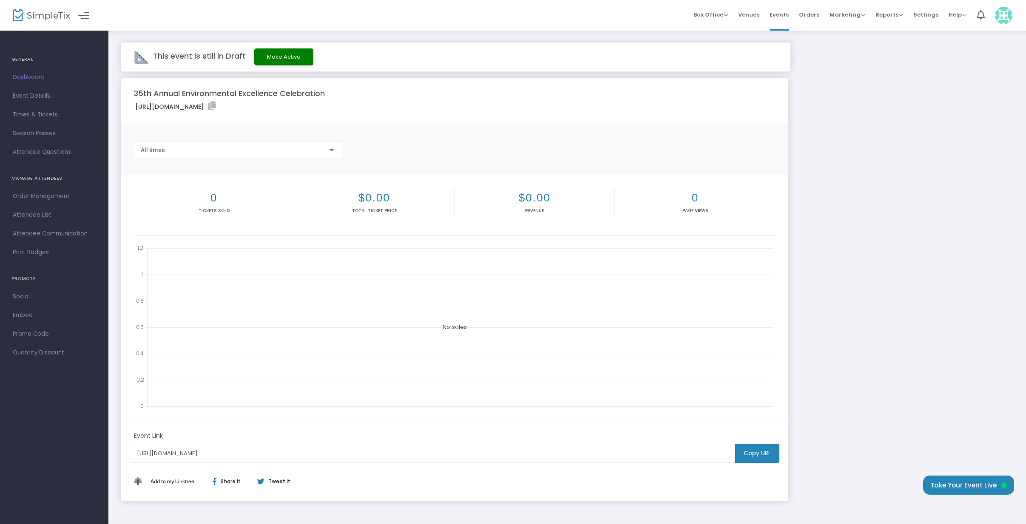
drag, startPoint x: 39, startPoint y: 98, endPoint x: 186, endPoint y: 154, distance: 157.9
click at [38, 98] on span "Event Details" at bounding box center [54, 96] width 83 height 11
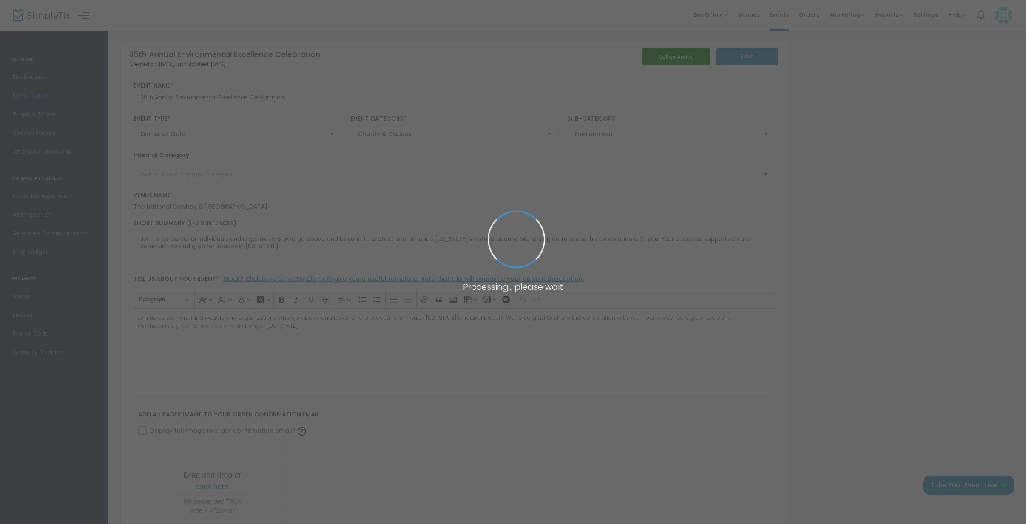
type input "EEC"
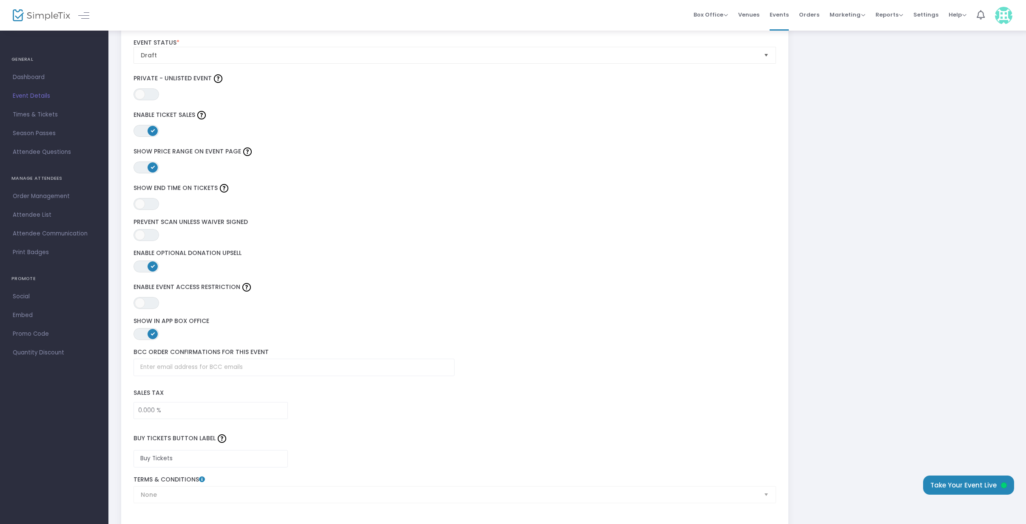
scroll to position [983, 0]
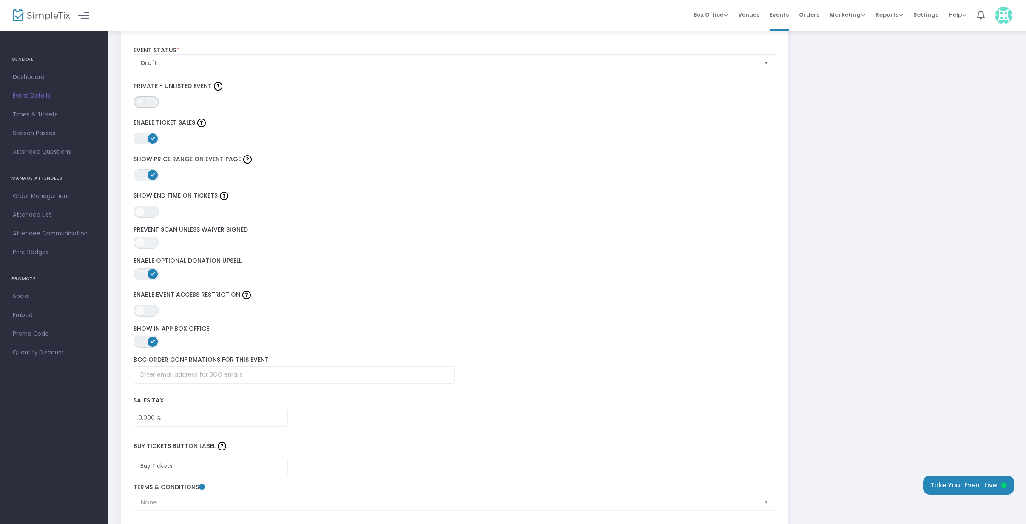
click at [151, 103] on span "ON OFF" at bounding box center [147, 102] width 26 height 12
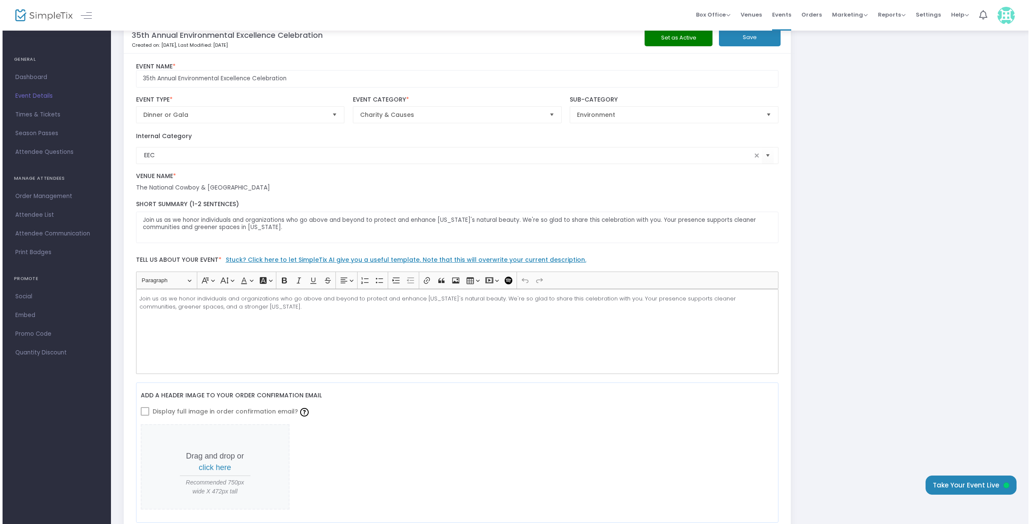
scroll to position [0, 0]
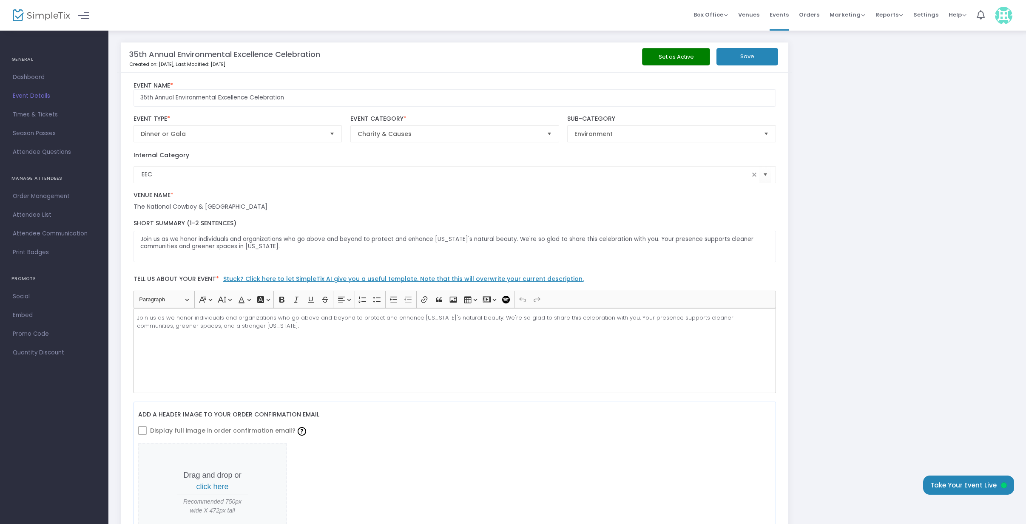
click at [742, 59] on button "Save" at bounding box center [748, 56] width 62 height 17
click at [675, 59] on button "Set as Active" at bounding box center [676, 56] width 68 height 17
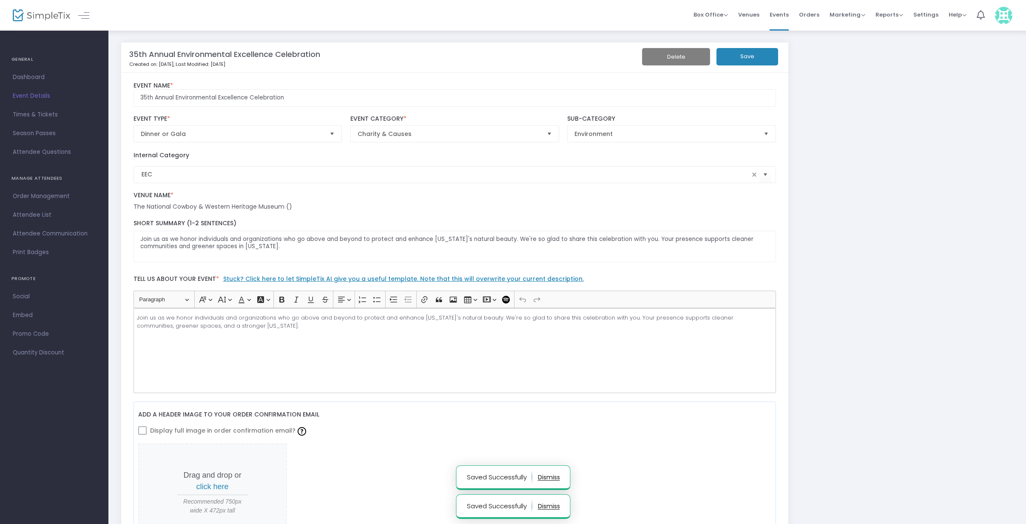
click at [42, 351] on span "Quantity Discount" at bounding box center [54, 352] width 83 height 11
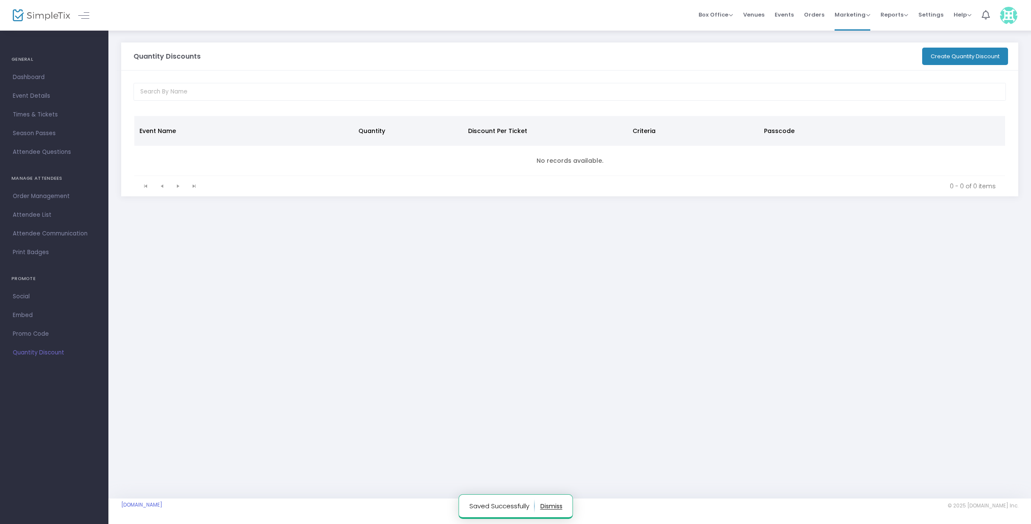
click at [944, 54] on button "Create Quantity Discount" at bounding box center [965, 56] width 86 height 17
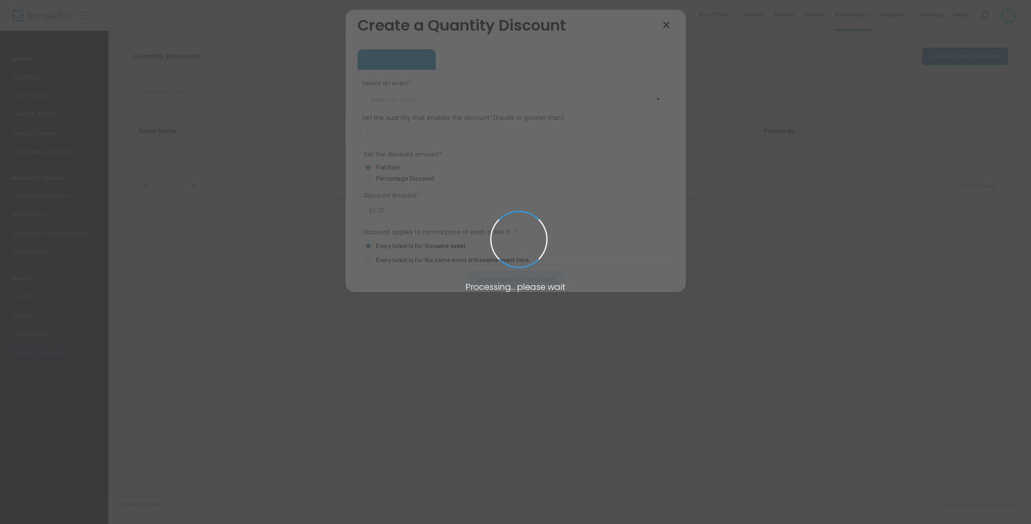
type input "35th Annual Environmental Excellence Celebration"
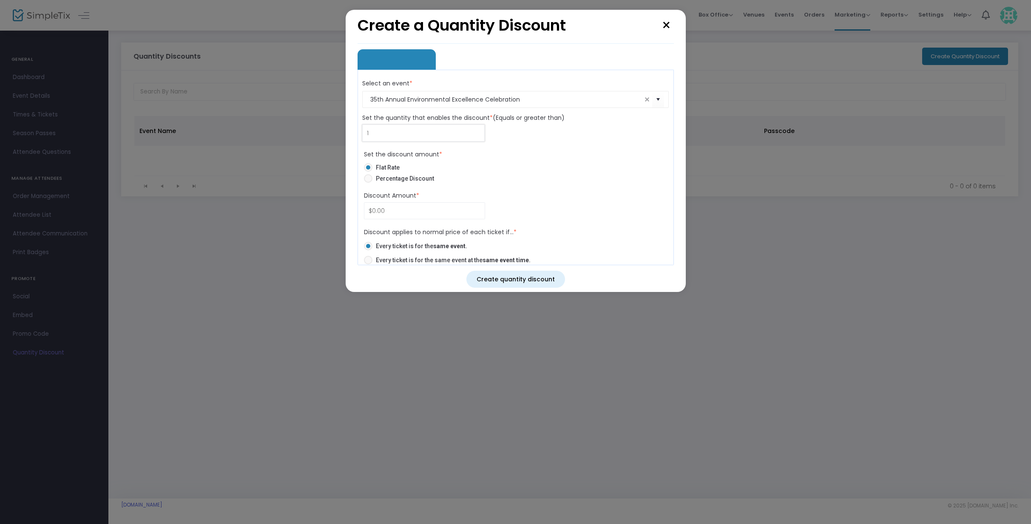
click at [420, 134] on input "1" at bounding box center [424, 133] width 122 height 16
type input "8"
click at [390, 177] on span "Percentage Discount" at bounding box center [404, 178] width 62 height 9
click at [368, 183] on input "Percentage Discount" at bounding box center [368, 183] width 0 height 0
radio input "true"
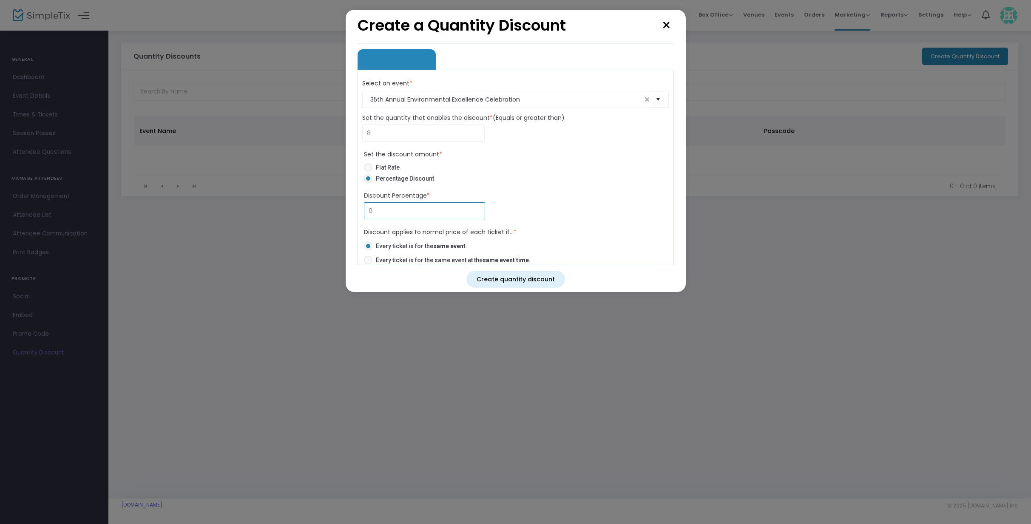
click at [367, 211] on input "0" at bounding box center [424, 211] width 121 height 16
click at [583, 194] on div "Discount Percentage * 10.00% Discount is required." at bounding box center [516, 205] width 312 height 28
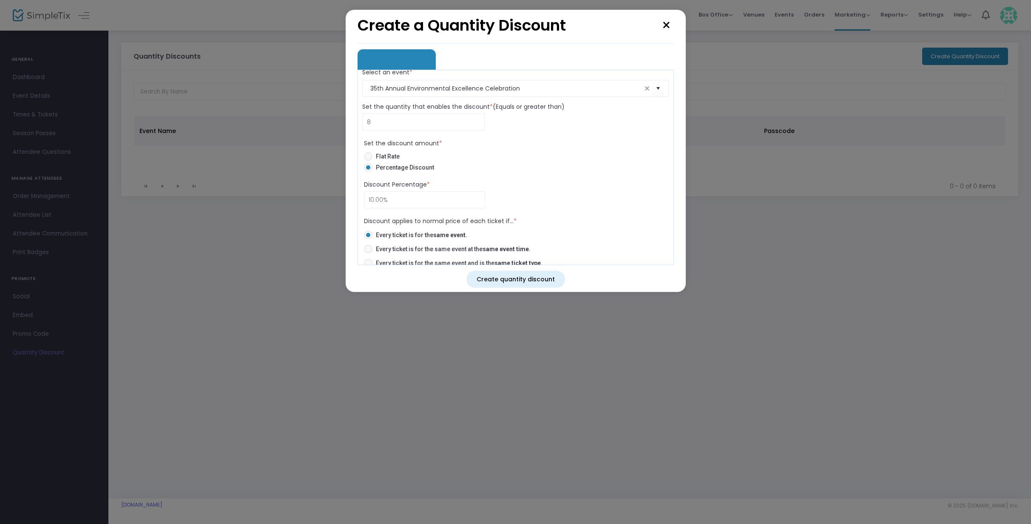
scroll to position [15, 0]
click at [369, 194] on input "10" at bounding box center [424, 196] width 121 height 16
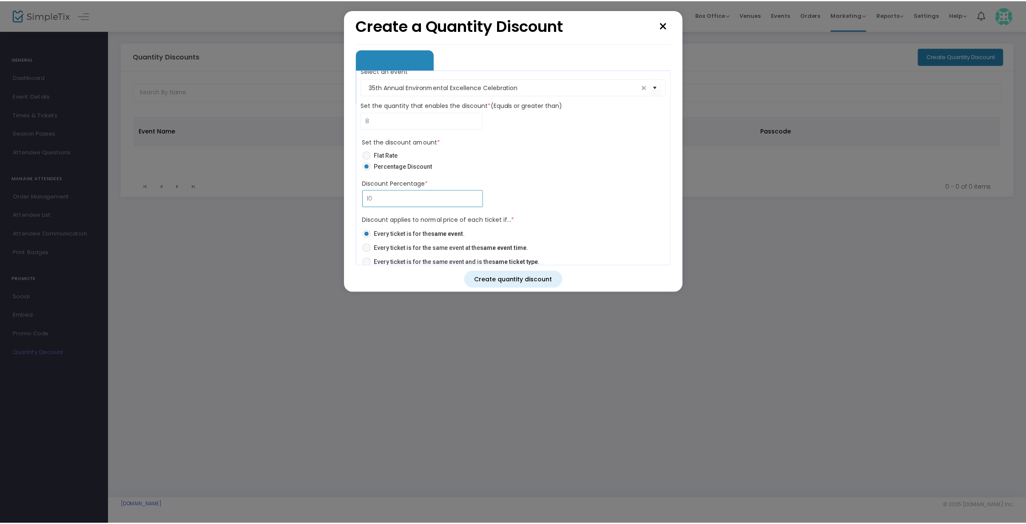
scroll to position [0, 0]
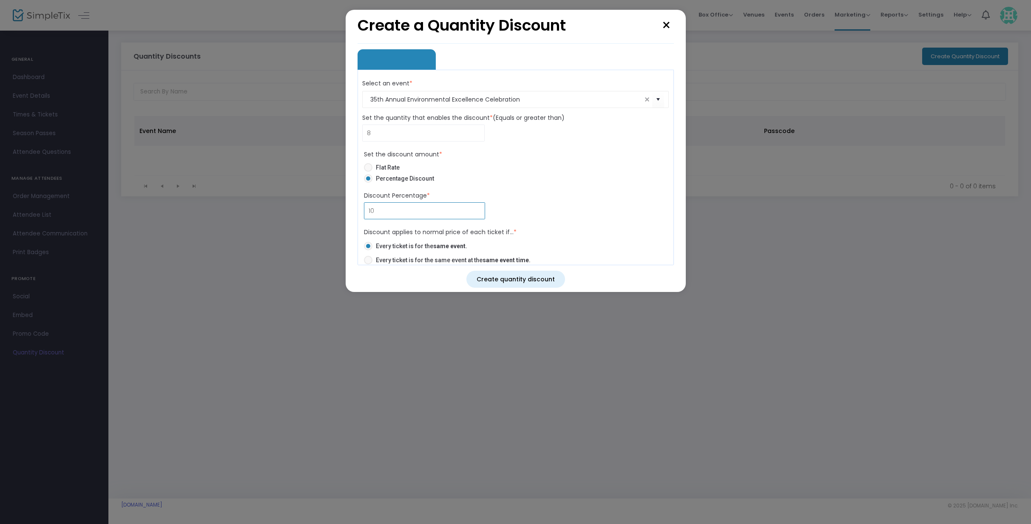
type input "10.00%"
click at [537, 283] on button "Create quantity discount" at bounding box center [515, 279] width 99 height 17
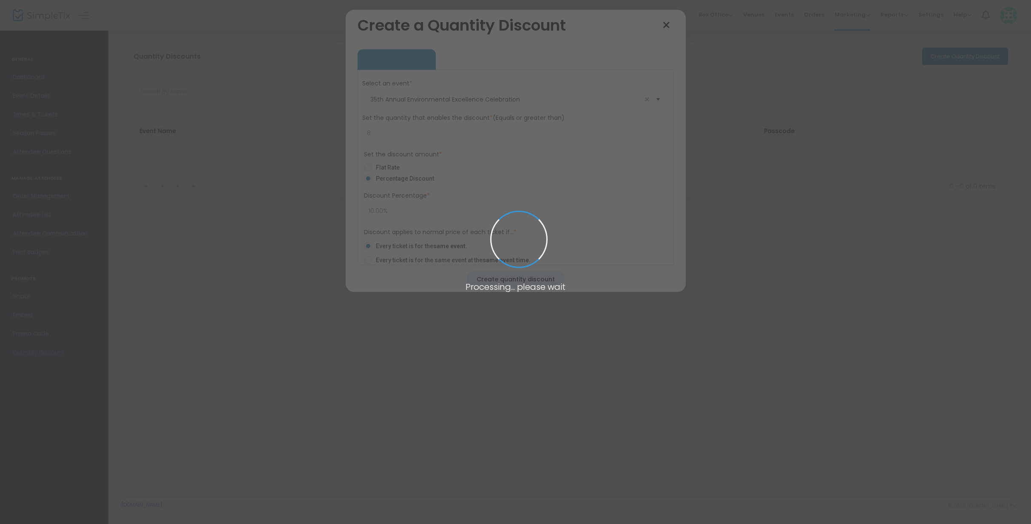
radio input "false"
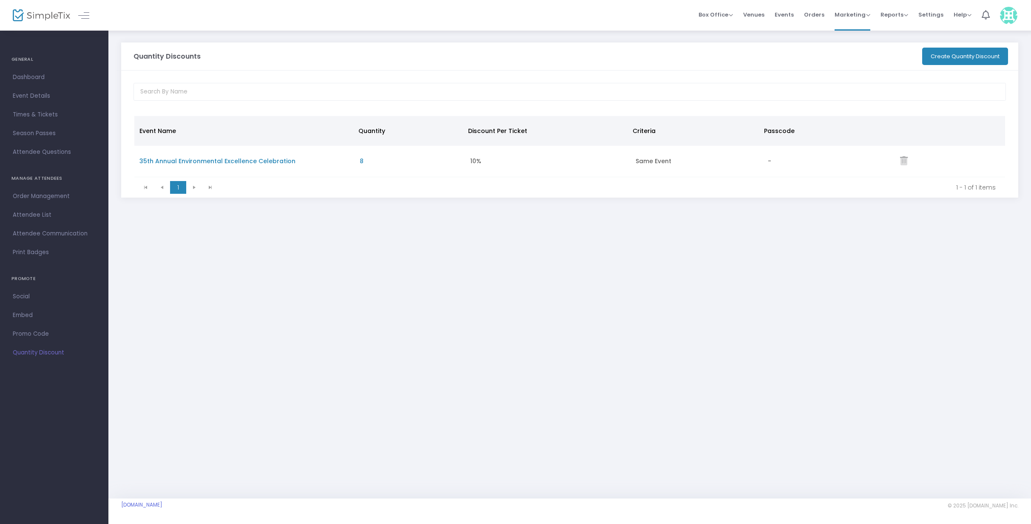
click at [37, 119] on span "Times & Tickets" at bounding box center [54, 114] width 83 height 11
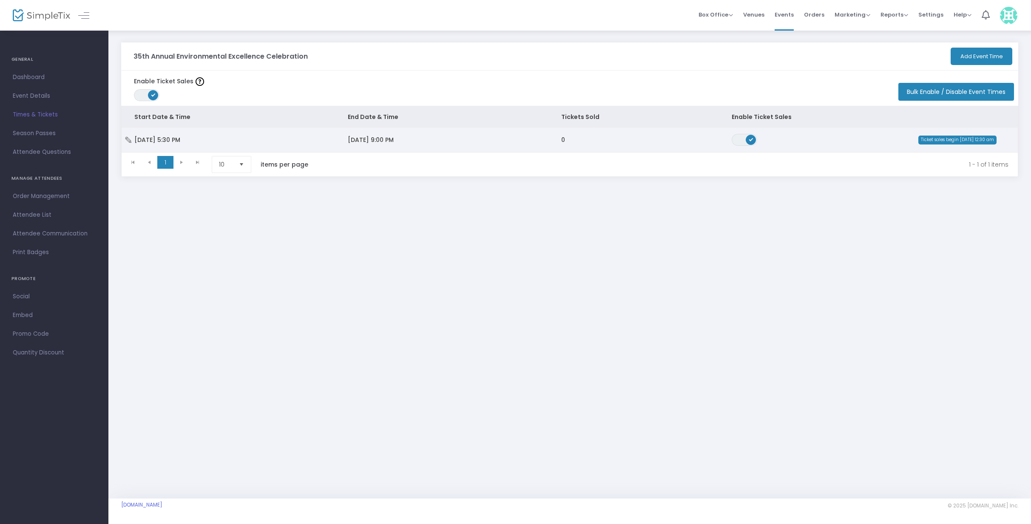
click at [131, 140] on icon "Data table" at bounding box center [128, 140] width 9 height 6
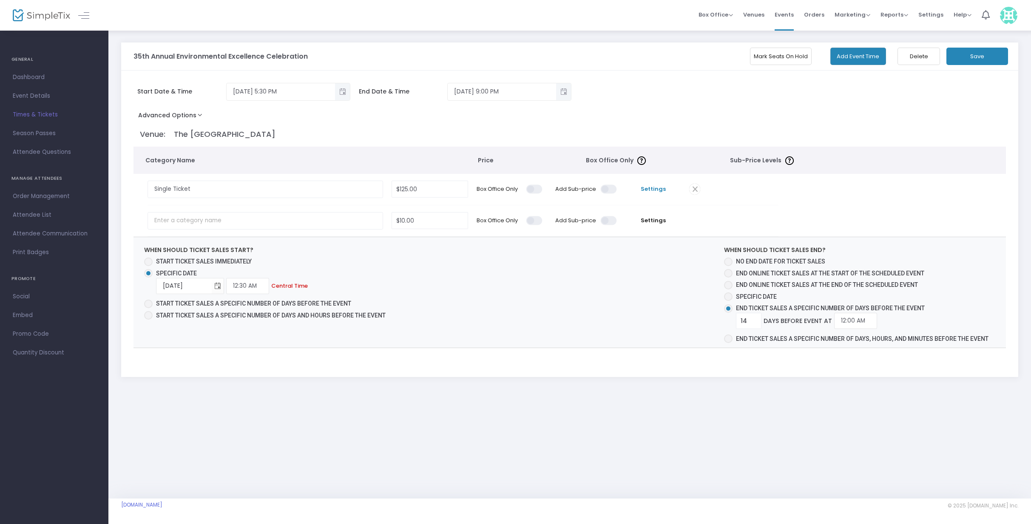
click at [658, 190] on span "Settings" at bounding box center [653, 189] width 55 height 9
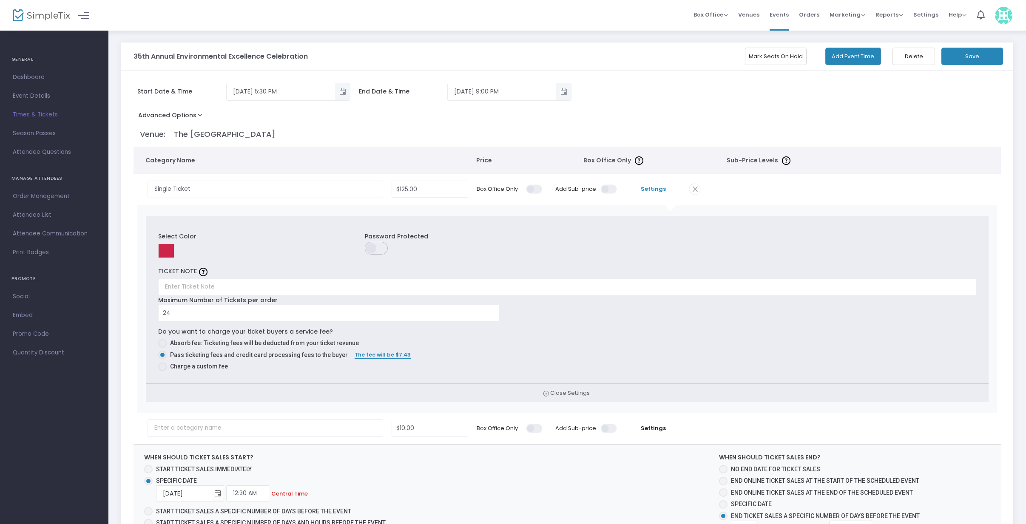
click at [169, 251] on input at bounding box center [166, 251] width 16 height 14
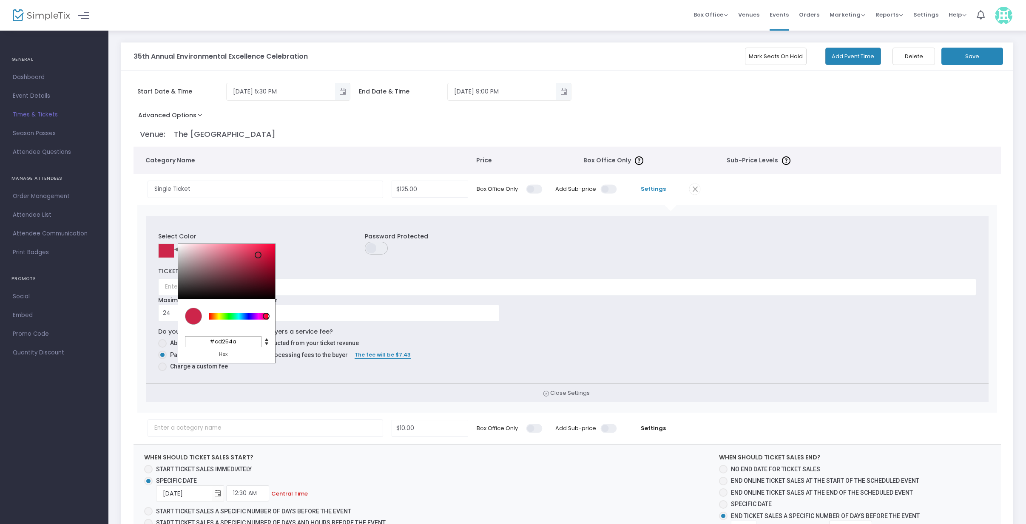
drag, startPoint x: 217, startPoint y: 341, endPoint x: 239, endPoint y: 342, distance: 22.6
click at [239, 342] on input "#cd254a" at bounding box center [223, 341] width 77 height 11
type input "#244631"
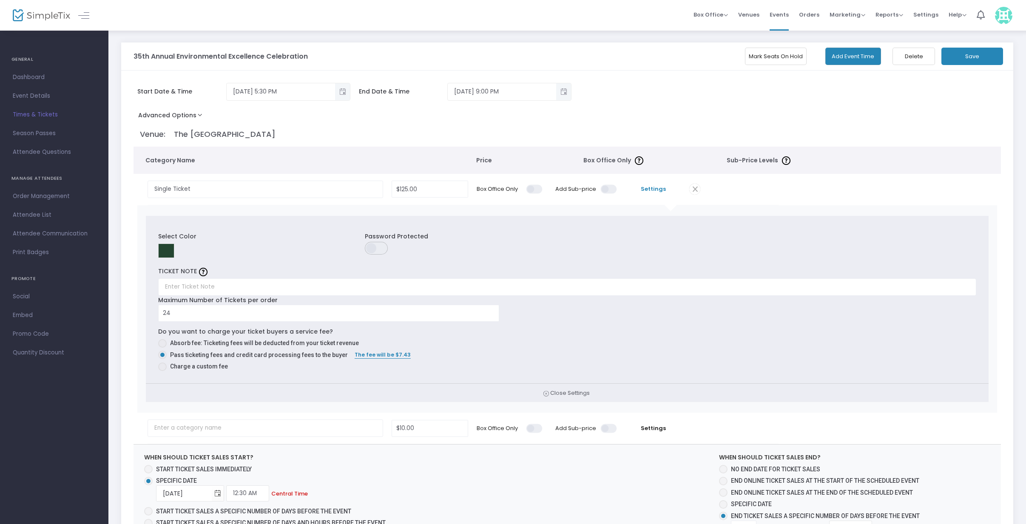
click at [960, 57] on button "Save" at bounding box center [972, 56] width 62 height 17
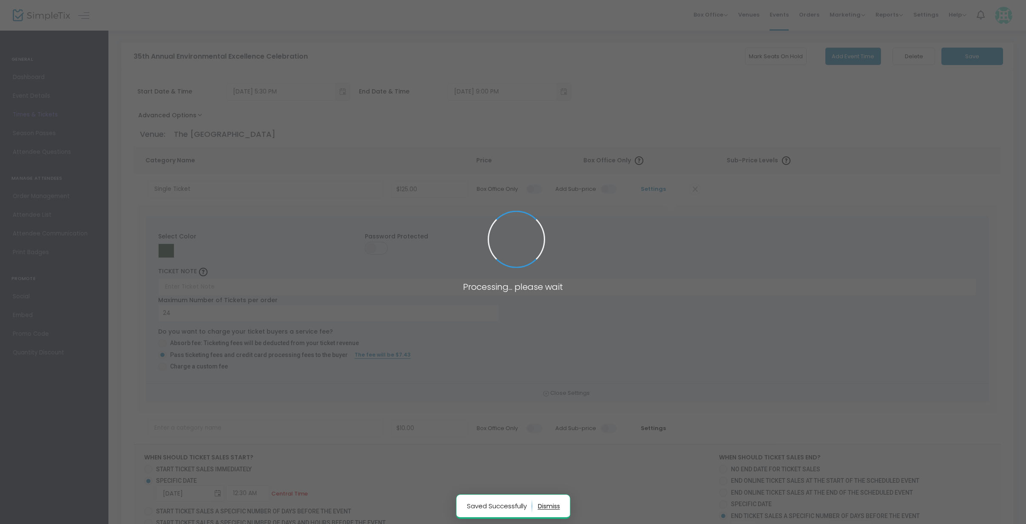
radio input "false"
radio input "true"
radio input "false"
radio input "true"
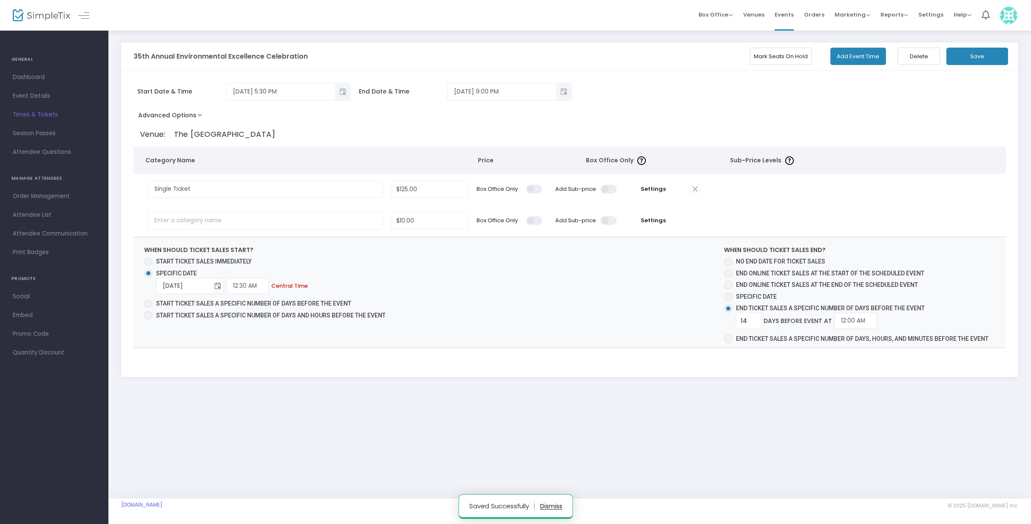
click at [762, 59] on button "Mark Seats On Hold" at bounding box center [781, 56] width 62 height 17
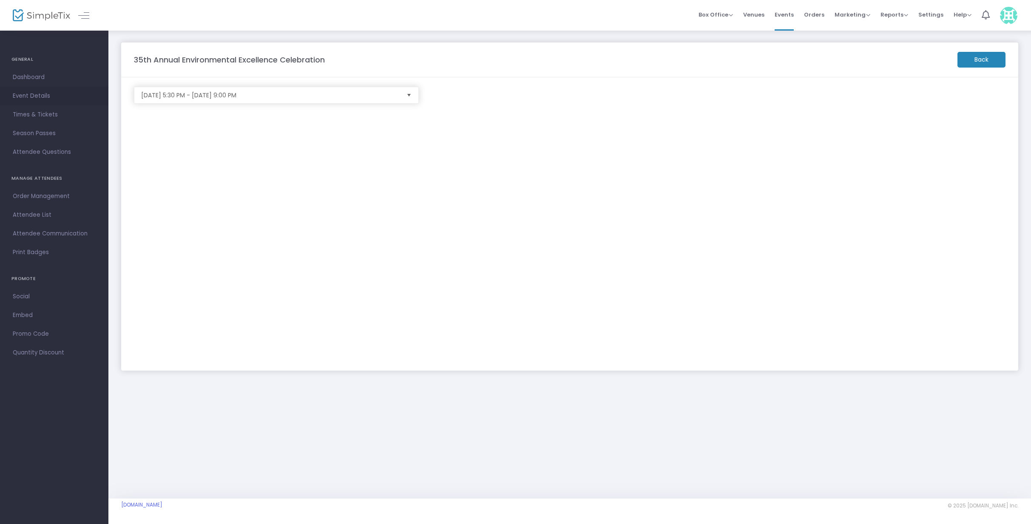
click at [36, 100] on span "Event Details" at bounding box center [54, 96] width 83 height 11
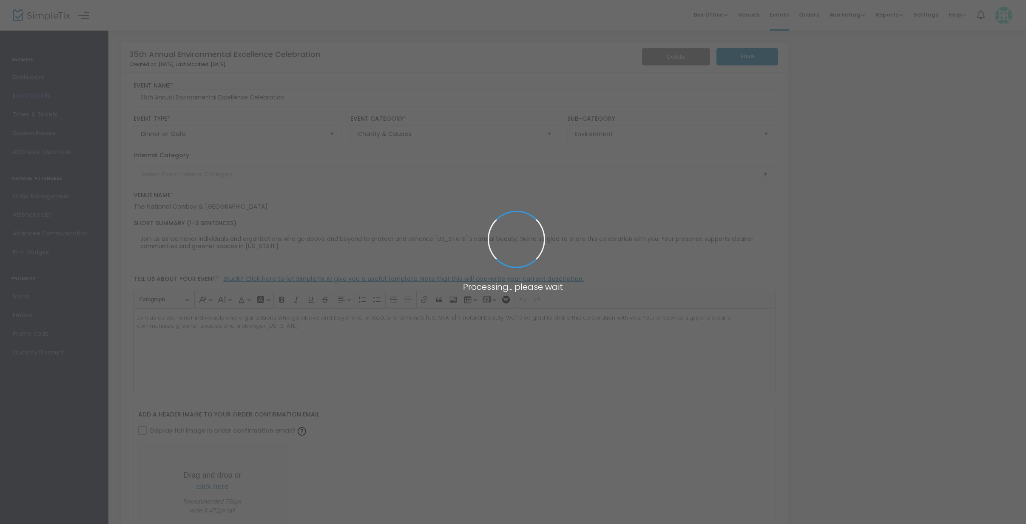
type input "EEC"
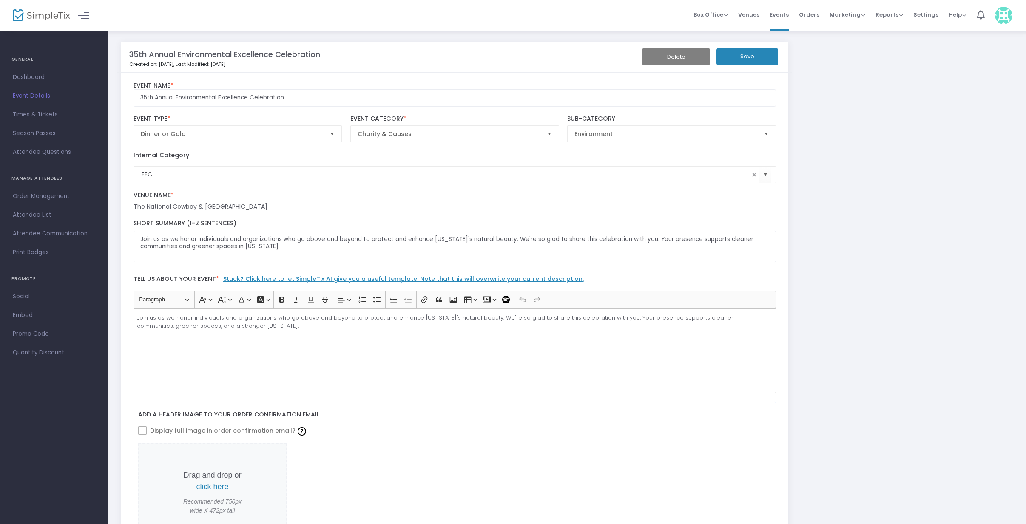
click at [25, 75] on span "Dashboard" at bounding box center [54, 77] width 83 height 11
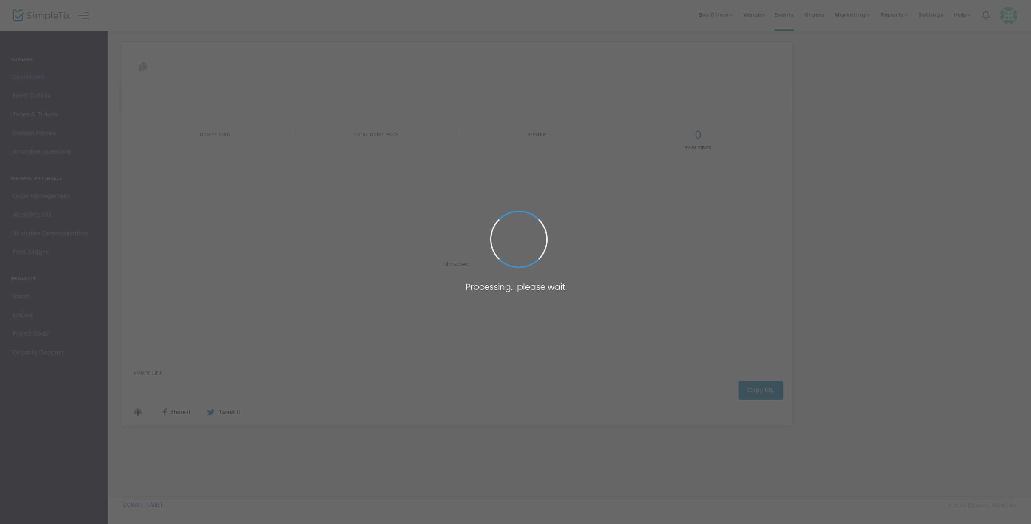
type input "https://www.simpletix.com/e/35th-annual-environmental-excellence-celeb-tickets-…"
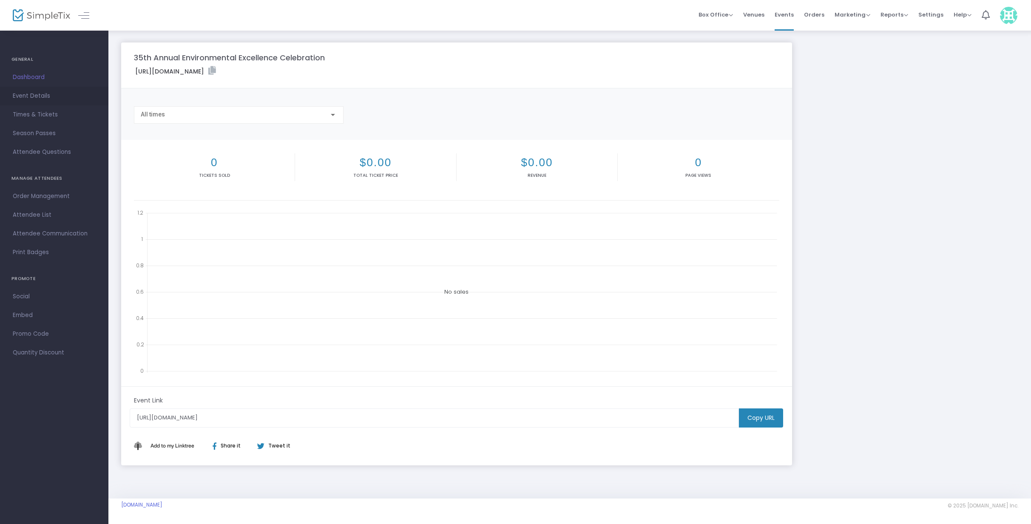
click at [36, 95] on span "Event Details" at bounding box center [54, 96] width 83 height 11
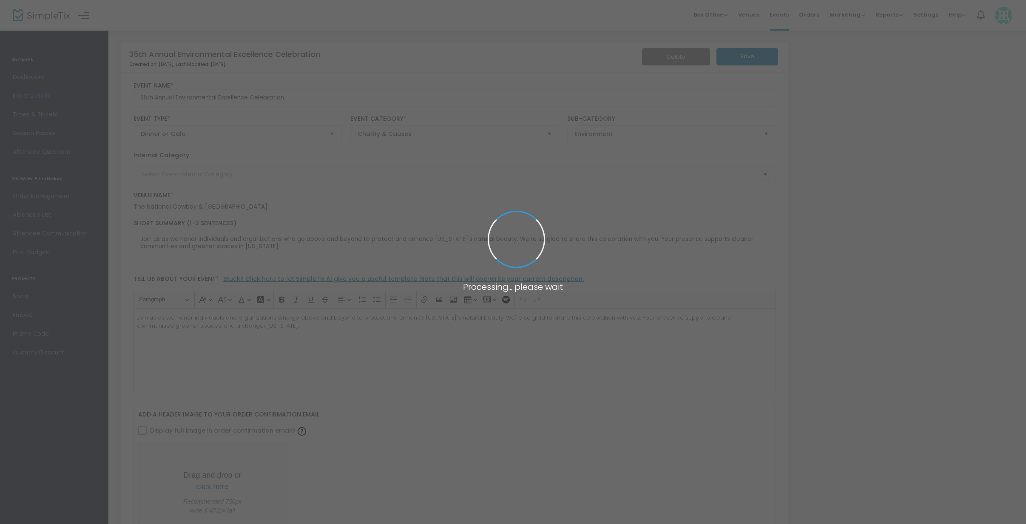
type input "EEC"
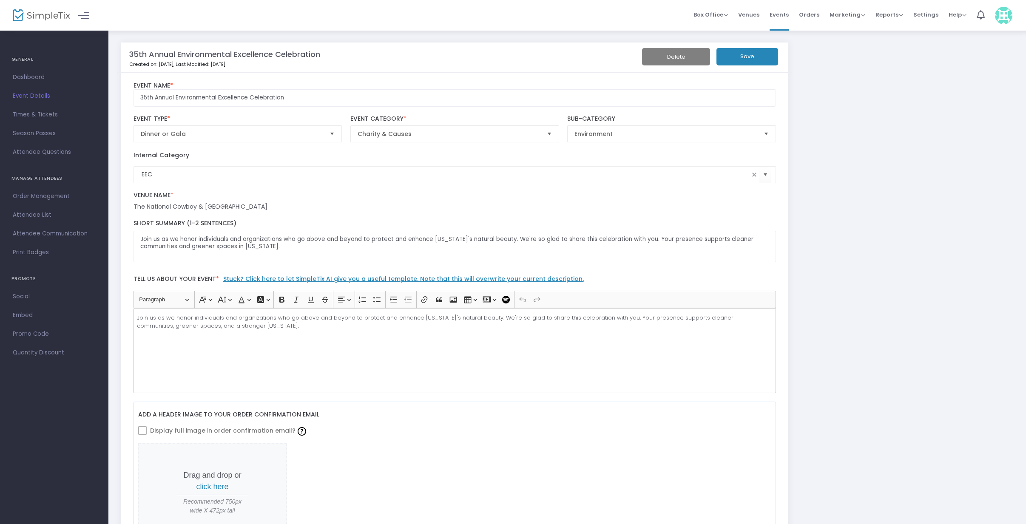
click at [36, 114] on span "Times & Tickets" at bounding box center [54, 114] width 83 height 11
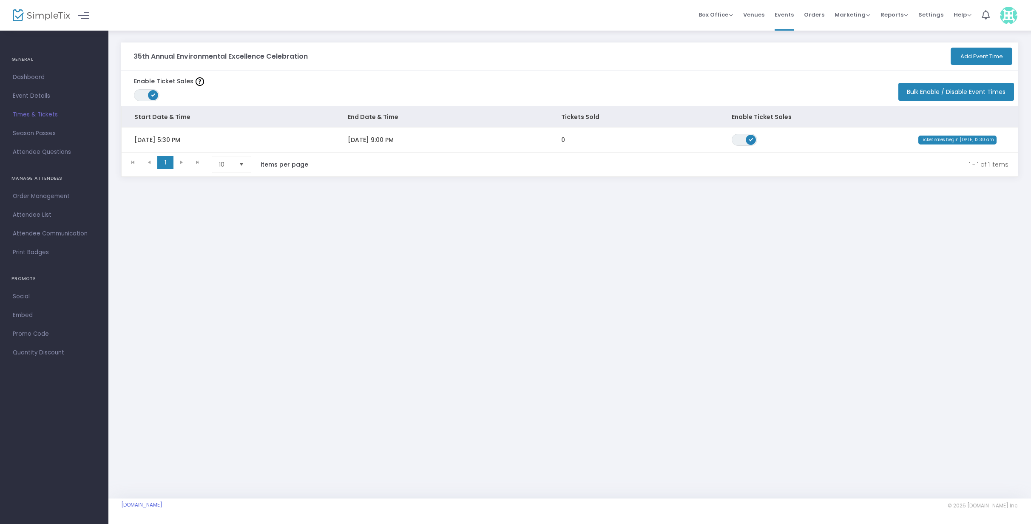
click at [133, 142] on td "Fri 11/14/2025 5:30 PM" at bounding box center [228, 140] width 213 height 25
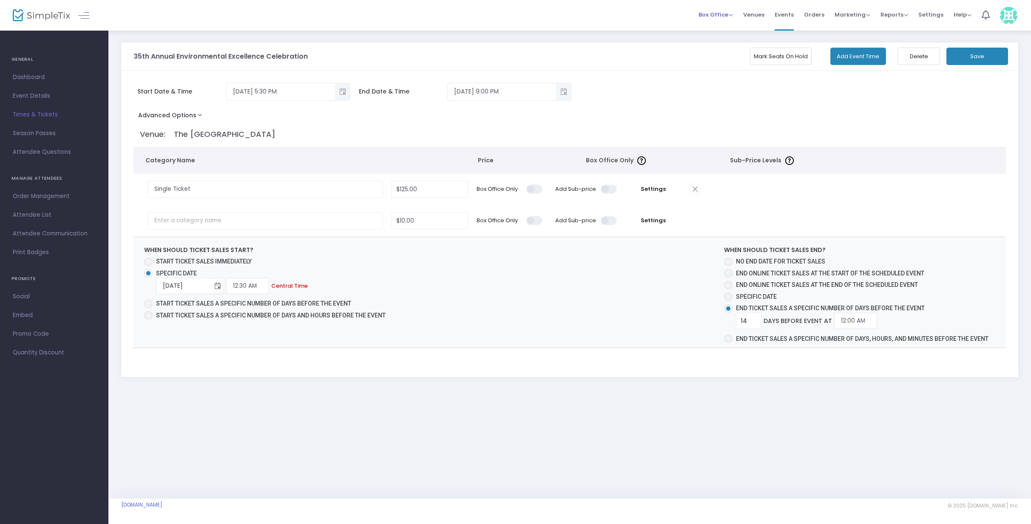
click at [725, 16] on span "Box Office" at bounding box center [716, 15] width 34 height 8
click at [866, 13] on span "Marketing" at bounding box center [853, 15] width 36 height 8
click at [902, 14] on span "Reports" at bounding box center [895, 15] width 28 height 8
click at [783, 17] on span "Events" at bounding box center [784, 15] width 19 height 22
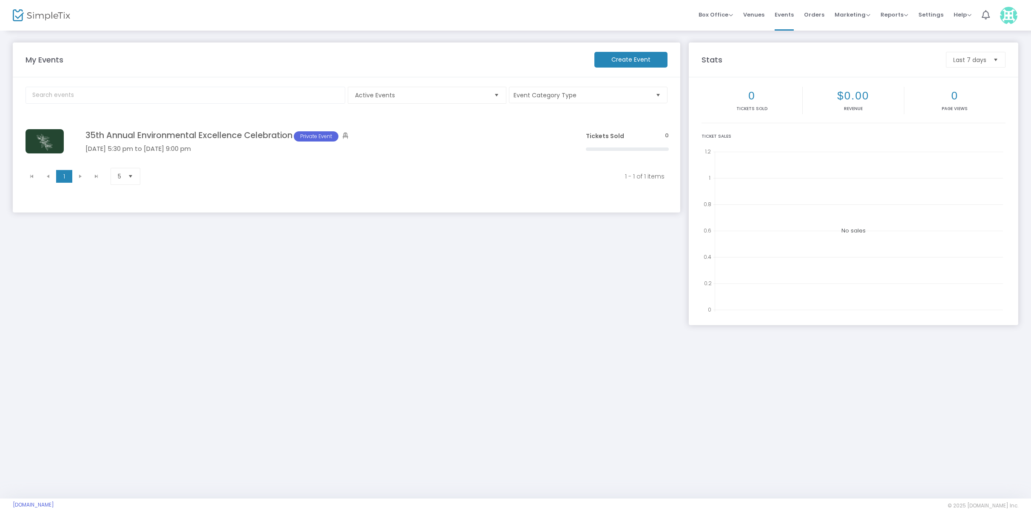
click at [513, 137] on h4 "35th Annual Environmental Excellence Celebration Private Event" at bounding box center [322, 136] width 475 height 11
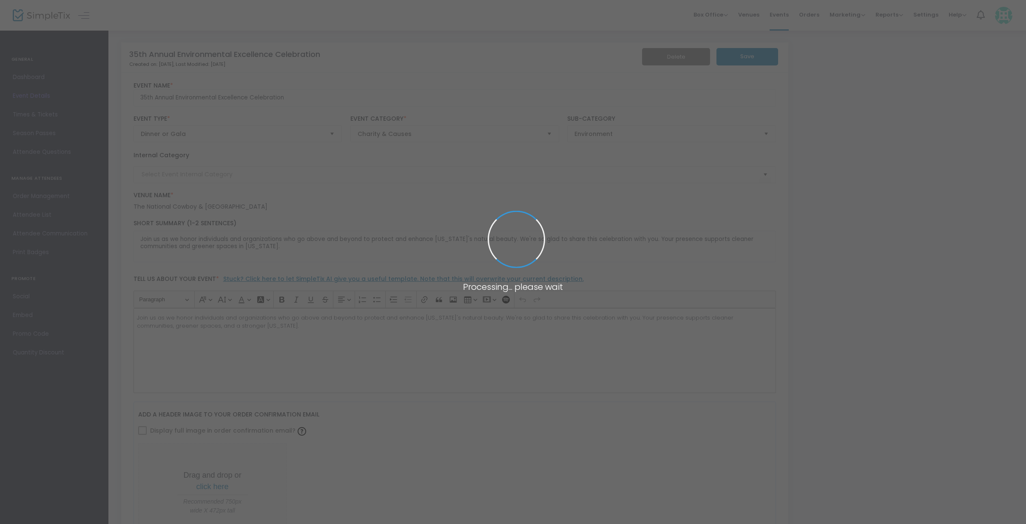
type input "EEC"
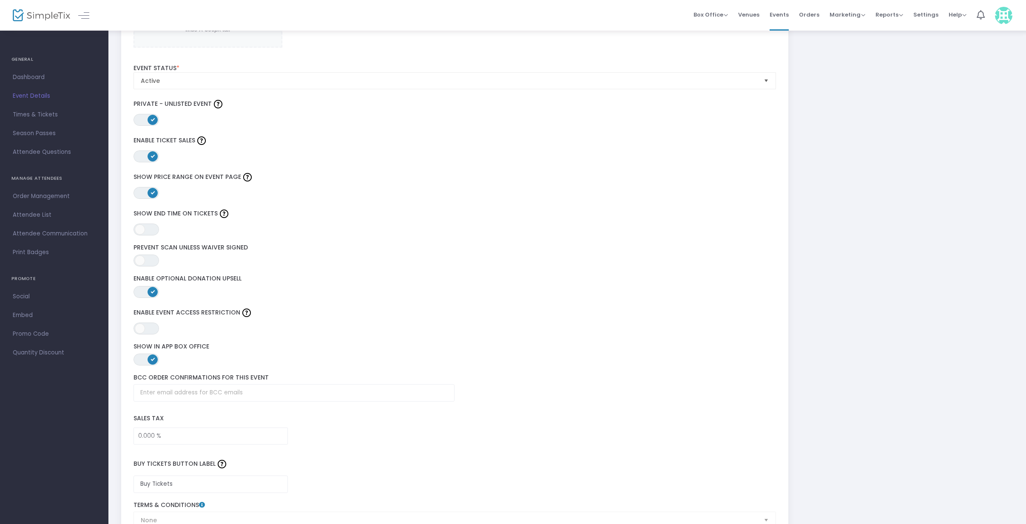
scroll to position [1066, 0]
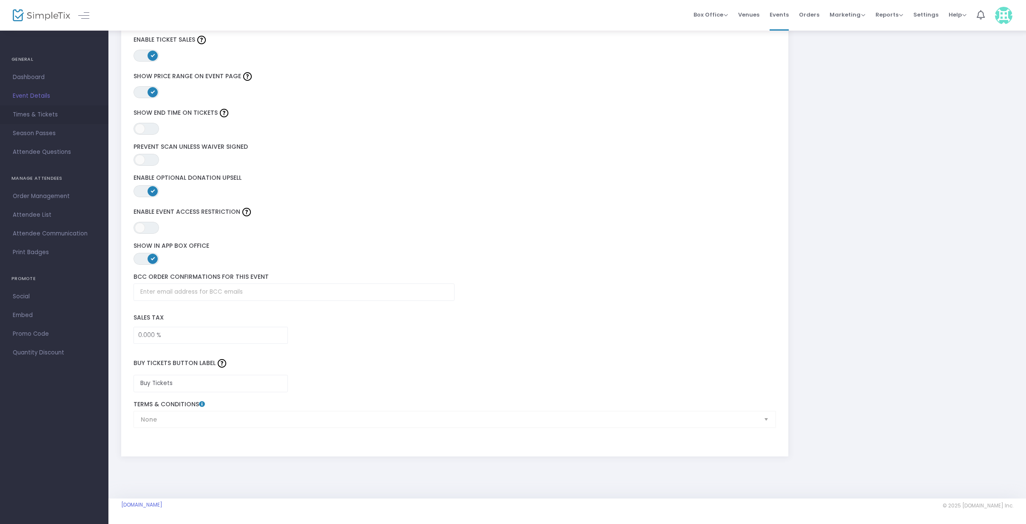
click at [43, 120] on span "Times & Tickets" at bounding box center [54, 114] width 83 height 11
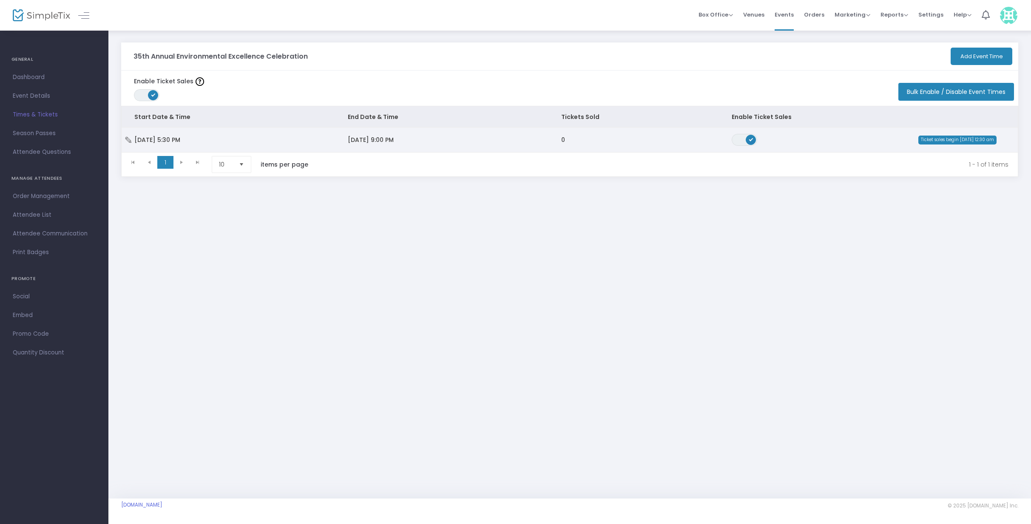
click at [676, 149] on td "0" at bounding box center [634, 140] width 171 height 25
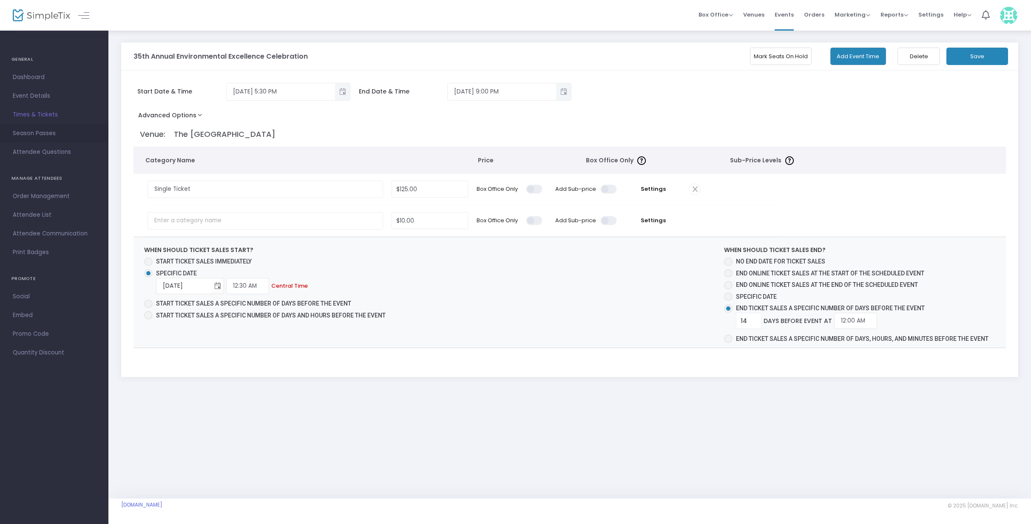
click at [41, 137] on span "Season Passes" at bounding box center [54, 133] width 83 height 11
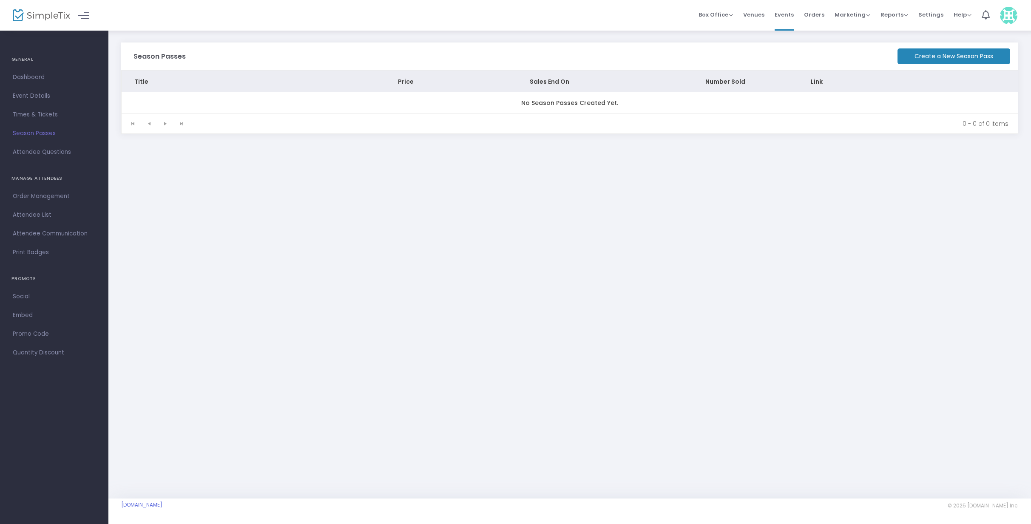
click at [53, 155] on span "Attendee Questions" at bounding box center [54, 152] width 83 height 11
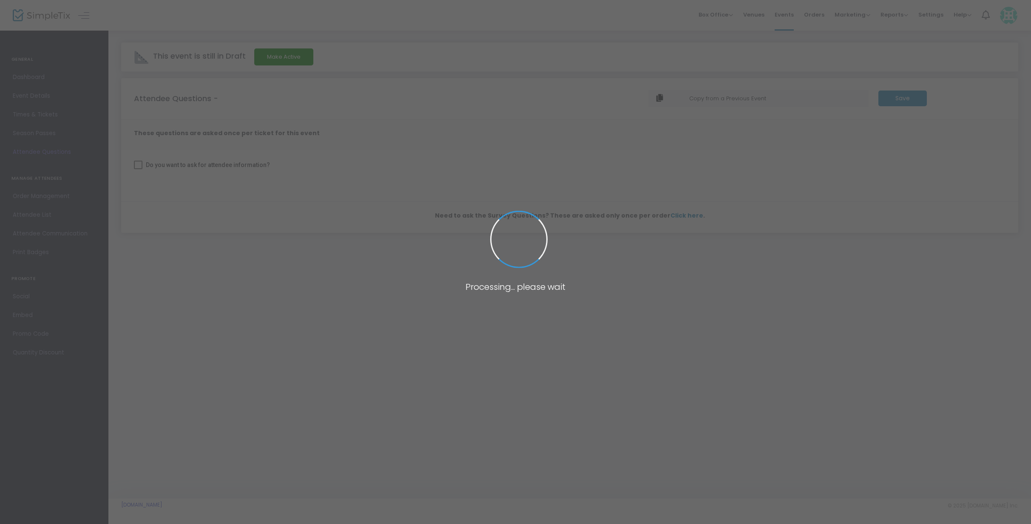
checkbox input "true"
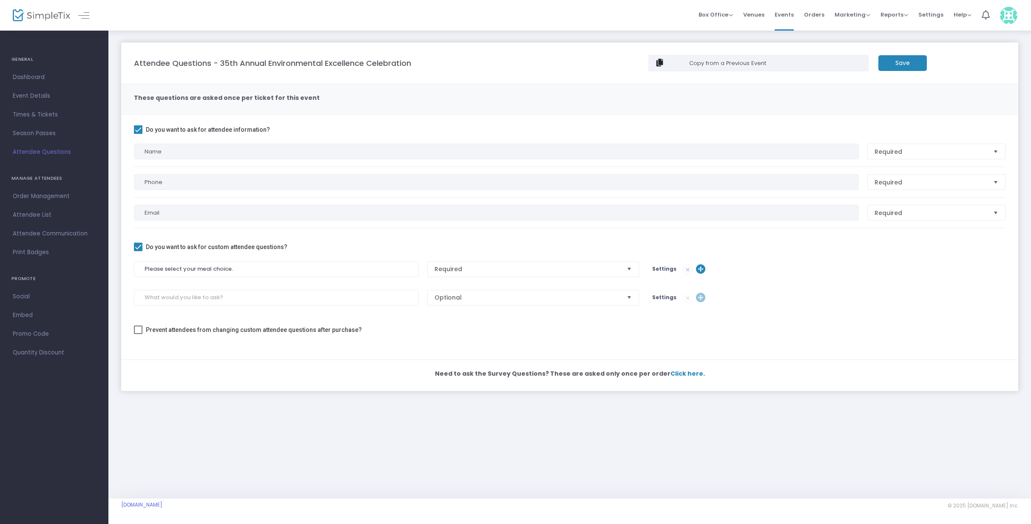
click at [44, 198] on span "Order Management" at bounding box center [54, 196] width 83 height 11
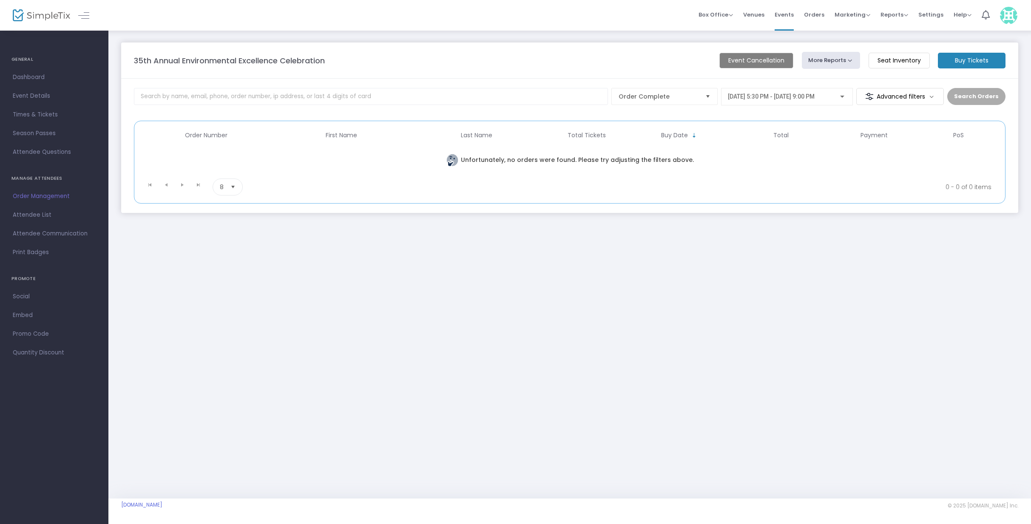
click at [41, 220] on span "Attendee List" at bounding box center [54, 215] width 83 height 11
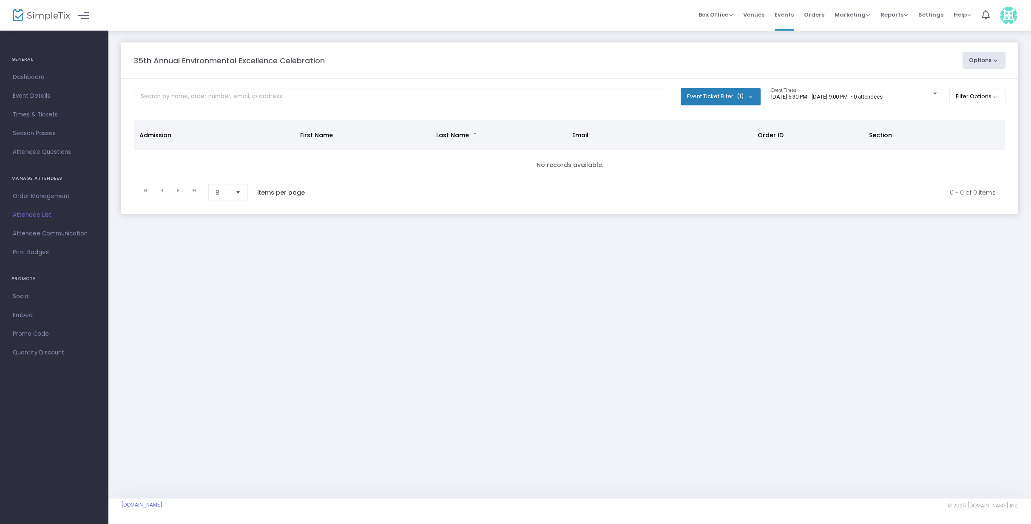
click at [31, 301] on span "Social" at bounding box center [54, 296] width 83 height 11
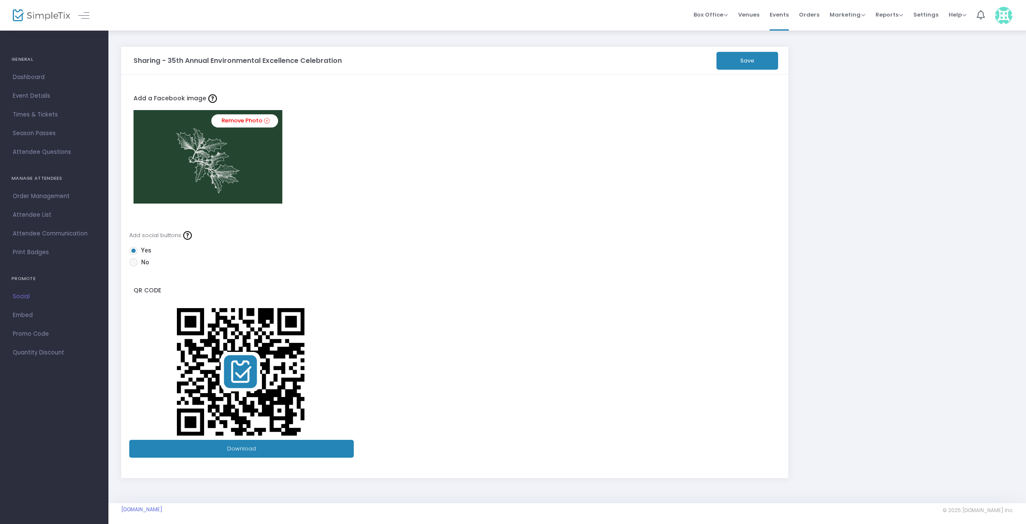
click at [48, 357] on span "Quantity Discount" at bounding box center [54, 352] width 83 height 11
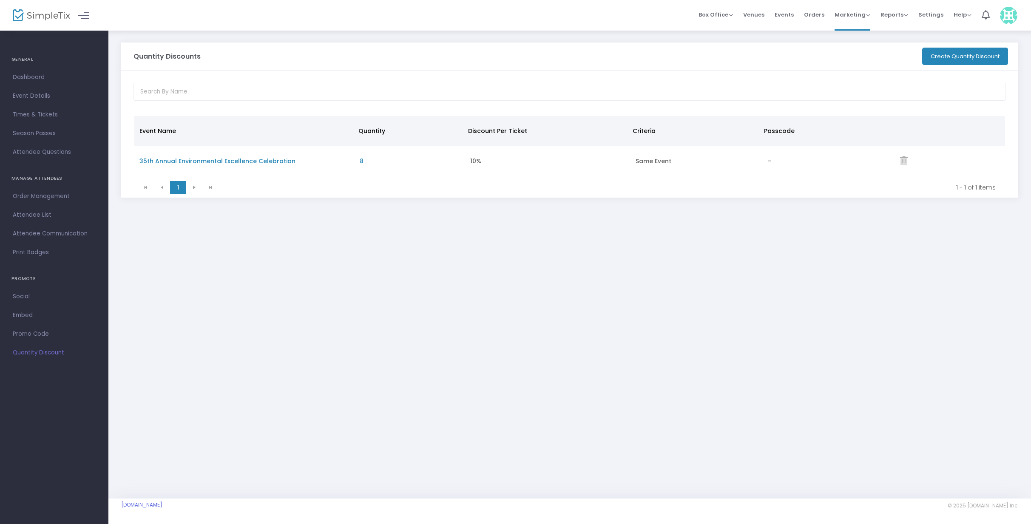
click at [42, 329] on span "Promo Code" at bounding box center [54, 334] width 83 height 11
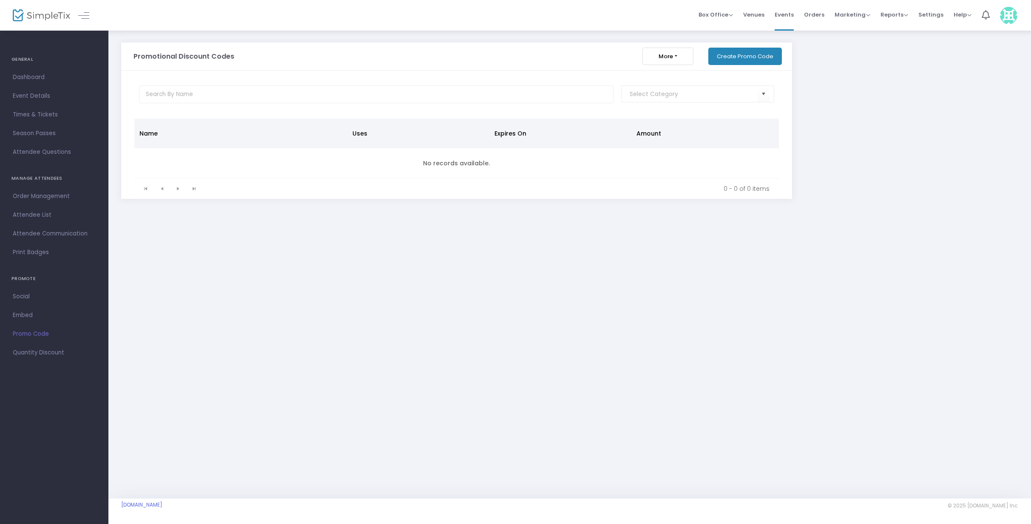
click at [753, 62] on button "Create Promo Code" at bounding box center [745, 56] width 74 height 17
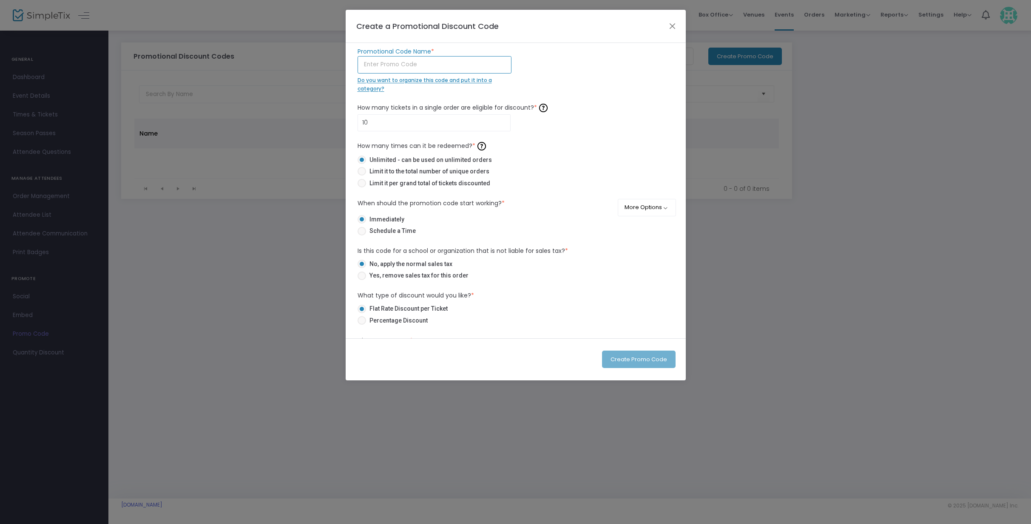
click at [405, 63] on input "text" at bounding box center [435, 64] width 154 height 17
type input "EEC25FINALS"
click at [447, 82] on span "Do you want to organize this code and put it into a category?" at bounding box center [425, 85] width 134 height 16
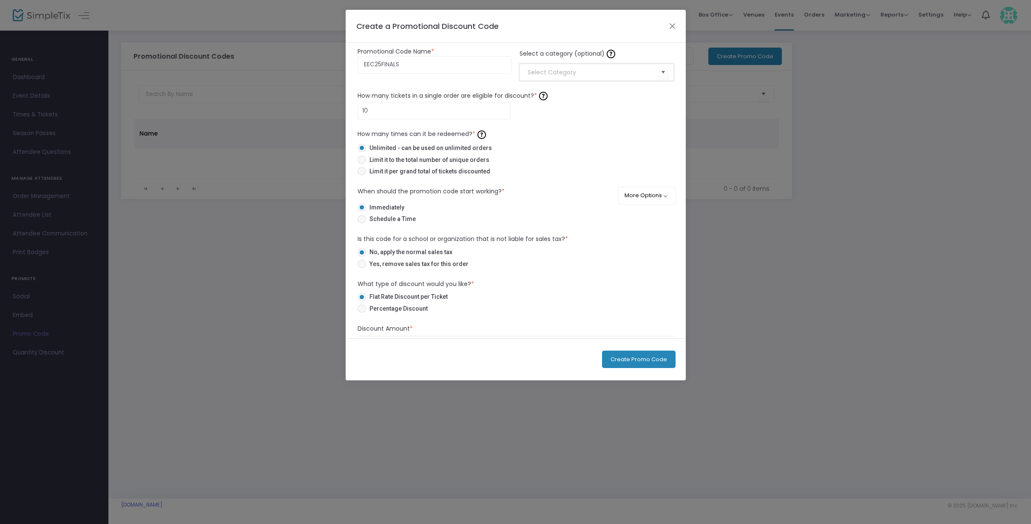
click at [563, 72] on input at bounding box center [592, 72] width 129 height 9
click at [658, 72] on span "Select" at bounding box center [663, 72] width 14 height 14
click at [609, 91] on div "Create Category" at bounding box center [590, 89] width 138 height 17
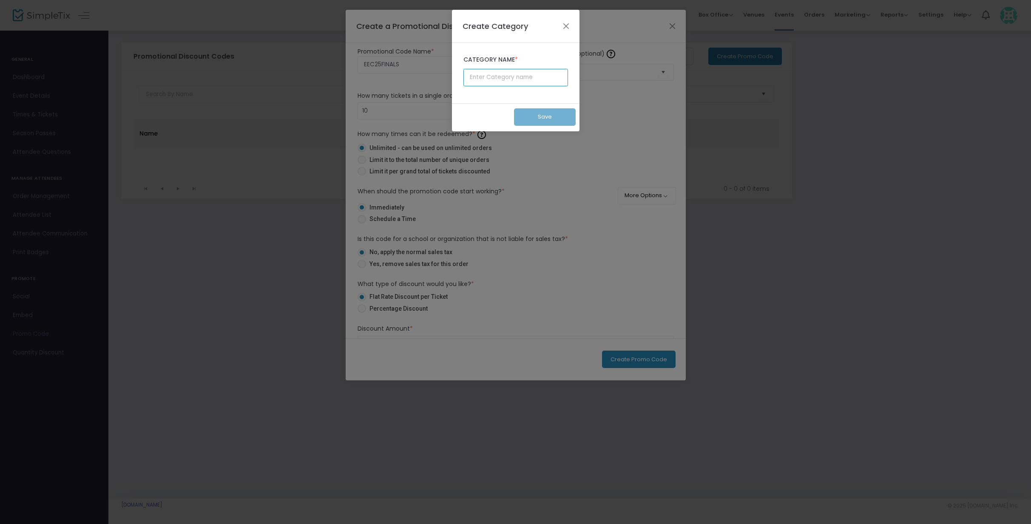
click at [511, 77] on input "text" at bounding box center [516, 77] width 105 height 17
type input "EEC Discounts"
click at [563, 119] on button "Save" at bounding box center [545, 116] width 62 height 17
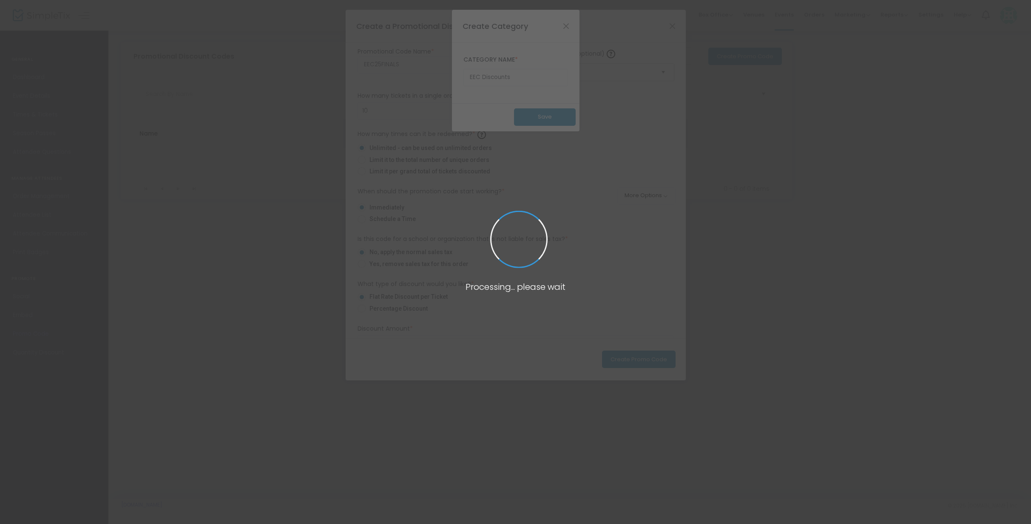
type input "EEC Discounts"
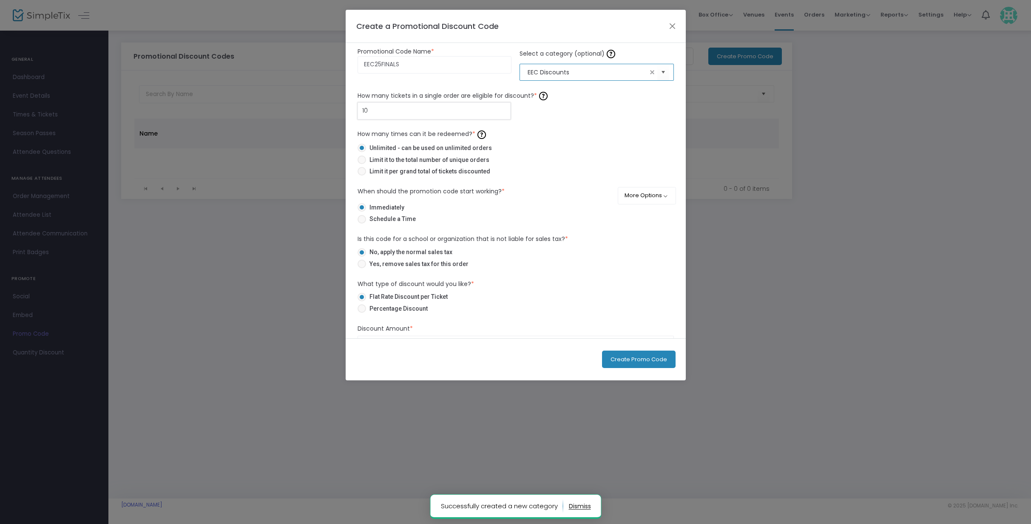
click at [392, 111] on input "10" at bounding box center [434, 111] width 153 height 16
type input "1"
click at [412, 173] on span "Limit it per grand total of tickets discounted" at bounding box center [428, 171] width 124 height 9
click at [362, 176] on input "Limit it per grand total of tickets discounted" at bounding box center [361, 176] width 0 height 0
radio input "true"
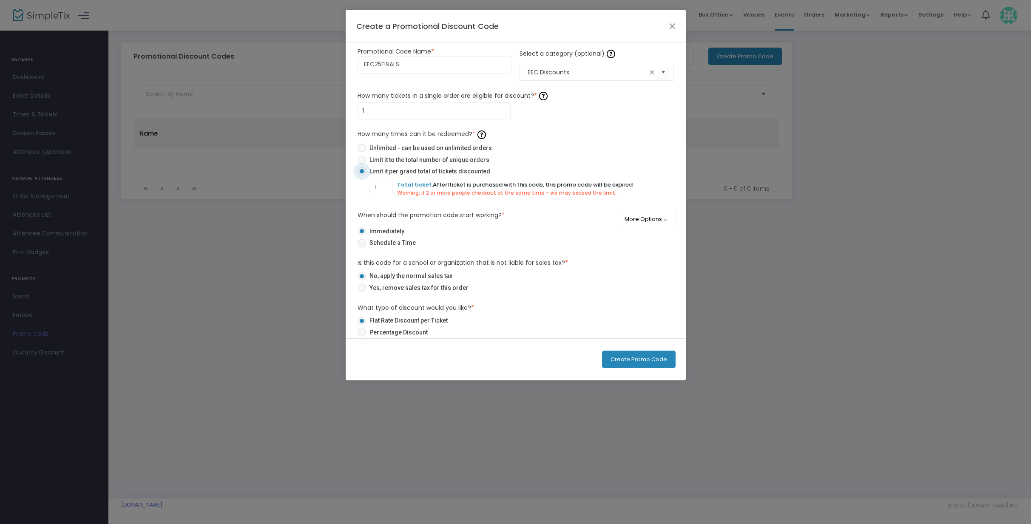
click at [401, 161] on span "Limit it to the total number of unique orders" at bounding box center [427, 160] width 123 height 9
click at [362, 164] on input "Limit it to the total number of unique orders" at bounding box center [361, 164] width 0 height 0
radio input "true"
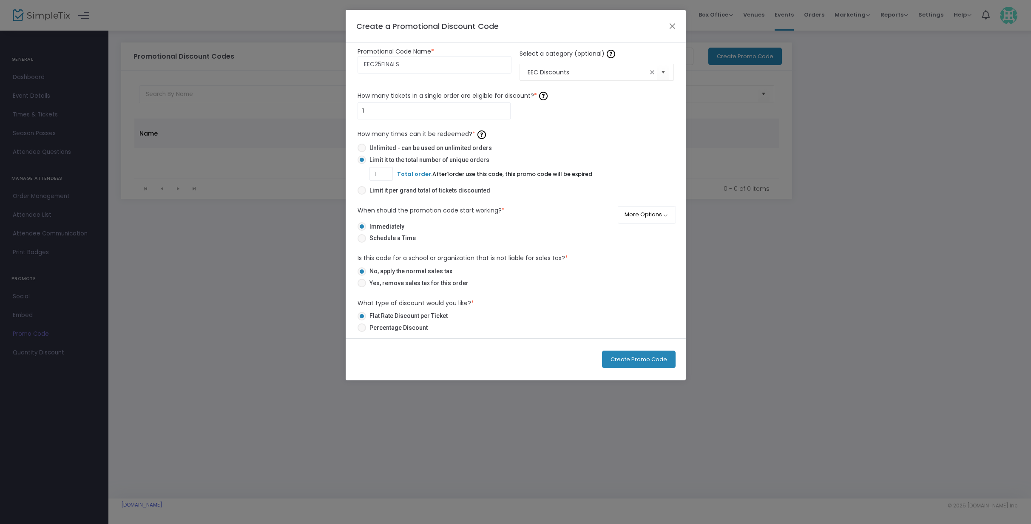
click at [452, 148] on span "Unlimited - can be used on unlimited orders" at bounding box center [429, 148] width 126 height 9
click at [362, 152] on input "Unlimited - can be used on unlimited orders" at bounding box center [361, 152] width 0 height 0
radio input "true"
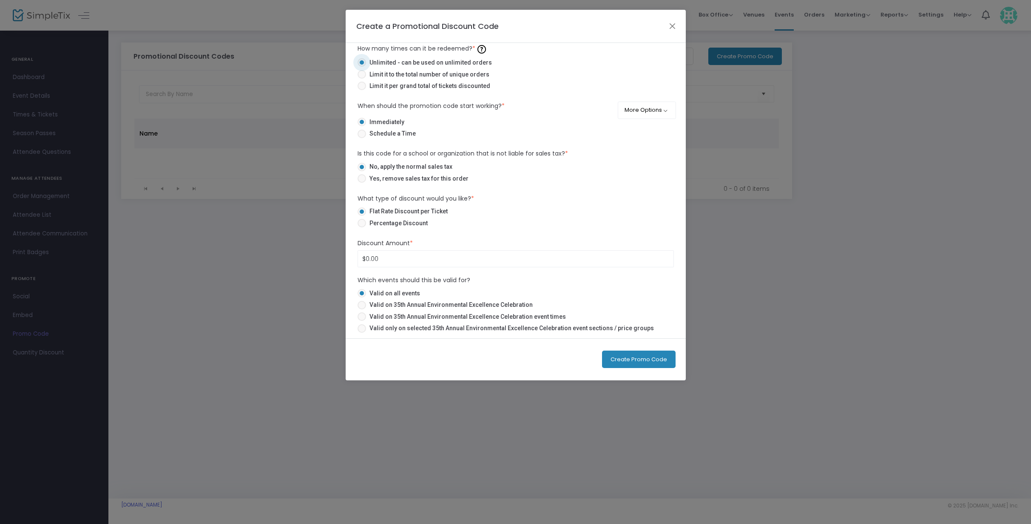
scroll to position [87, 0]
click at [362, 222] on span at bounding box center [362, 222] width 9 height 9
click at [362, 226] on input "Percentage Discount" at bounding box center [361, 226] width 0 height 0
radio input "true"
type input "0.00%"
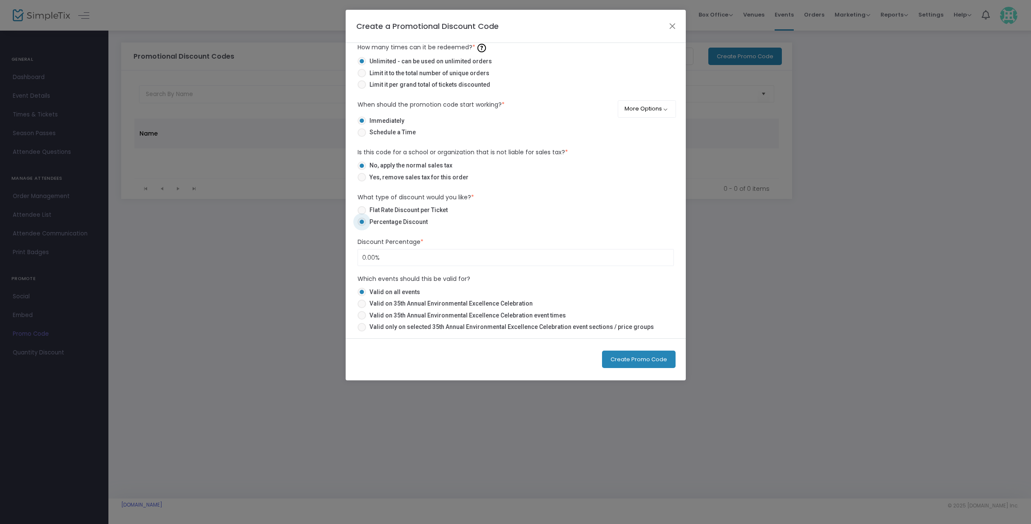
click at [364, 210] on span at bounding box center [362, 210] width 9 height 9
click at [362, 215] on input "Flat Rate Discount per Ticket" at bounding box center [361, 215] width 0 height 0
radio input "true"
click at [367, 257] on input "0" at bounding box center [516, 258] width 316 height 16
type input "$125.00"
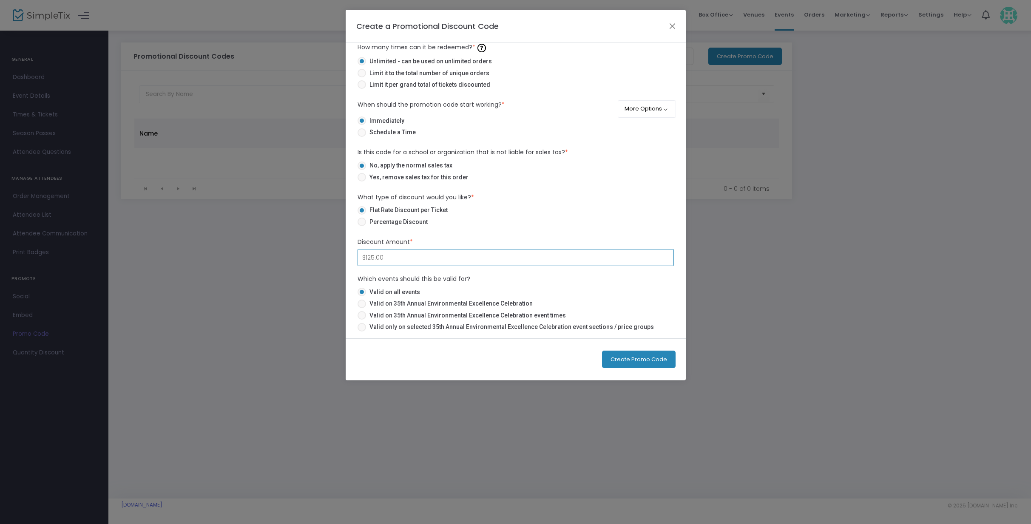
click at [554, 216] on mat-radio-button "Flat Rate Discount per Ticket" at bounding box center [516, 212] width 316 height 12
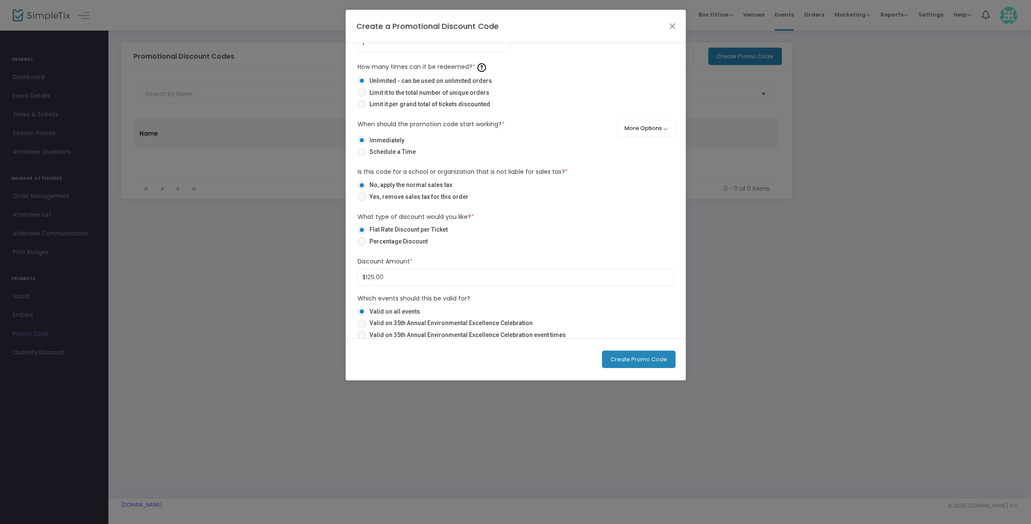
scroll to position [68, 0]
drag, startPoint x: 361, startPoint y: 242, endPoint x: 368, endPoint y: 270, distance: 29.3
click at [361, 242] on span at bounding box center [362, 240] width 9 height 9
click at [361, 245] on input "Percentage Discount" at bounding box center [361, 245] width 0 height 0
radio input "true"
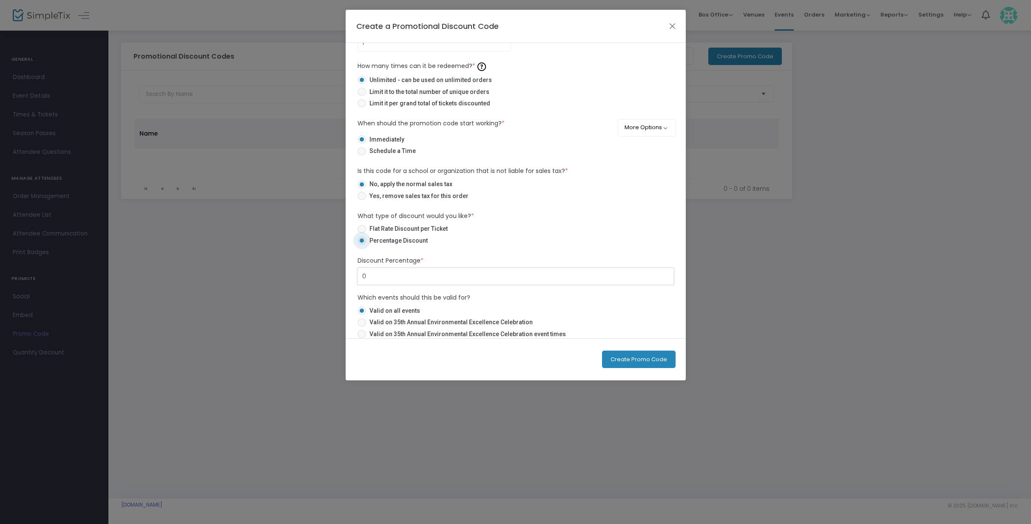
drag, startPoint x: 361, startPoint y: 276, endPoint x: 372, endPoint y: 277, distance: 10.6
click at [361, 276] on input "0" at bounding box center [516, 276] width 316 height 16
type input "100.00%"
click at [488, 231] on label "Flat Rate Discount per Ticket" at bounding box center [513, 229] width 310 height 9
click at [362, 233] on input "Flat Rate Discount per Ticket" at bounding box center [361, 233] width 0 height 0
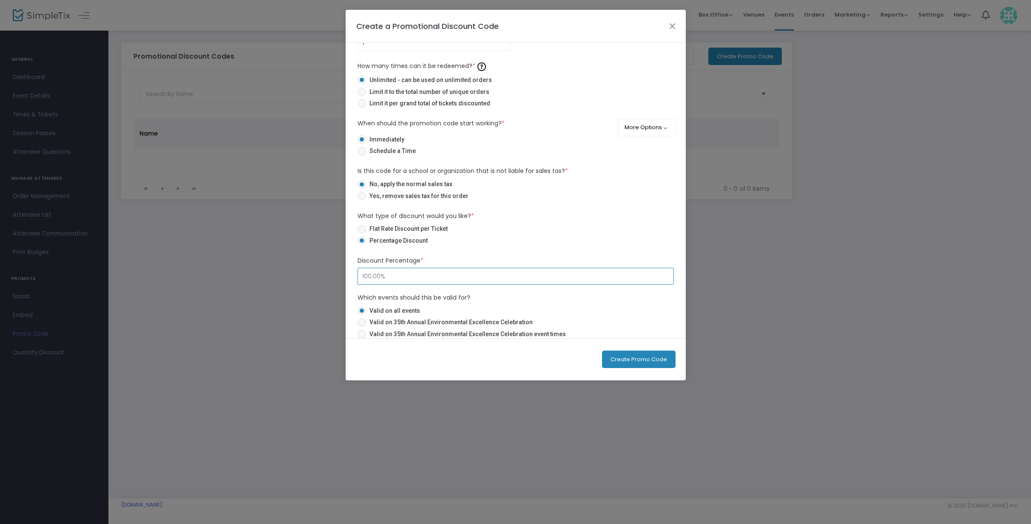
radio input "true"
type input "$100.00"
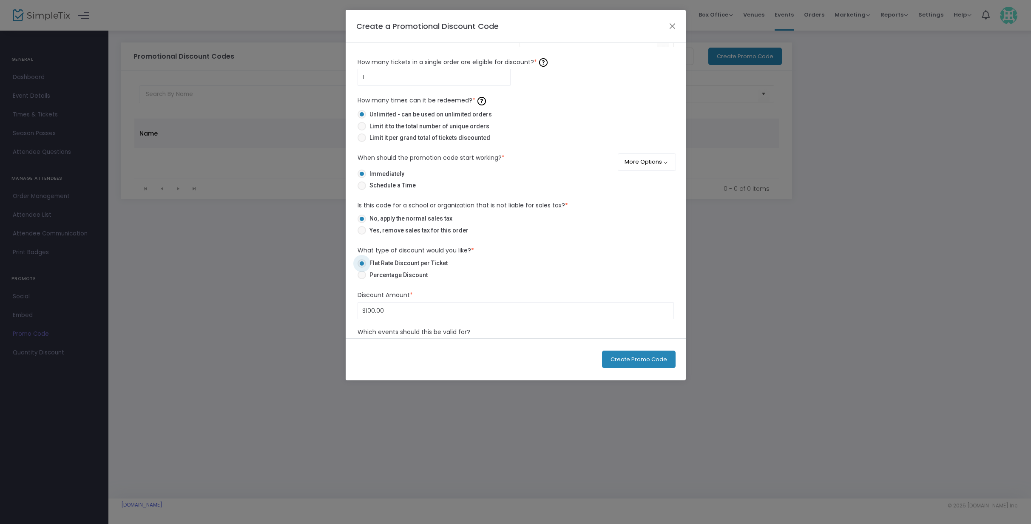
scroll to position [0, 0]
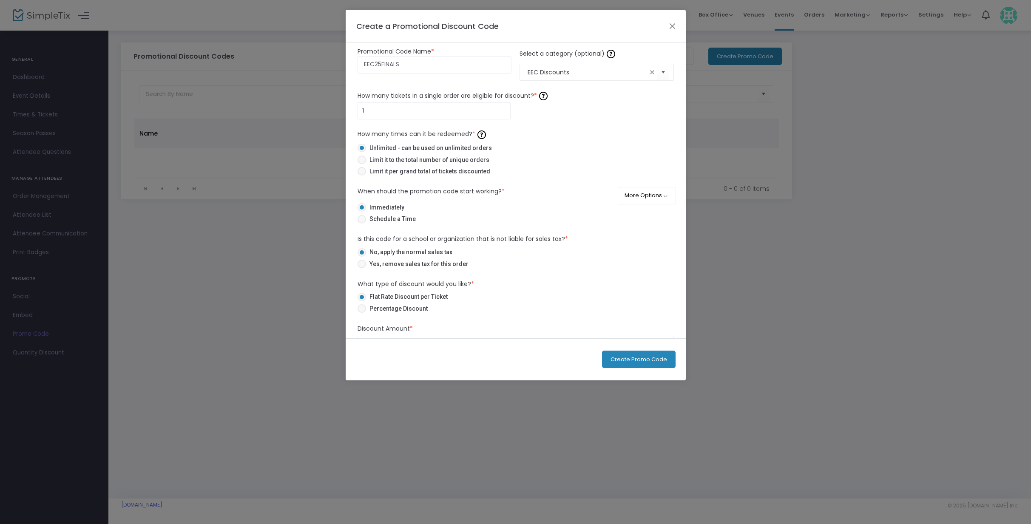
click at [466, 160] on span "Limit it to the total number of unique orders" at bounding box center [427, 160] width 123 height 9
click at [362, 164] on input "Limit it to the total number of unique orders" at bounding box center [361, 164] width 0 height 0
radio input "true"
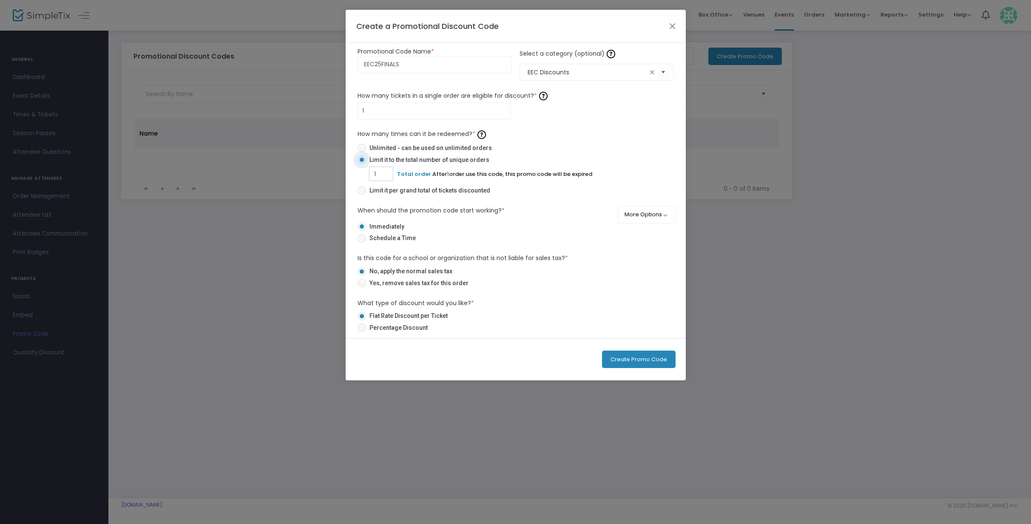
click at [379, 173] on input "1" at bounding box center [381, 174] width 23 height 16
type input "26"
click at [628, 361] on button "Create Promo Code" at bounding box center [639, 359] width 74 height 17
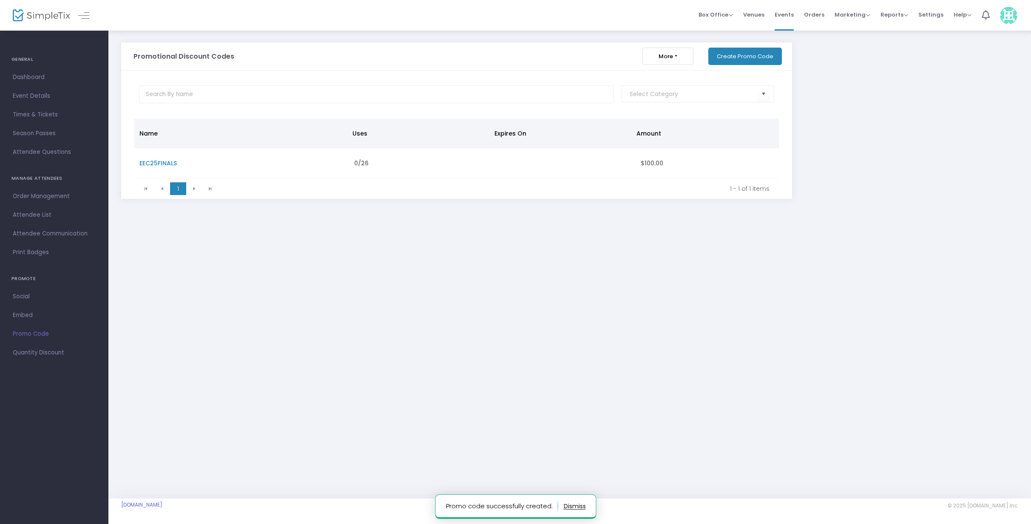
click at [165, 164] on span "EEC25FINALS" at bounding box center [157, 163] width 37 height 9
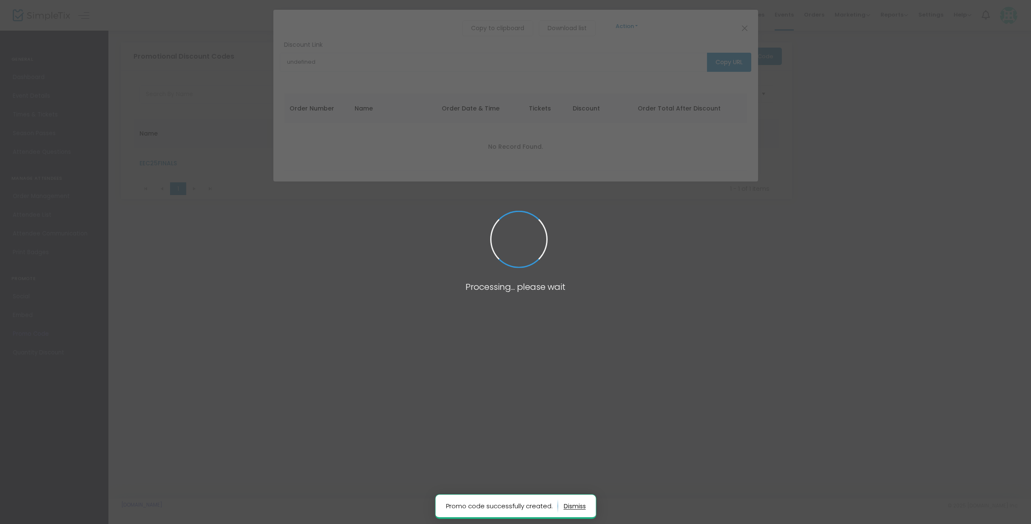
type input "https://www.simpletix.com/e/35th-annual-environmental-excellence-celeb-tickets-…"
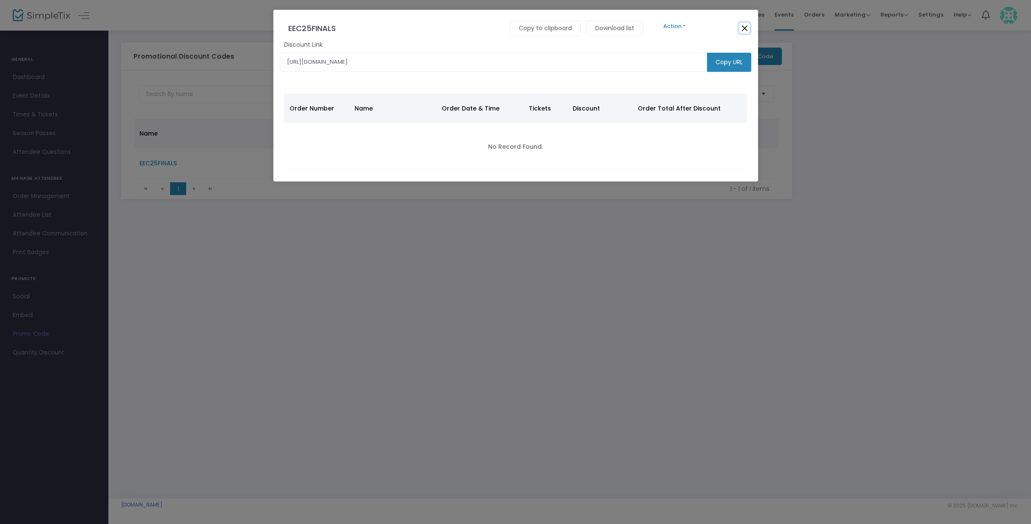
drag, startPoint x: 748, startPoint y: 26, endPoint x: 605, endPoint y: 169, distance: 202.7
click at [748, 26] on button "Close" at bounding box center [744, 28] width 11 height 11
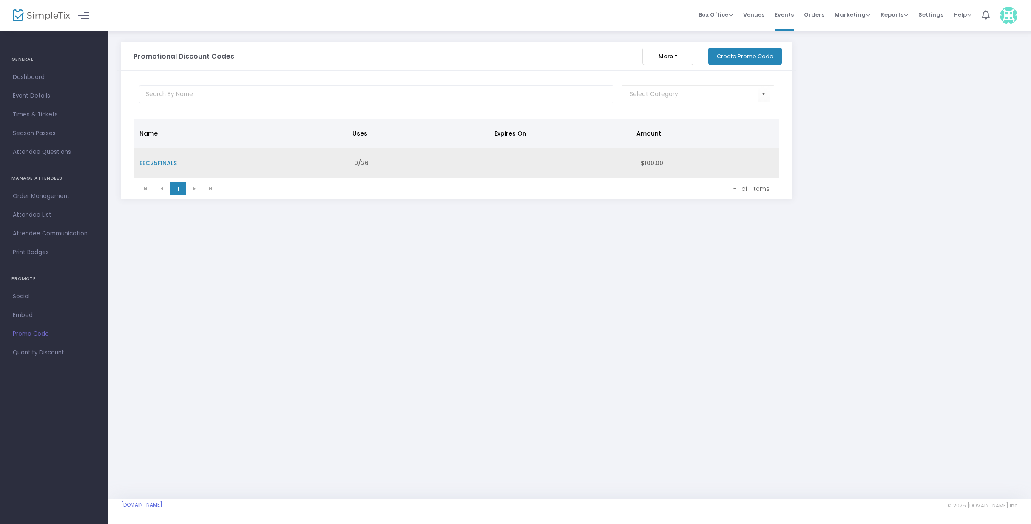
click at [168, 163] on span "EEC25FINALS" at bounding box center [157, 163] width 37 height 9
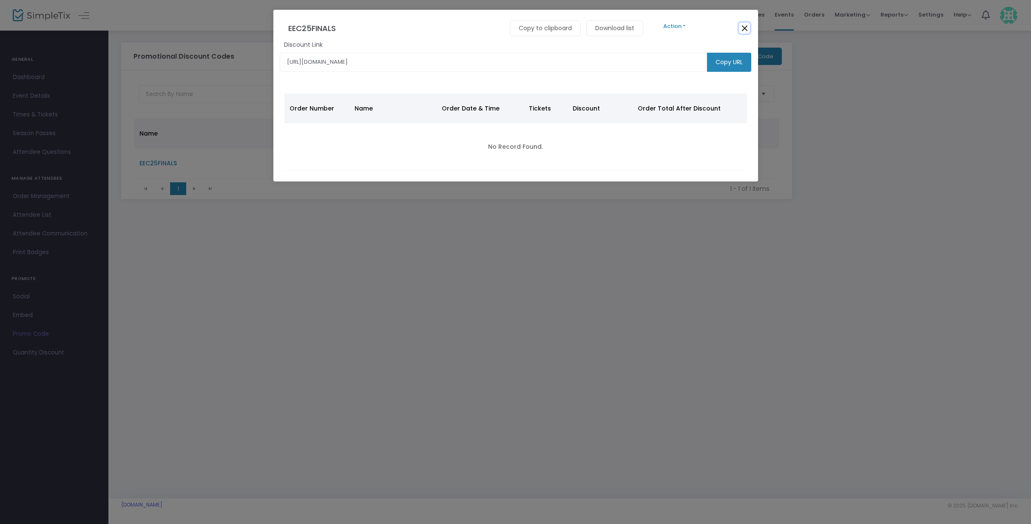
click at [741, 27] on button "Close" at bounding box center [744, 28] width 11 height 11
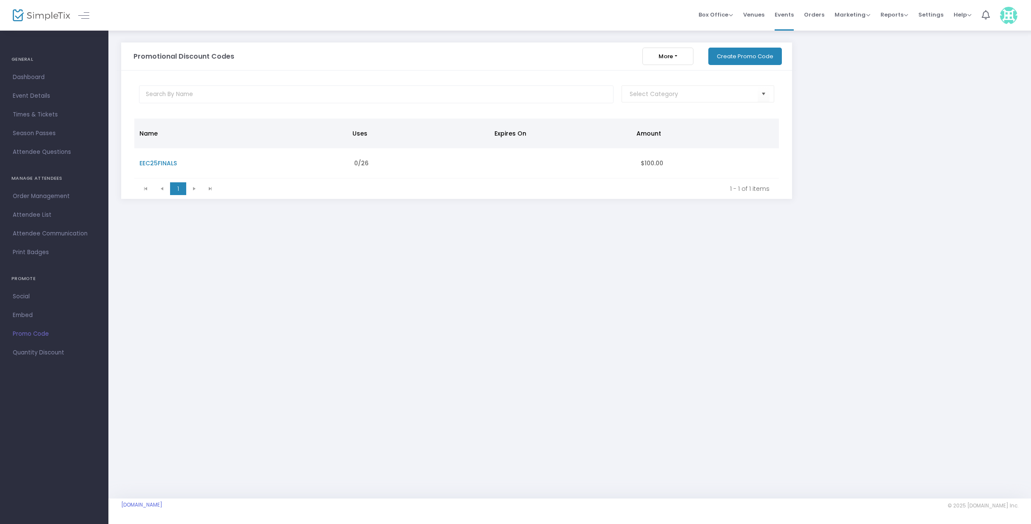
click at [680, 59] on button "More" at bounding box center [668, 56] width 51 height 17
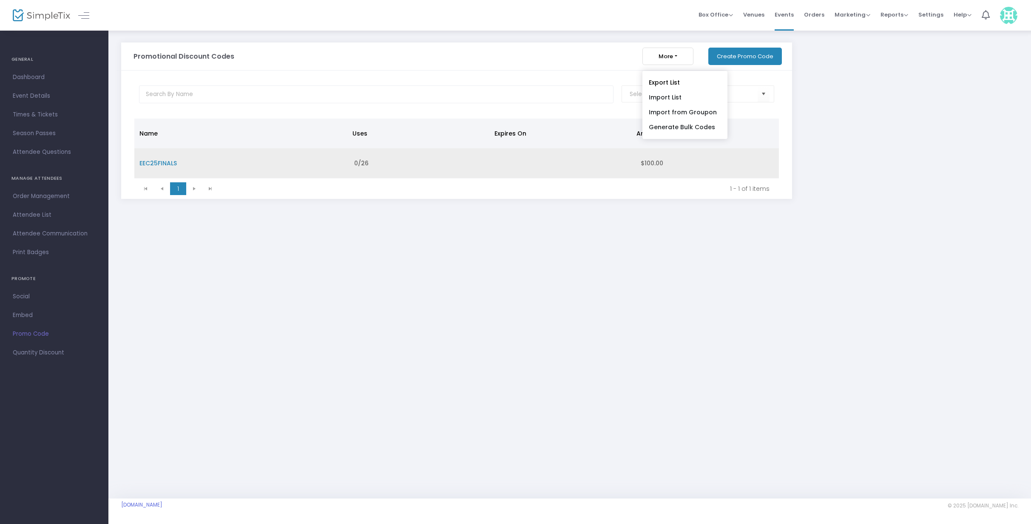
drag, startPoint x: 679, startPoint y: 59, endPoint x: 639, endPoint y: 161, distance: 109.2
click at [680, 59] on button "More" at bounding box center [668, 56] width 51 height 17
click at [157, 164] on span "EEC25FINALS" at bounding box center [157, 163] width 37 height 9
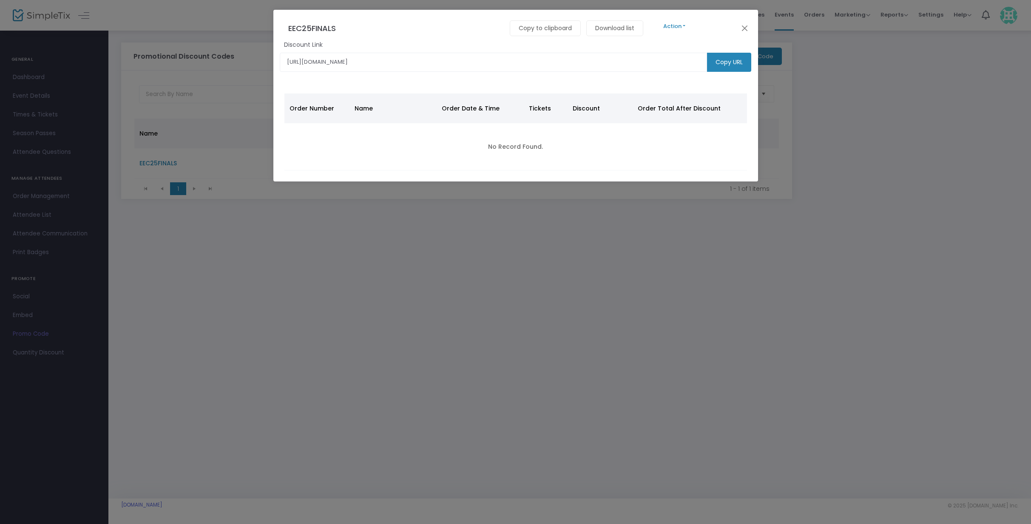
click at [690, 23] on button "Action" at bounding box center [674, 26] width 51 height 9
click at [667, 46] on link "Edit" at bounding box center [891, 48] width 485 height 15
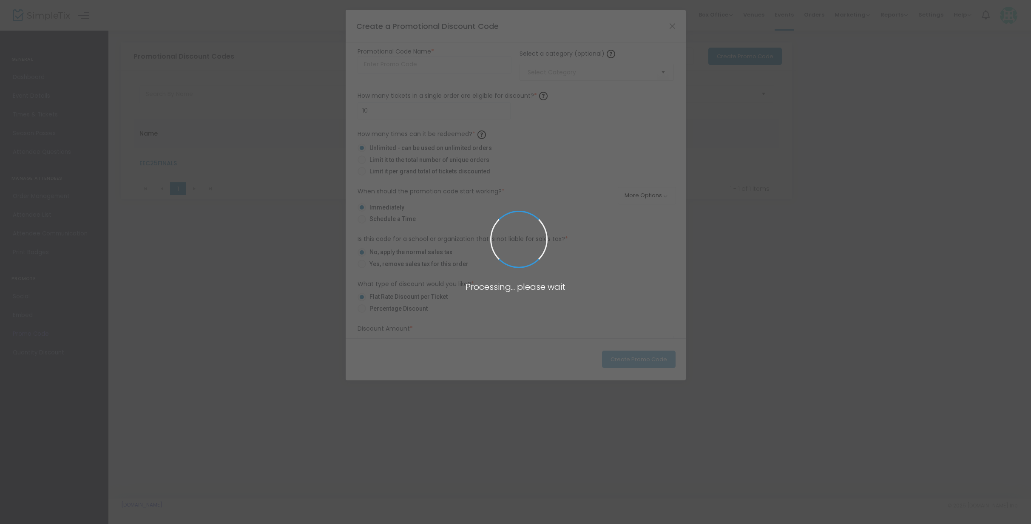
type input "EEC25FINALS"
type input "EEC Discounts"
type input "1"
radio input "false"
radio input "true"
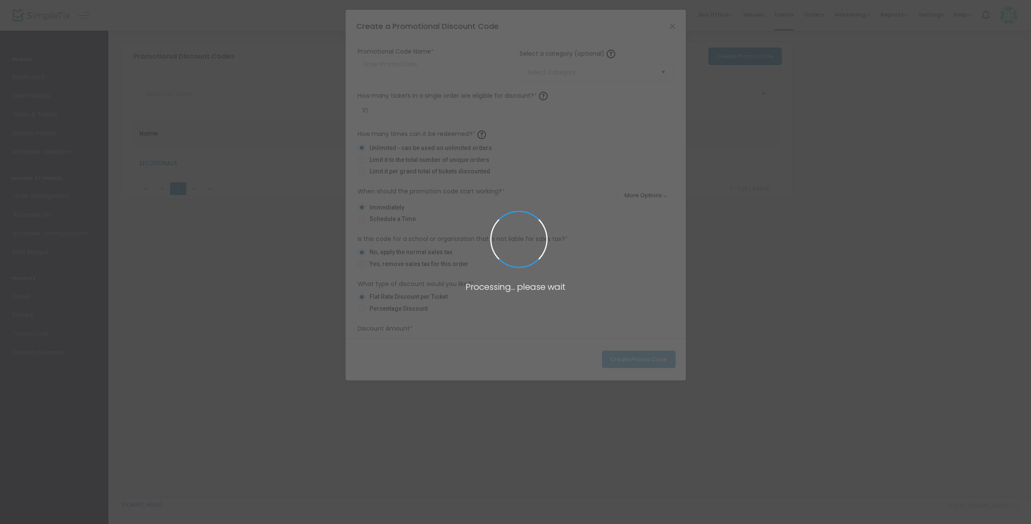
type input "$100.00"
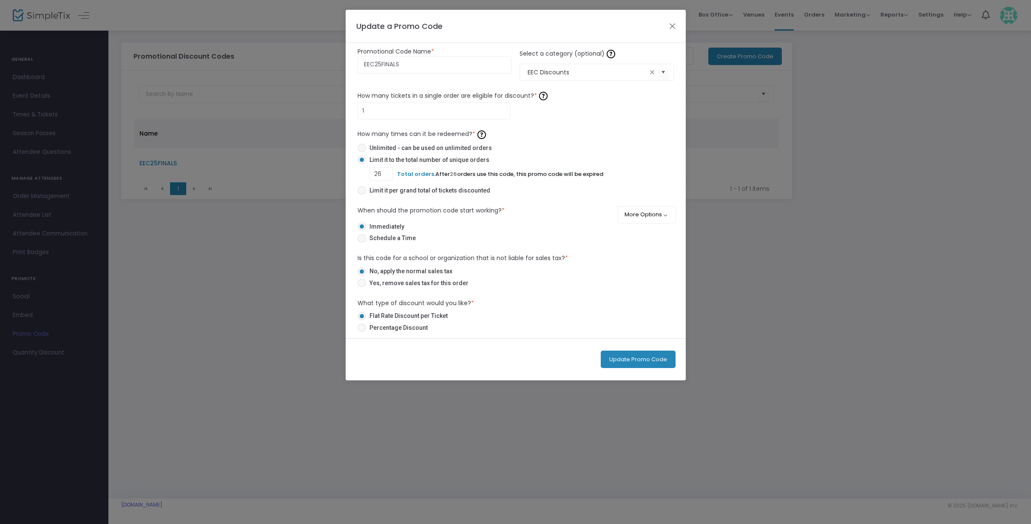
scroll to position [106, 0]
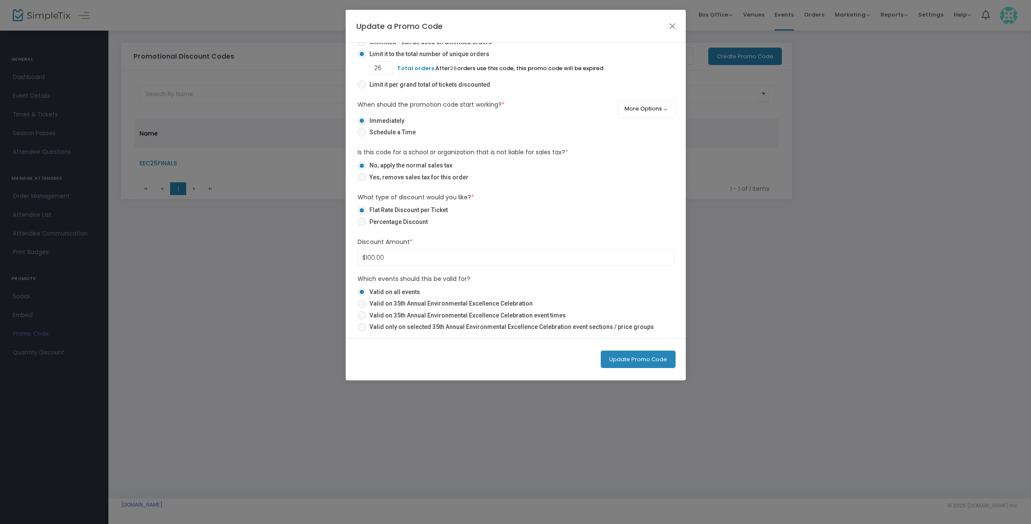
click at [363, 223] on span at bounding box center [362, 222] width 9 height 9
click at [362, 226] on input "Percentage Discount" at bounding box center [361, 226] width 0 height 0
radio input "true"
drag, startPoint x: 362, startPoint y: 256, endPoint x: 403, endPoint y: 265, distance: 41.4
click at [363, 256] on input "1" at bounding box center [516, 258] width 316 height 16
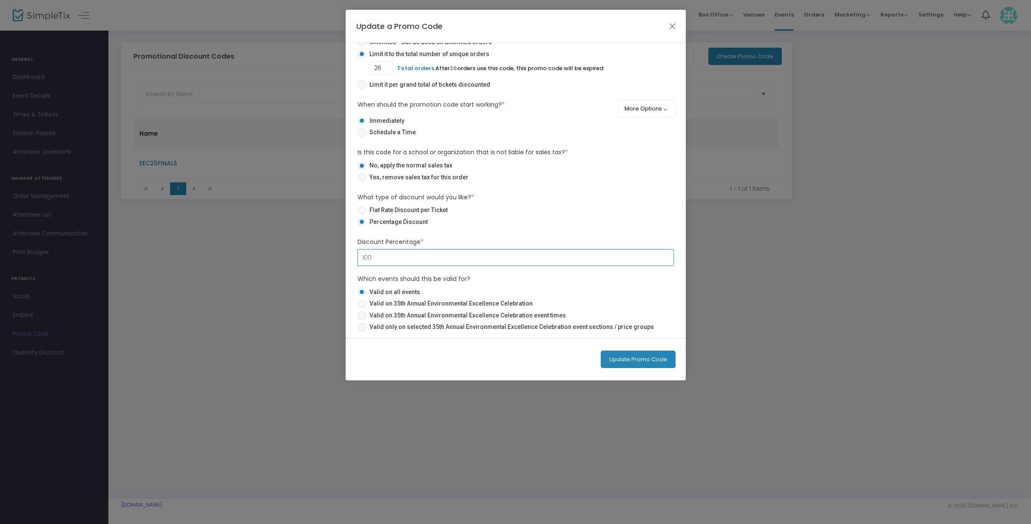
type input "100.00%"
click at [529, 213] on label "Flat Rate Discount per Ticket" at bounding box center [513, 210] width 310 height 9
click at [362, 215] on input "Flat Rate Discount per Ticket" at bounding box center [361, 215] width 0 height 0
radio input "true"
click at [389, 263] on input at bounding box center [516, 258] width 316 height 16
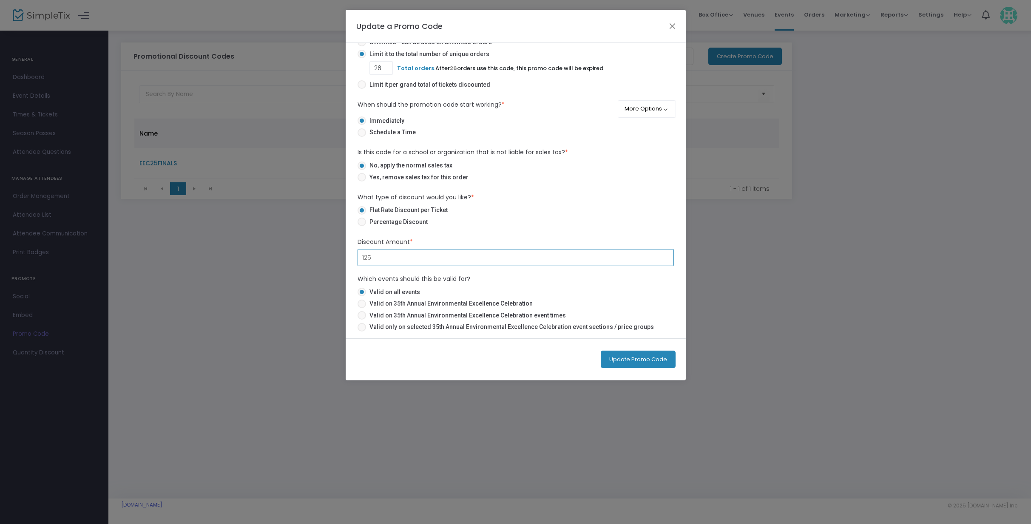
type input "$125.00"
click at [654, 361] on button "Update Promo Code" at bounding box center [638, 359] width 75 height 17
